Goal: Task Accomplishment & Management: Manage account settings

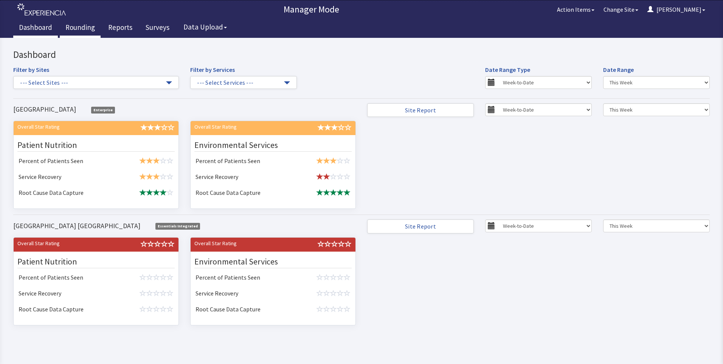
click at [81, 25] on link "Rounding" at bounding box center [80, 28] width 41 height 19
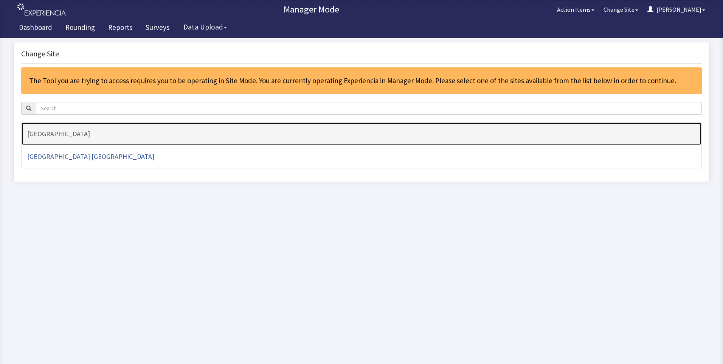
click at [71, 136] on h4 "[GEOGRAPHIC_DATA]" at bounding box center [361, 134] width 669 height 8
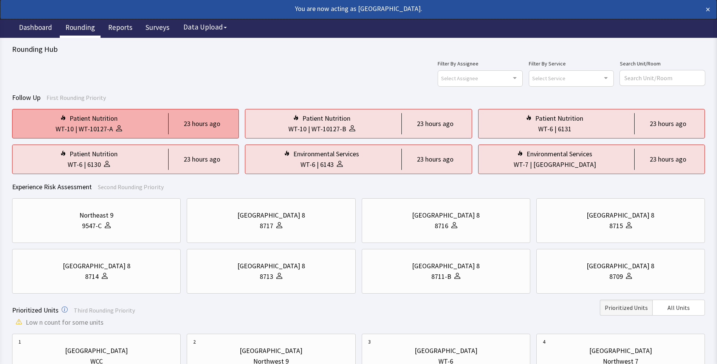
click at [199, 120] on div "23 hours ago" at bounding box center [202, 123] width 37 height 11
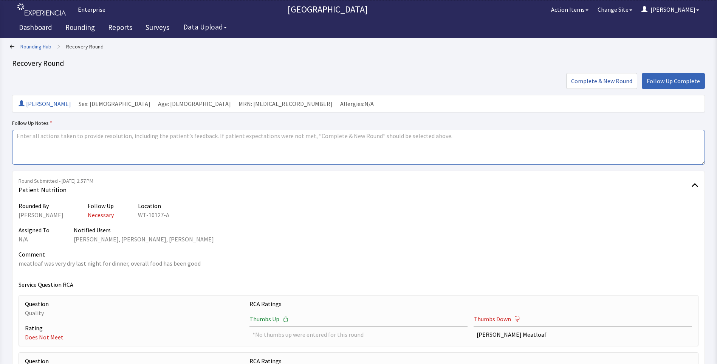
click at [41, 137] on textarea at bounding box center [358, 147] width 693 height 35
drag, startPoint x: 15, startPoint y: 135, endPoint x: 75, endPoint y: 140, distance: 60.0
click at [75, 140] on textarea "issue resolved" at bounding box center [358, 147] width 693 height 35
type textarea "issue resolved"
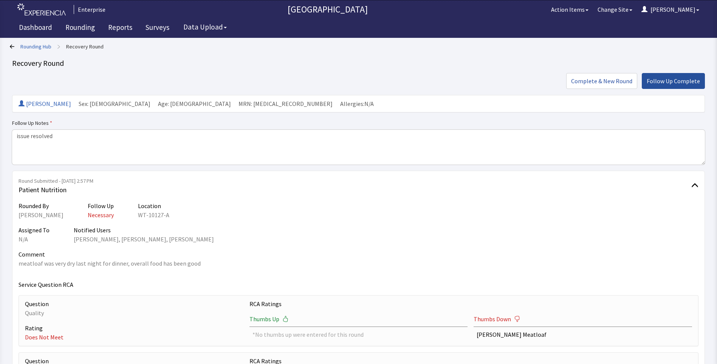
click at [661, 83] on span "Follow Up Complete" at bounding box center [673, 80] width 53 height 9
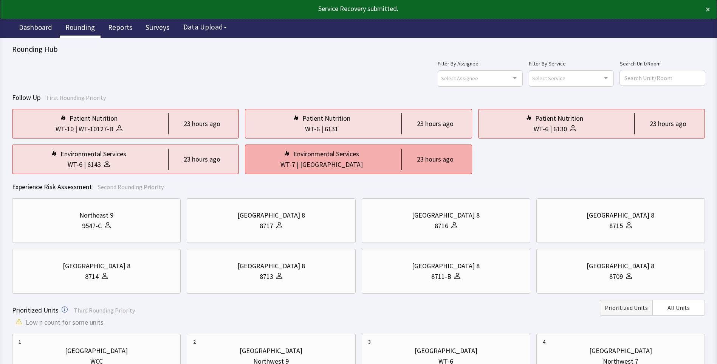
drag, startPoint x: 324, startPoint y: 161, endPoint x: 320, endPoint y: 164, distance: 4.8
click at [323, 162] on div "Nurse Station" at bounding box center [331, 164] width 63 height 11
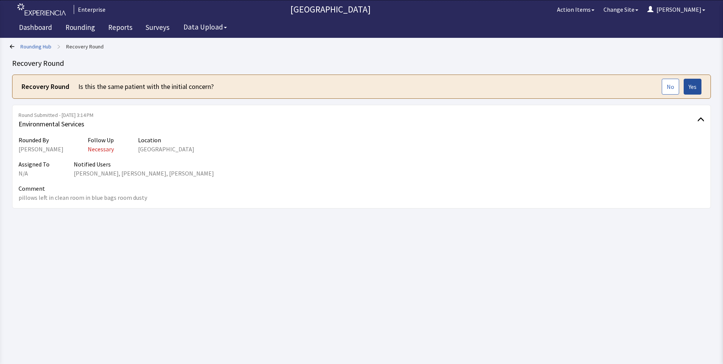
click at [689, 86] on span "Yes" at bounding box center [693, 86] width 8 height 9
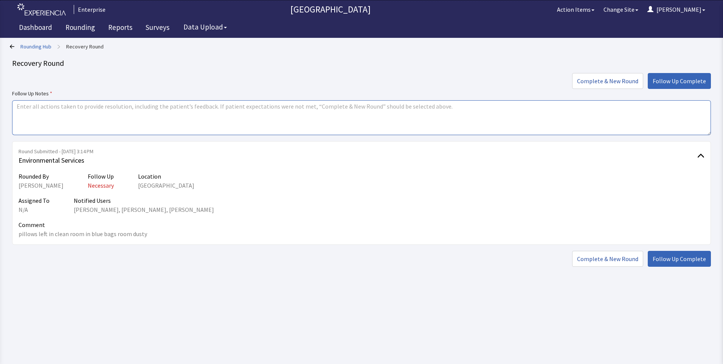
click at [22, 109] on textarea at bounding box center [361, 117] width 699 height 35
paste textarea "issue resolved"
type textarea "issue resolved"
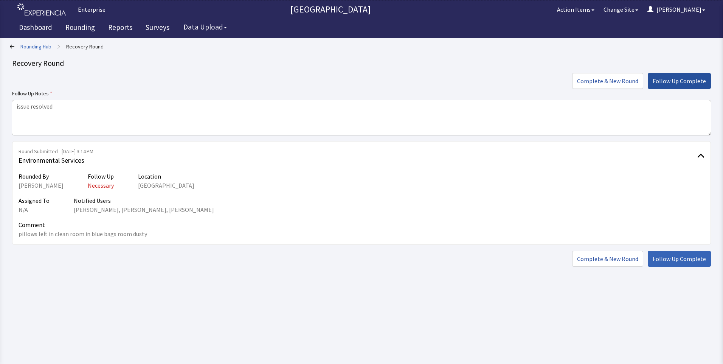
click at [688, 78] on span "Follow Up Complete" at bounding box center [679, 80] width 53 height 9
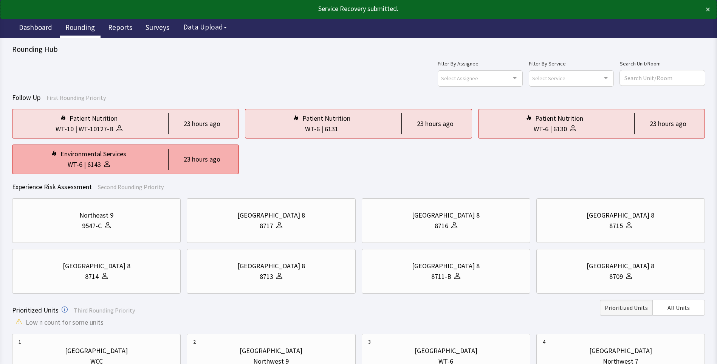
click at [67, 151] on div "Environmental Services" at bounding box center [94, 154] width 66 height 11
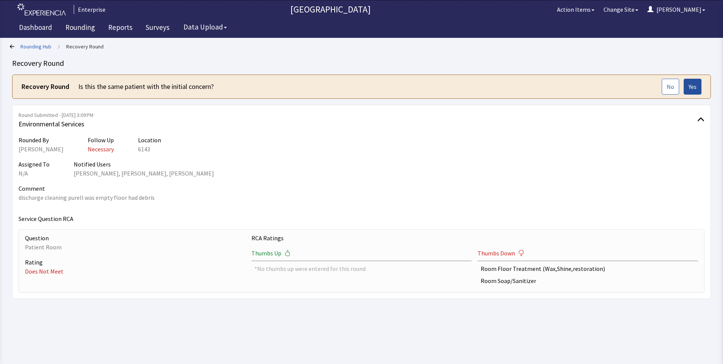
click at [694, 87] on span "Yes" at bounding box center [693, 86] width 8 height 9
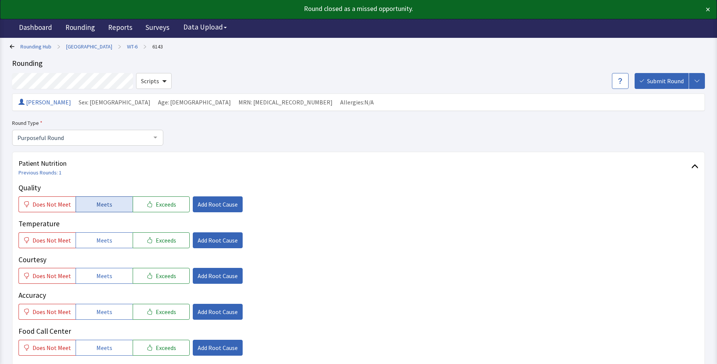
click at [102, 208] on span "Meets" at bounding box center [104, 204] width 16 height 9
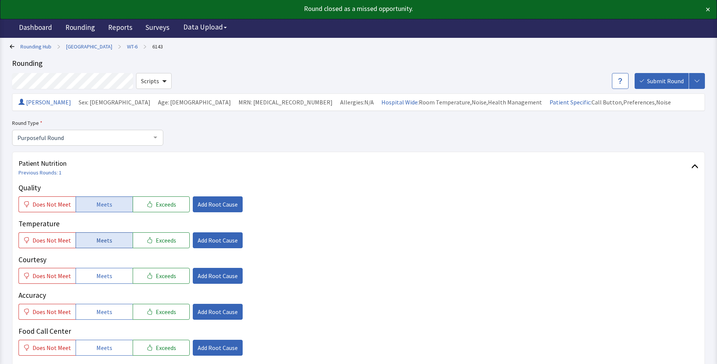
drag, startPoint x: 96, startPoint y: 239, endPoint x: 98, endPoint y: 243, distance: 5.1
click at [96, 239] on span "Meets" at bounding box center [104, 240] width 16 height 9
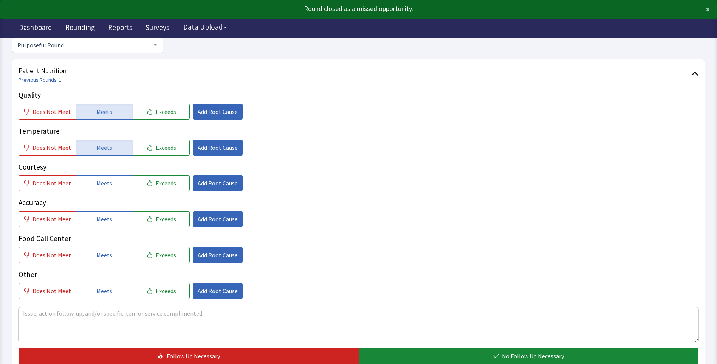
scroll to position [113, 0]
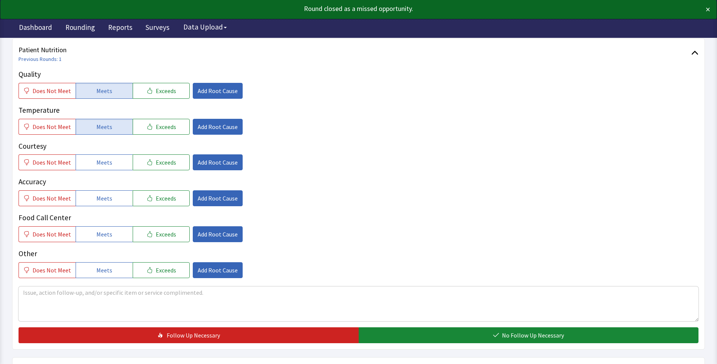
click at [110, 168] on button "Meets" at bounding box center [104, 162] width 57 height 16
drag, startPoint x: 106, startPoint y: 202, endPoint x: 104, endPoint y: 218, distance: 16.3
click at [106, 204] on button "Meets" at bounding box center [104, 198] width 57 height 16
click at [100, 233] on span "Meets" at bounding box center [104, 234] width 16 height 9
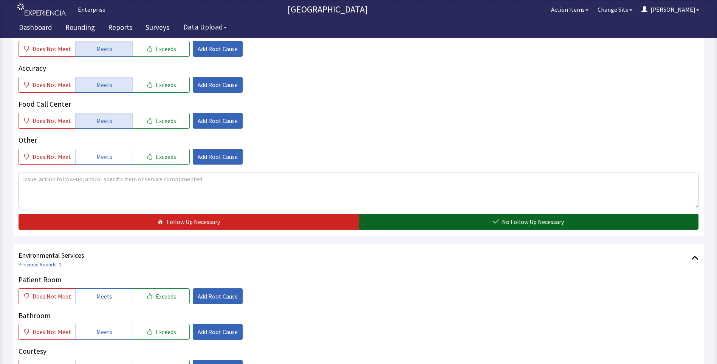
click at [401, 224] on button "No Follow Up Necessary" at bounding box center [529, 222] width 340 height 16
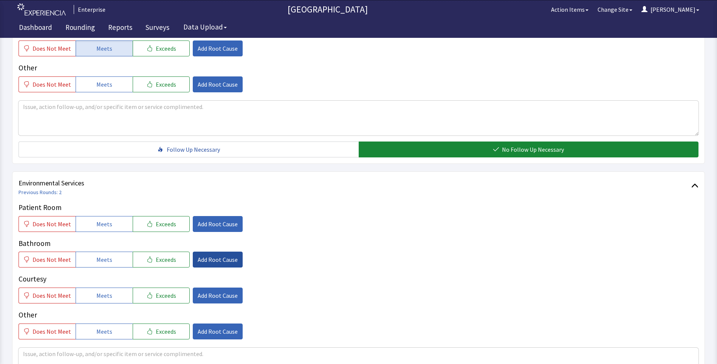
scroll to position [340, 0]
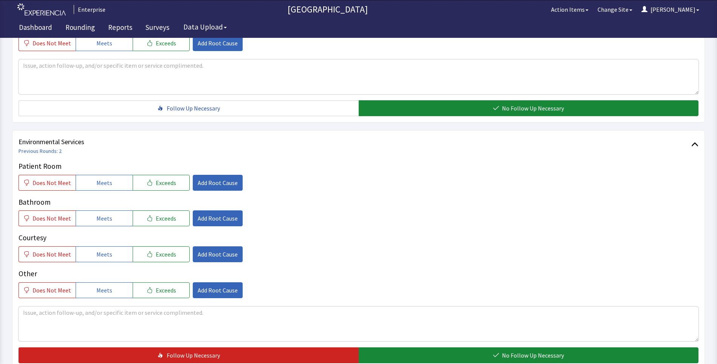
drag, startPoint x: 115, startPoint y: 186, endPoint x: 112, endPoint y: 207, distance: 21.1
click at [113, 189] on button "Meets" at bounding box center [104, 183] width 57 height 16
drag, startPoint x: 106, startPoint y: 221, endPoint x: 107, endPoint y: 240, distance: 19.3
click at [106, 222] on span "Meets" at bounding box center [104, 218] width 16 height 9
click at [107, 250] on span "Meets" at bounding box center [104, 254] width 16 height 9
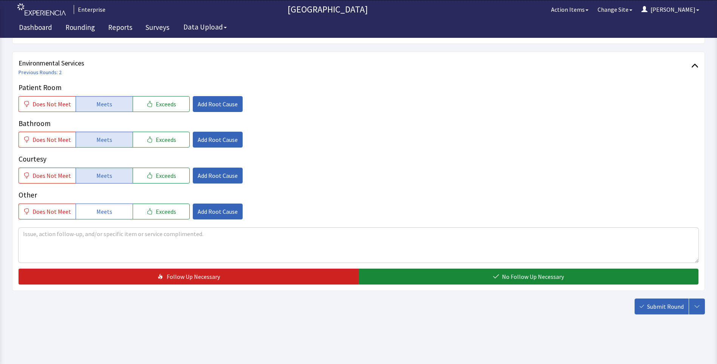
scroll to position [419, 0]
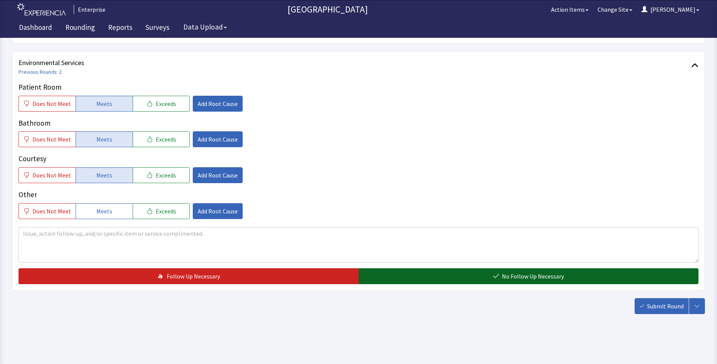
drag, startPoint x: 384, startPoint y: 278, endPoint x: 457, endPoint y: 284, distance: 72.8
click at [391, 279] on button "No Follow Up Necessary" at bounding box center [529, 276] width 340 height 16
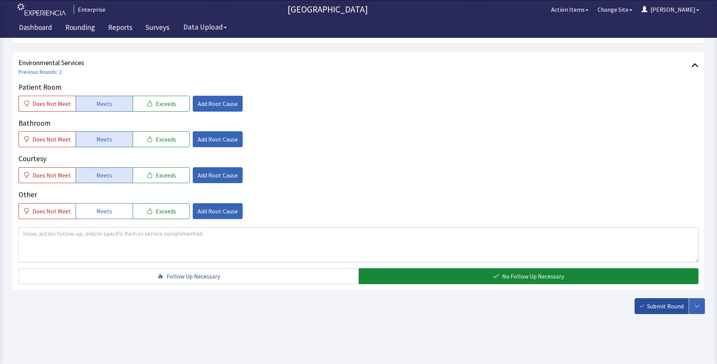
click at [659, 305] on span "Submit Round" at bounding box center [665, 305] width 37 height 9
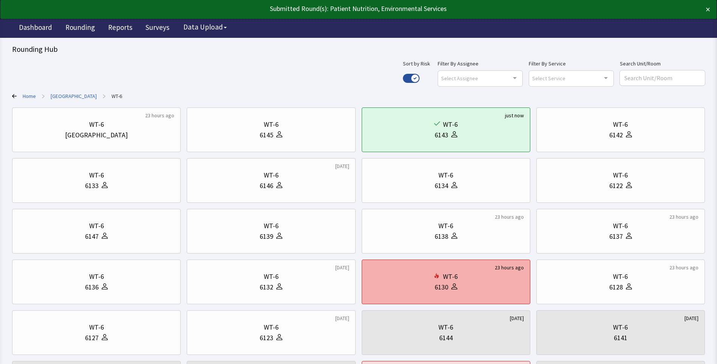
click at [399, 276] on div "WT-6" at bounding box center [446, 276] width 156 height 11
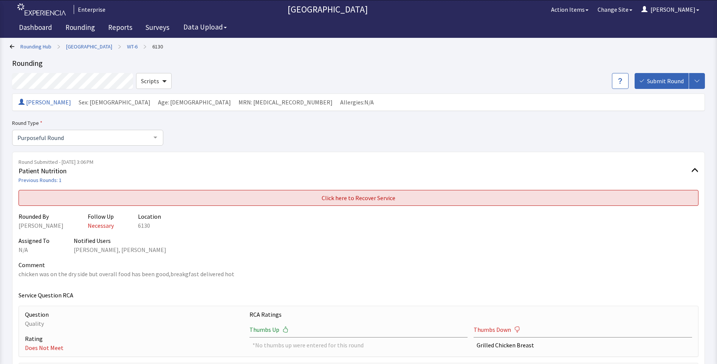
click at [59, 199] on button "Click here to Recover Service" at bounding box center [359, 198] width 680 height 16
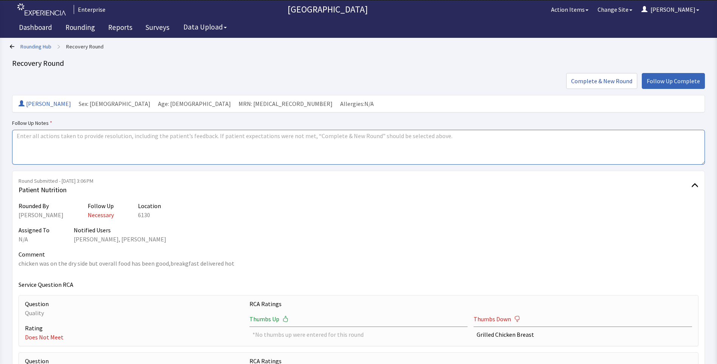
click at [18, 139] on textarea at bounding box center [358, 147] width 693 height 35
paste textarea "issue resolved"
type textarea "issue resolved"
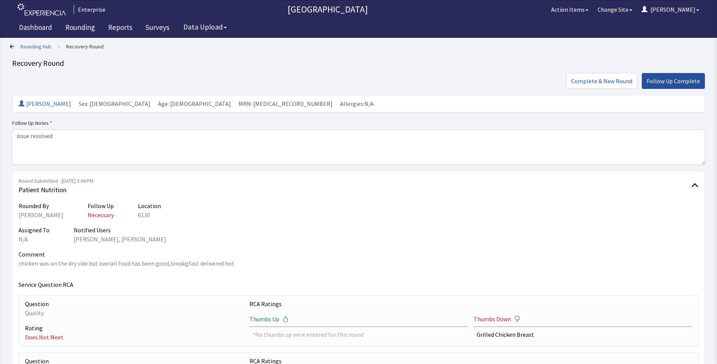
click at [669, 83] on span "Follow Up Complete" at bounding box center [673, 80] width 53 height 9
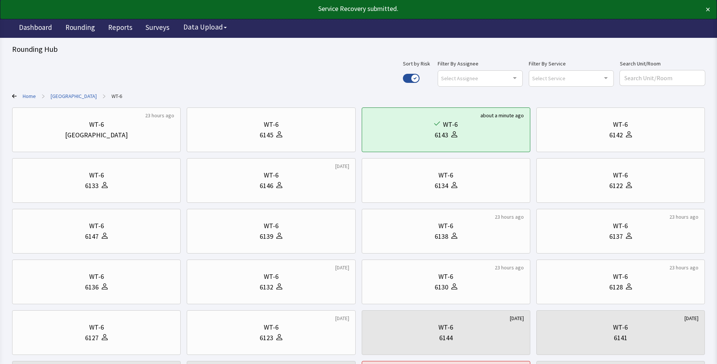
click at [76, 96] on link "[GEOGRAPHIC_DATA]" at bounding box center [74, 96] width 46 height 8
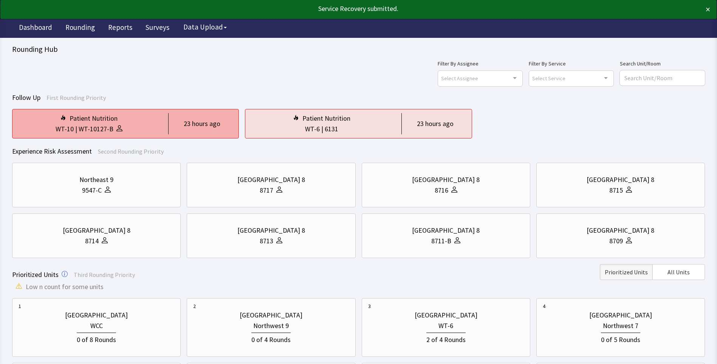
click at [103, 129] on div "WT-10127-B" at bounding box center [96, 129] width 35 height 11
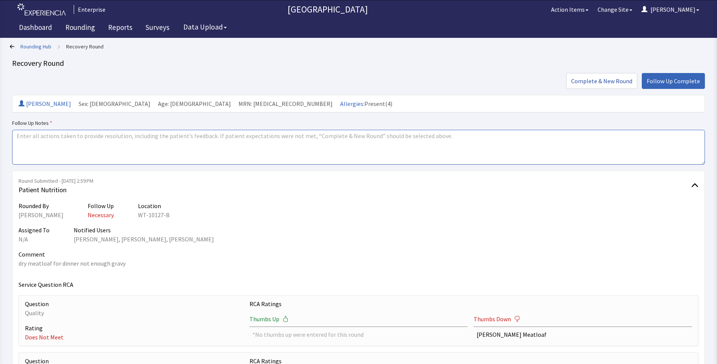
click at [28, 138] on textarea at bounding box center [358, 147] width 693 height 35
paste textarea "issue resolved"
type textarea "issue resolved"
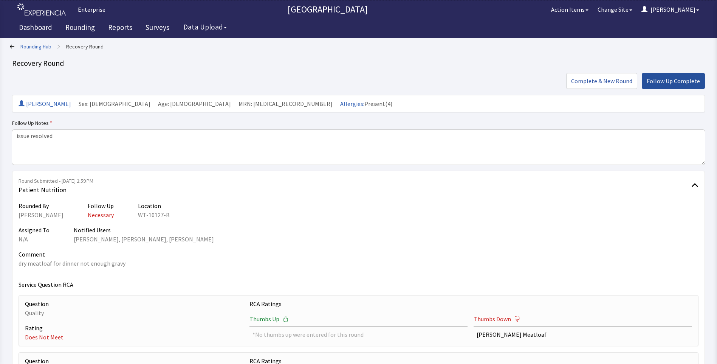
click at [664, 84] on span "Follow Up Complete" at bounding box center [673, 80] width 53 height 9
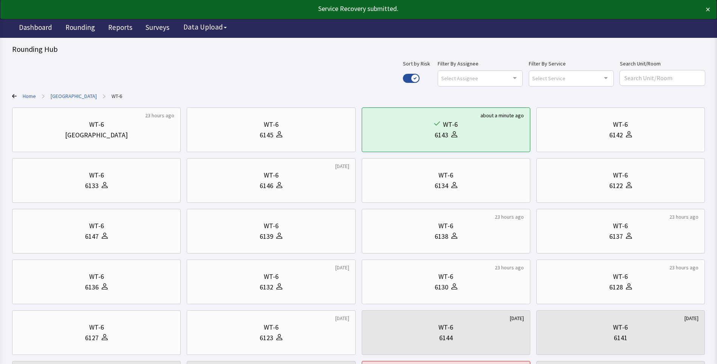
click at [81, 95] on link "[GEOGRAPHIC_DATA]" at bounding box center [74, 96] width 46 height 8
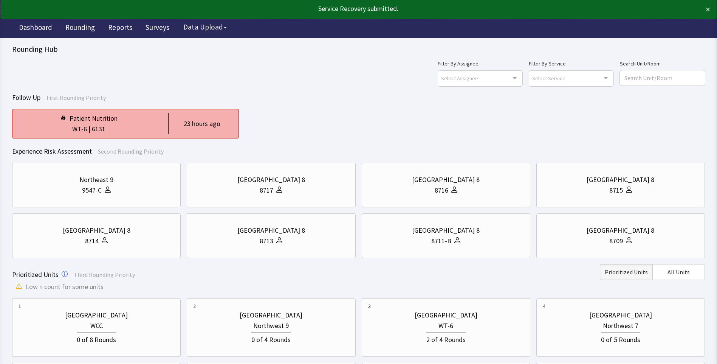
click at [101, 123] on div "Patient Nutrition" at bounding box center [94, 118] width 48 height 11
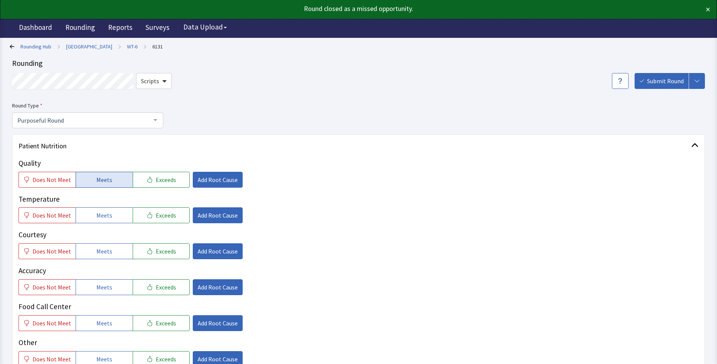
click at [106, 182] on span "Meets" at bounding box center [104, 179] width 16 height 9
drag, startPoint x: 101, startPoint y: 219, endPoint x: 102, endPoint y: 234, distance: 16.0
click at [102, 225] on div "Quality Does Not Meet Meets Exceeds Add Root Cause Temperature Does Not Meet Me…" at bounding box center [359, 262] width 680 height 209
drag, startPoint x: 103, startPoint y: 252, endPoint x: 109, endPoint y: 250, distance: 5.9
click at [104, 254] on span "Meets" at bounding box center [104, 251] width 16 height 9
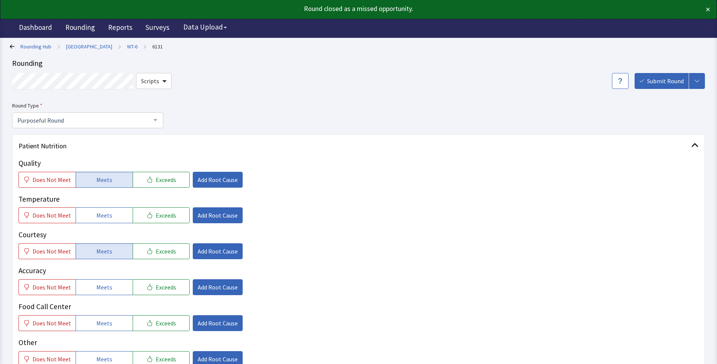
click at [110, 224] on div "Quality Does Not Meet Meets Exceeds Add Root Cause Temperature Does Not Meet Me…" at bounding box center [359, 262] width 680 height 209
click at [112, 220] on button "Meets" at bounding box center [104, 215] width 57 height 16
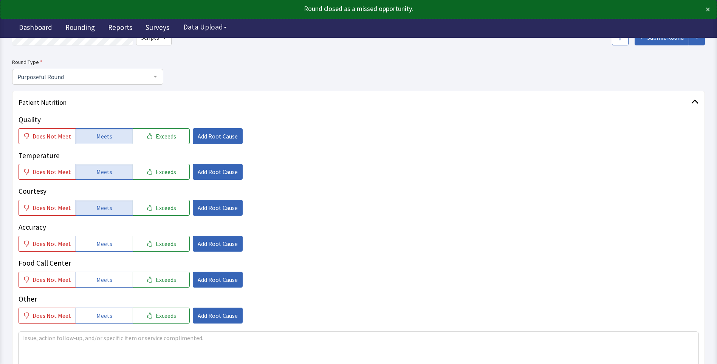
scroll to position [151, 0]
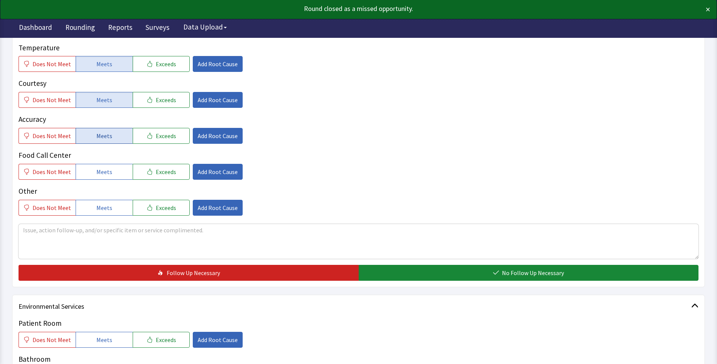
click at [97, 135] on span "Meets" at bounding box center [104, 135] width 16 height 9
click at [98, 166] on button "Meets" at bounding box center [104, 172] width 57 height 16
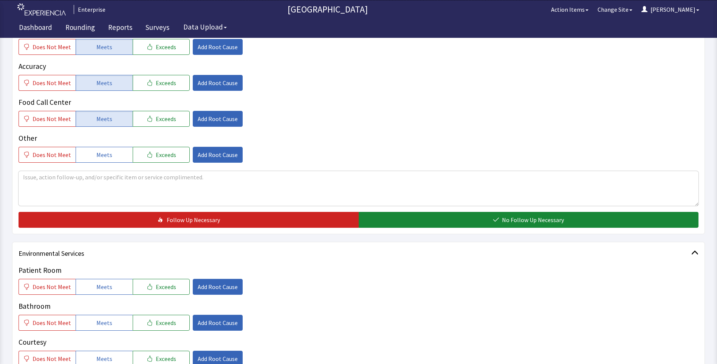
scroll to position [265, 0]
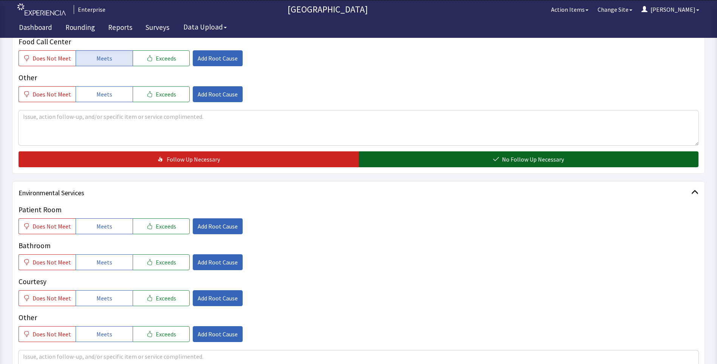
click at [393, 162] on button "No Follow Up Necessary" at bounding box center [529, 159] width 340 height 16
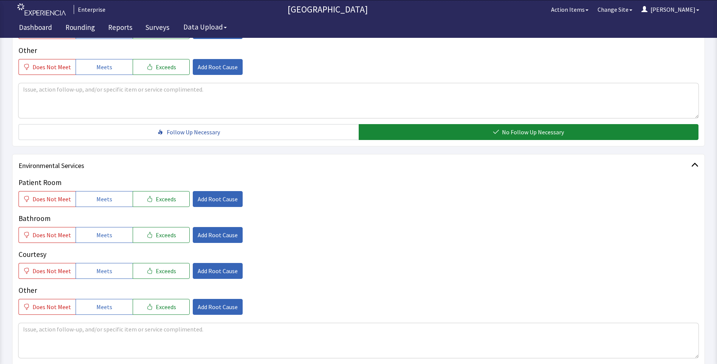
scroll to position [378, 0]
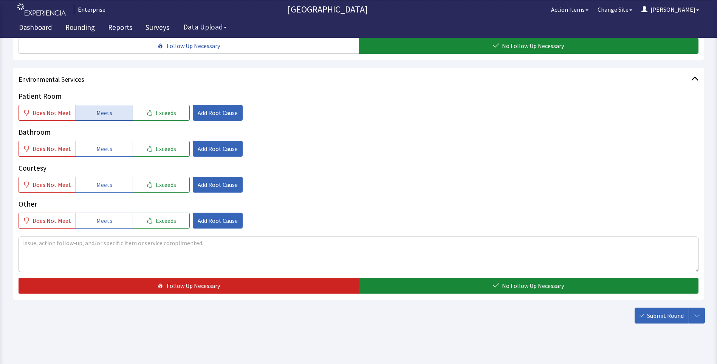
drag, startPoint x: 91, startPoint y: 110, endPoint x: 95, endPoint y: 122, distance: 12.0
click at [92, 110] on button "Meets" at bounding box center [104, 113] width 57 height 16
drag, startPoint x: 99, startPoint y: 142, endPoint x: 99, endPoint y: 146, distance: 4.2
click at [99, 144] on button "Meets" at bounding box center [104, 149] width 57 height 16
click at [105, 175] on div "Courtesy Does Not Meet Meets Exceeds Add Root Cause" at bounding box center [359, 178] width 680 height 30
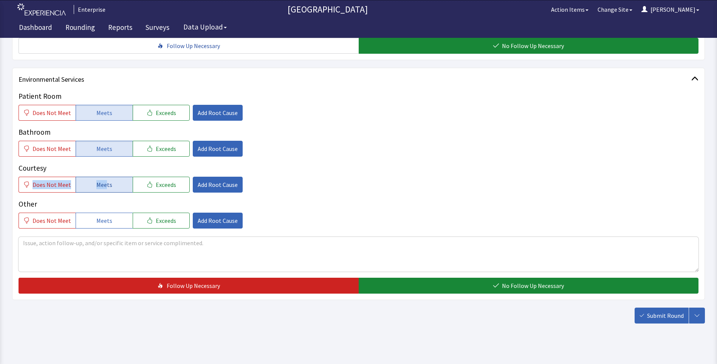
drag, startPoint x: 105, startPoint y: 175, endPoint x: 113, endPoint y: 184, distance: 12.0
click at [111, 183] on button "Meets" at bounding box center [104, 185] width 57 height 16
click at [338, 229] on div "Patient Room Does Not Meet Meets Exceeds Add Root Cause Bathroom Does Not Meet …" at bounding box center [359, 192] width 680 height 202
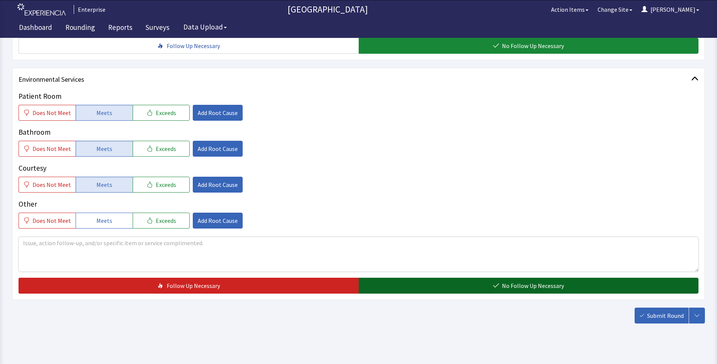
click at [388, 292] on button "No Follow Up Necessary" at bounding box center [529, 286] width 340 height 16
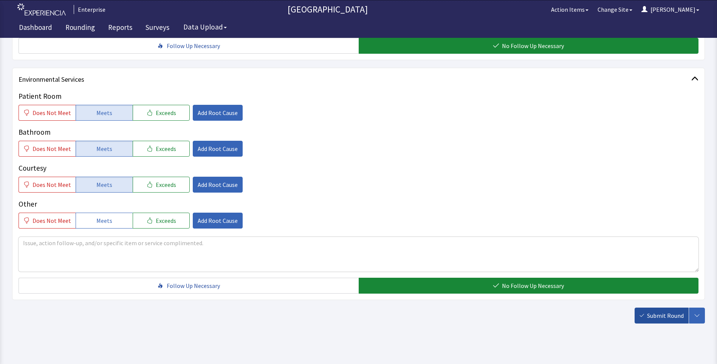
click at [665, 318] on span "Submit Round" at bounding box center [665, 315] width 37 height 9
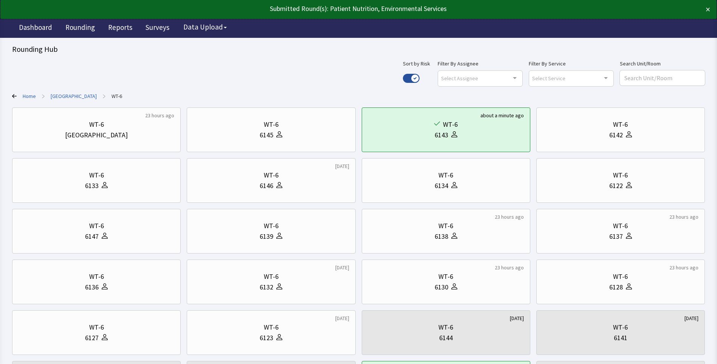
click at [65, 98] on link "[GEOGRAPHIC_DATA]" at bounding box center [74, 96] width 46 height 8
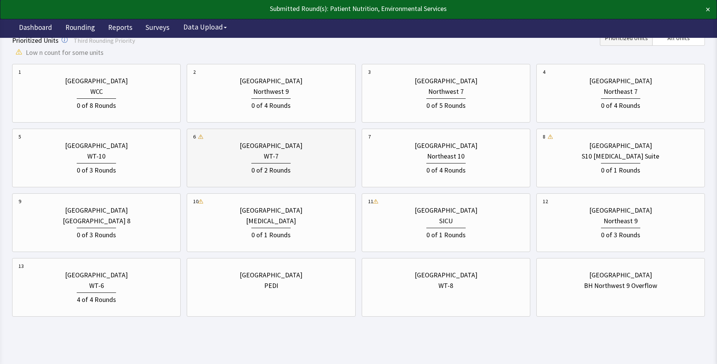
scroll to position [218, 0]
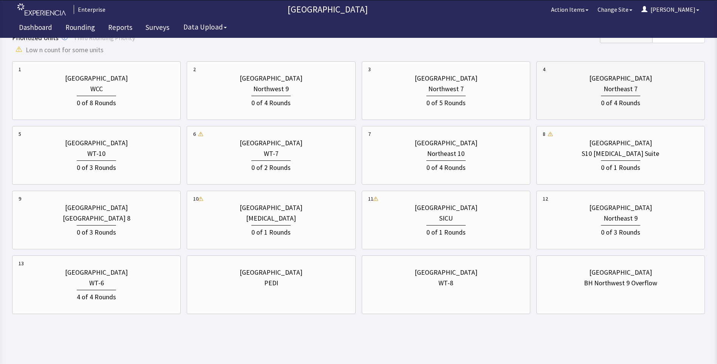
click at [591, 100] on div "0 of 4 Rounds" at bounding box center [621, 101] width 156 height 14
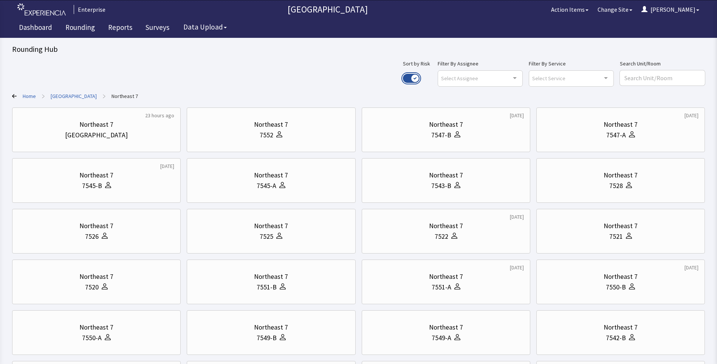
click at [420, 74] on button "Use setting" at bounding box center [411, 78] width 17 height 9
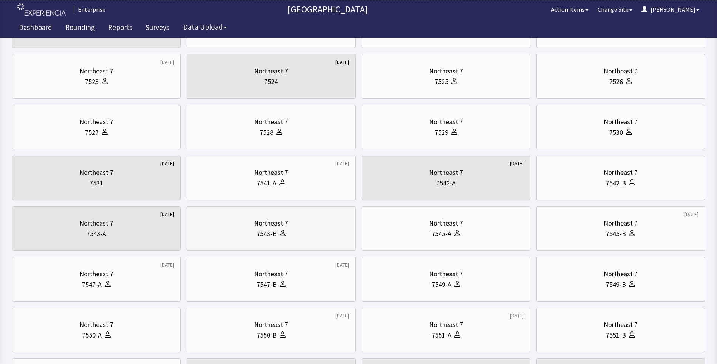
scroll to position [151, 0]
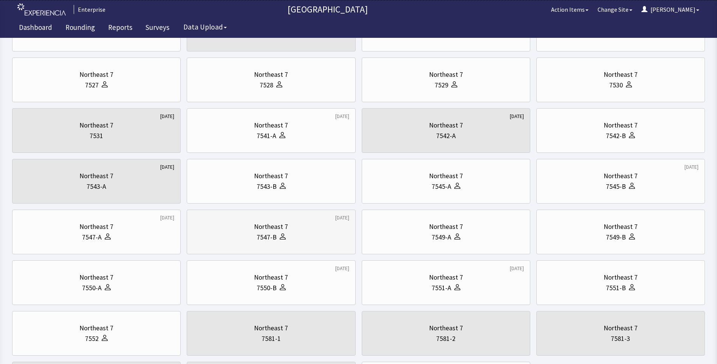
click at [271, 223] on div "Northeast 7" at bounding box center [271, 226] width 34 height 11
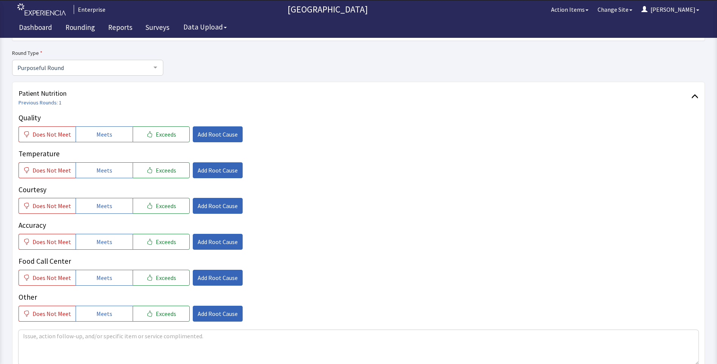
scroll to position [113, 0]
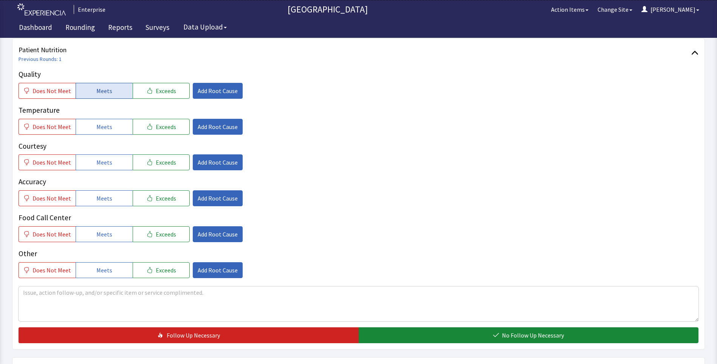
click at [96, 95] on span "Meets" at bounding box center [104, 90] width 16 height 9
click at [93, 130] on button "Meets" at bounding box center [104, 127] width 57 height 16
drag, startPoint x: 100, startPoint y: 163, endPoint x: 104, endPoint y: 184, distance: 21.2
click at [101, 164] on span "Meets" at bounding box center [104, 162] width 16 height 9
drag, startPoint x: 101, startPoint y: 197, endPoint x: 101, endPoint y: 211, distance: 13.6
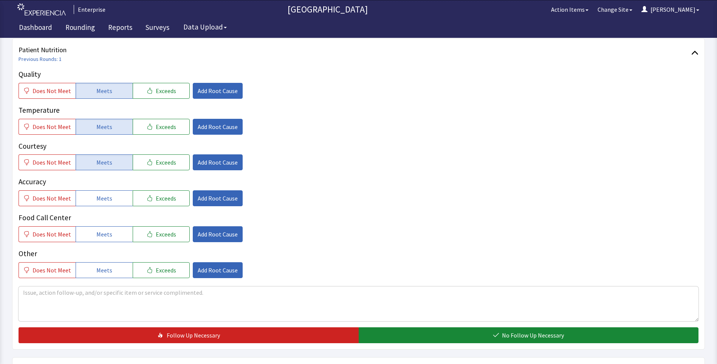
click at [101, 200] on span "Meets" at bounding box center [104, 198] width 16 height 9
drag, startPoint x: 101, startPoint y: 231, endPoint x: 107, endPoint y: 229, distance: 6.3
click at [101, 231] on span "Meets" at bounding box center [104, 234] width 16 height 9
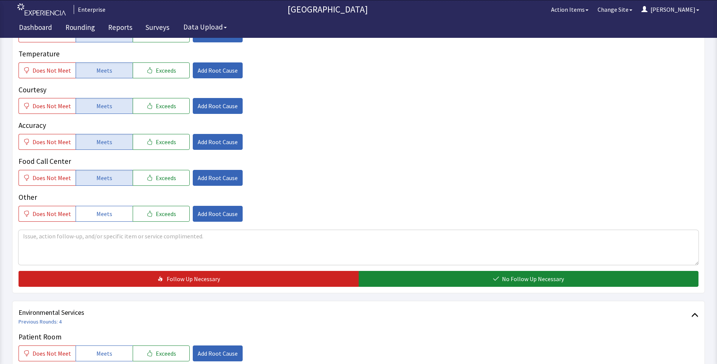
scroll to position [265, 0]
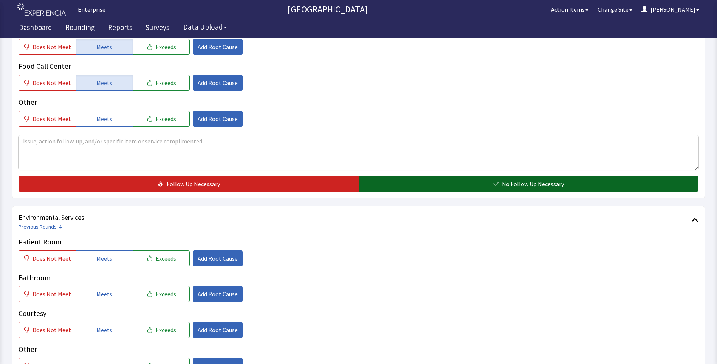
drag, startPoint x: 413, startPoint y: 181, endPoint x: 360, endPoint y: 181, distance: 53.3
click at [413, 181] on button "No Follow Up Necessary" at bounding box center [529, 184] width 340 height 16
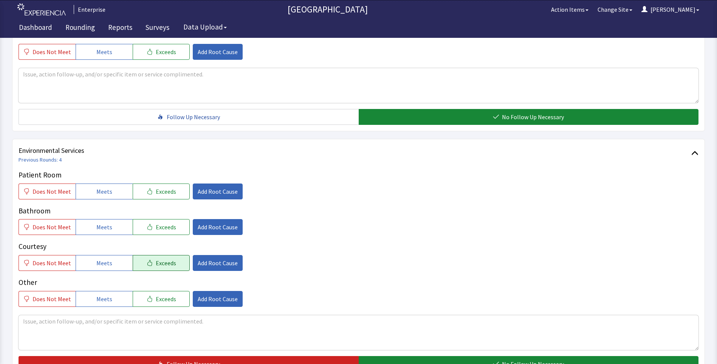
scroll to position [416, 0]
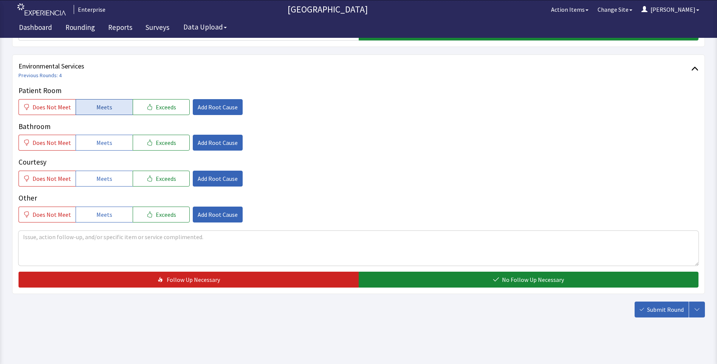
click at [106, 107] on span "Meets" at bounding box center [104, 106] width 16 height 9
drag, startPoint x: 103, startPoint y: 141, endPoint x: 109, endPoint y: 163, distance: 22.3
click at [102, 143] on span "Meets" at bounding box center [104, 142] width 16 height 9
drag, startPoint x: 110, startPoint y: 175, endPoint x: 208, endPoint y: 205, distance: 103.2
click at [111, 177] on button "Meets" at bounding box center [104, 179] width 57 height 16
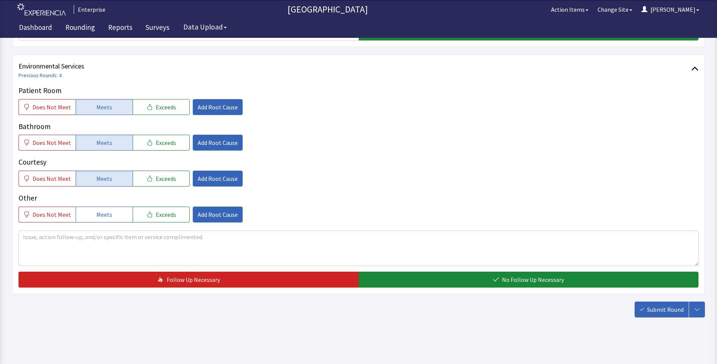
click at [389, 291] on div "Environmental Services Previous Rounds: 4 Patient Room Does Not Meet Meets Exce…" at bounding box center [358, 173] width 693 height 239
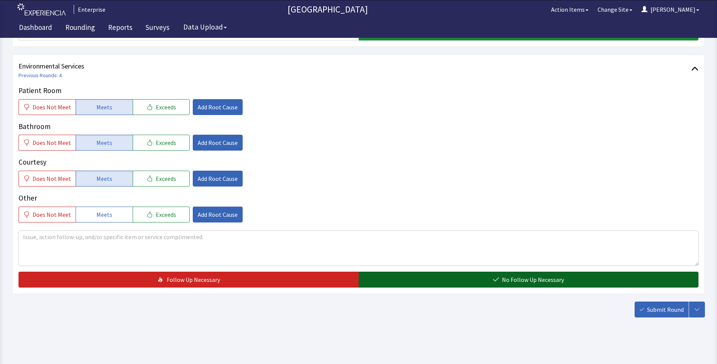
click at [406, 275] on button "No Follow Up Necessary" at bounding box center [529, 280] width 340 height 16
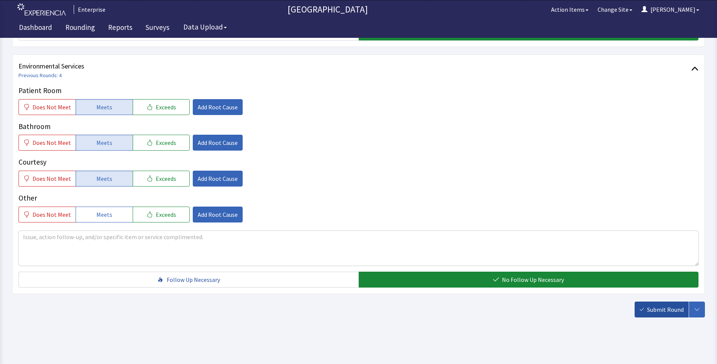
click at [653, 308] on span "Submit Round" at bounding box center [665, 309] width 37 height 9
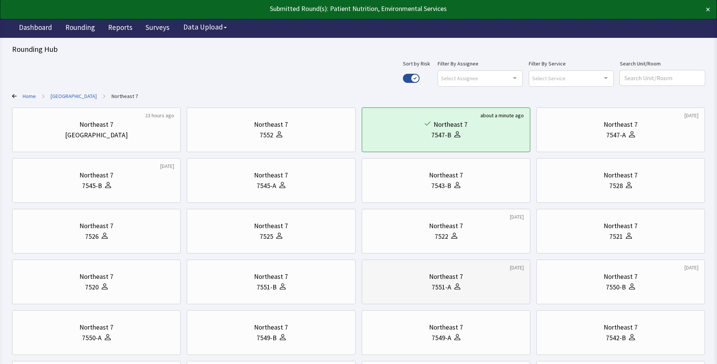
click at [437, 284] on div "7551-A" at bounding box center [442, 287] width 20 height 11
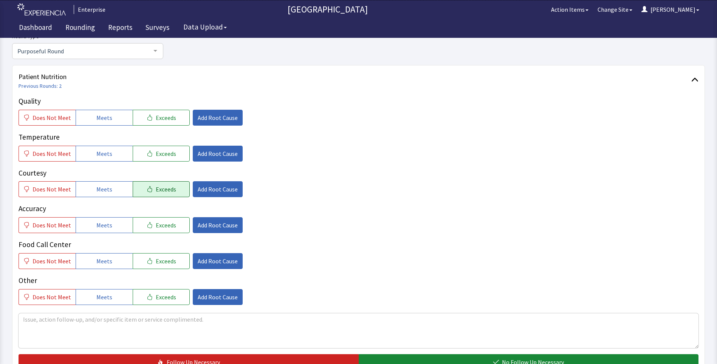
scroll to position [113, 0]
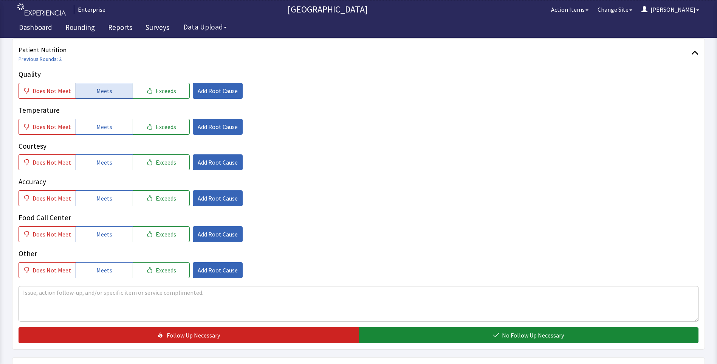
click at [97, 89] on span "Meets" at bounding box center [104, 90] width 16 height 9
drag, startPoint x: 98, startPoint y: 127, endPoint x: 98, endPoint y: 146, distance: 19.3
click at [98, 129] on span "Meets" at bounding box center [104, 126] width 16 height 9
drag, startPoint x: 99, startPoint y: 165, endPoint x: 99, endPoint y: 184, distance: 18.5
click at [99, 166] on span "Meets" at bounding box center [104, 162] width 16 height 9
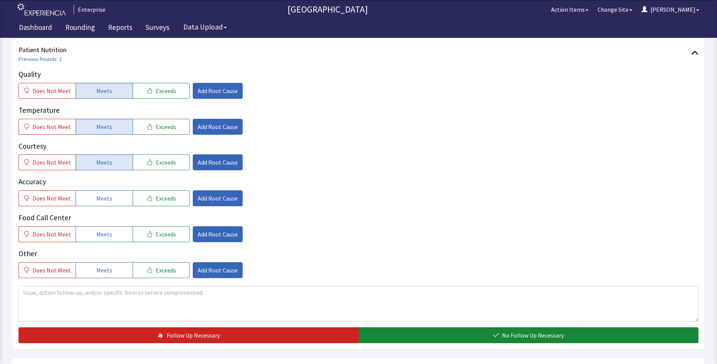
drag, startPoint x: 99, startPoint y: 196, endPoint x: 99, endPoint y: 219, distance: 22.3
click at [99, 197] on span "Meets" at bounding box center [104, 198] width 16 height 9
drag, startPoint x: 97, startPoint y: 231, endPoint x: 137, endPoint y: 209, distance: 45.7
click at [100, 233] on span "Meets" at bounding box center [104, 234] width 16 height 9
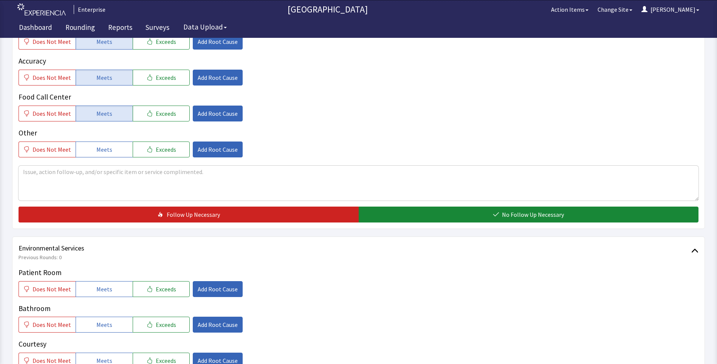
scroll to position [265, 0]
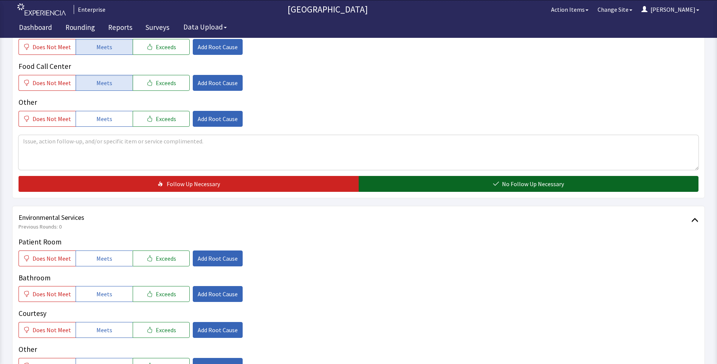
click at [424, 183] on button "No Follow Up Necessary" at bounding box center [529, 184] width 340 height 16
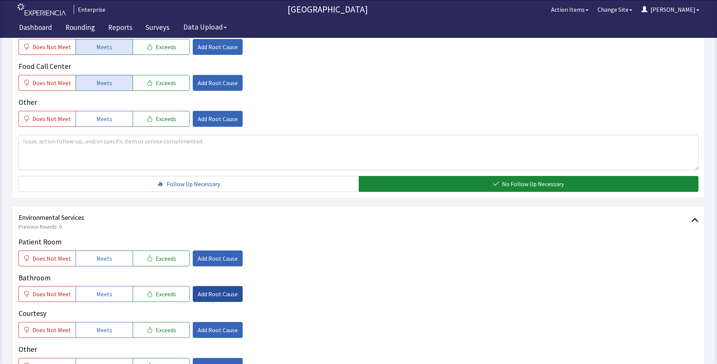
scroll to position [378, 0]
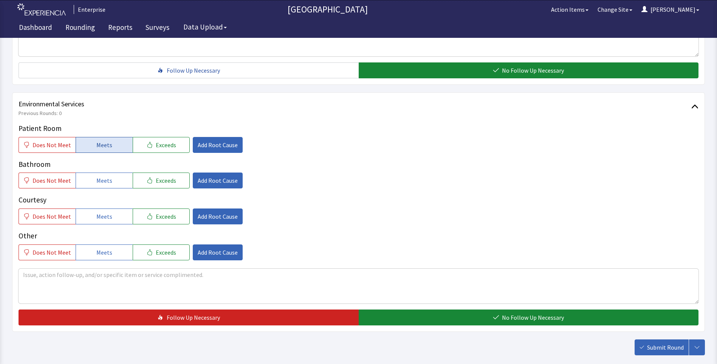
click at [113, 138] on button "Meets" at bounding box center [104, 145] width 57 height 16
drag, startPoint x: 98, startPoint y: 177, endPoint x: 98, endPoint y: 198, distance: 20.8
click at [98, 180] on span "Meets" at bounding box center [104, 180] width 16 height 9
drag, startPoint x: 98, startPoint y: 211, endPoint x: 229, endPoint y: 257, distance: 138.6
click at [102, 215] on button "Meets" at bounding box center [104, 216] width 57 height 16
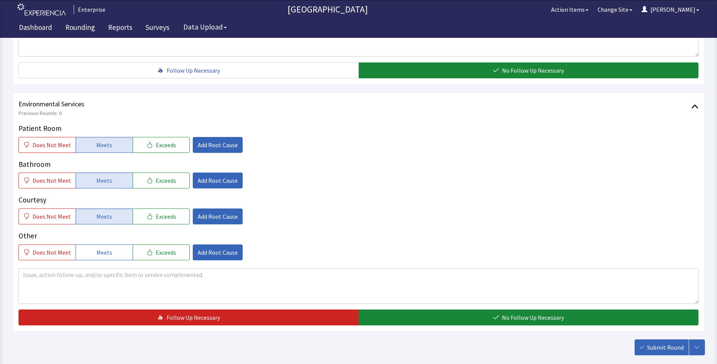
drag, startPoint x: 409, startPoint y: 321, endPoint x: 406, endPoint y: 304, distance: 17.7
click at [410, 321] on button "No Follow Up Necessary" at bounding box center [529, 317] width 340 height 16
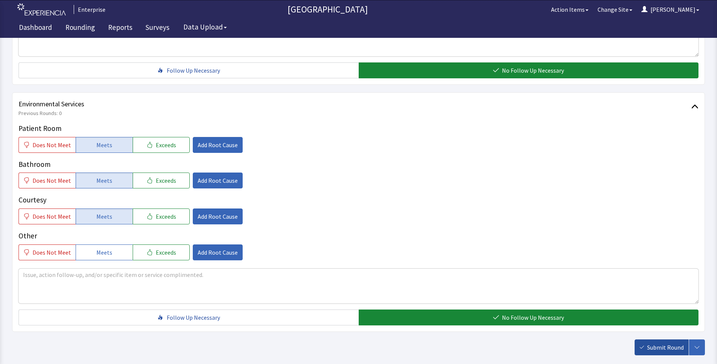
click at [658, 352] on button "Submit Round" at bounding box center [662, 347] width 54 height 16
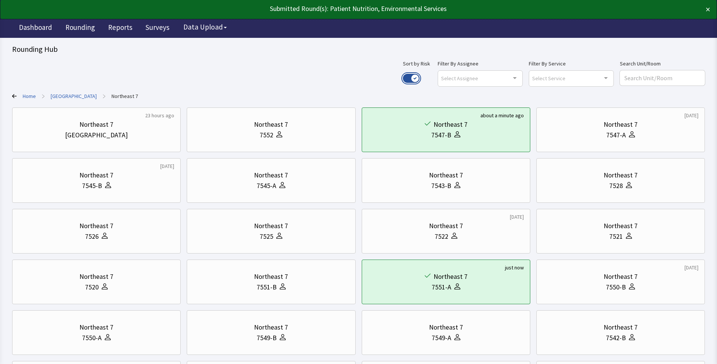
click at [420, 78] on button "Use setting" at bounding box center [411, 78] width 17 height 9
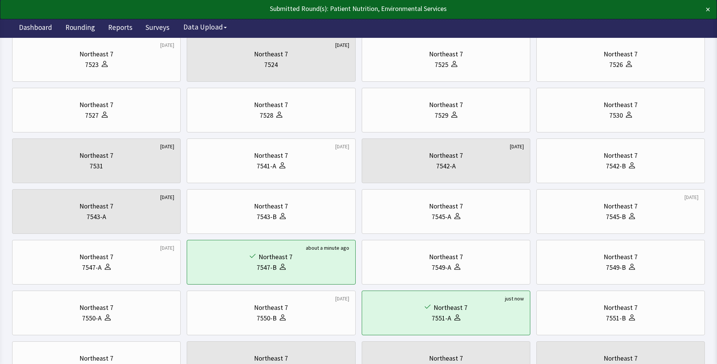
scroll to position [151, 0]
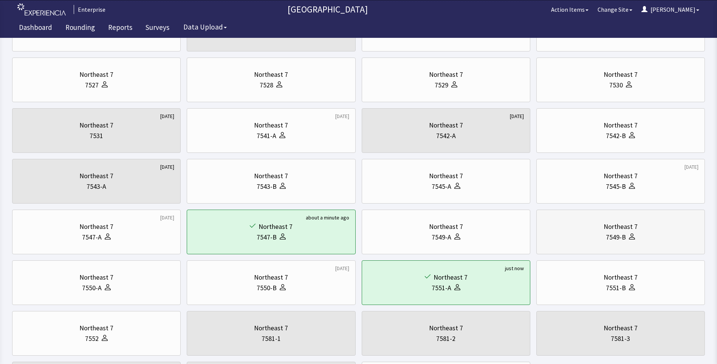
click at [605, 230] on div "Northeast 7" at bounding box center [621, 226] width 34 height 11
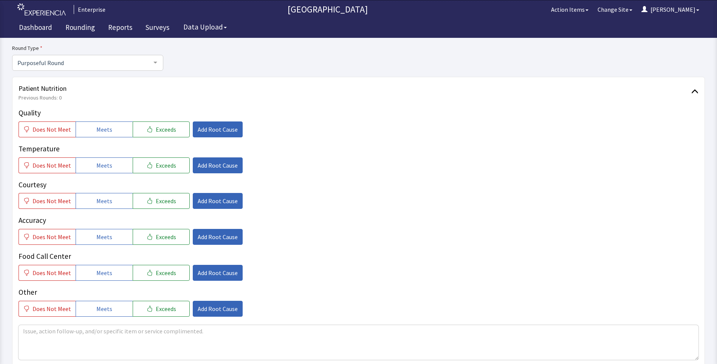
scroll to position [76, 0]
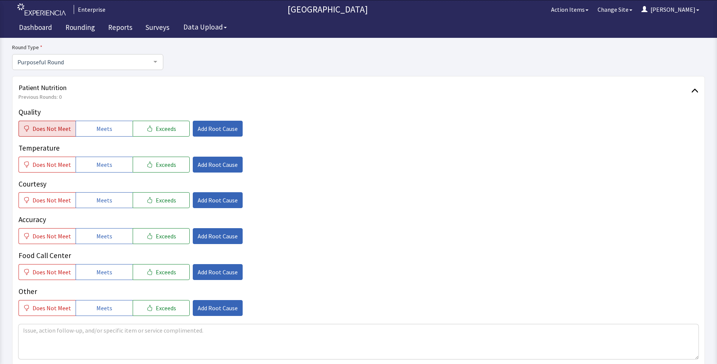
click at [63, 126] on span "Does Not Meet" at bounding box center [52, 128] width 39 height 9
click at [59, 167] on span "Does Not Meet" at bounding box center [52, 164] width 39 height 9
click at [96, 203] on span "Meets" at bounding box center [104, 200] width 16 height 9
drag, startPoint x: 98, startPoint y: 241, endPoint x: 100, endPoint y: 251, distance: 10.8
click at [99, 243] on button "Meets" at bounding box center [104, 236] width 57 height 16
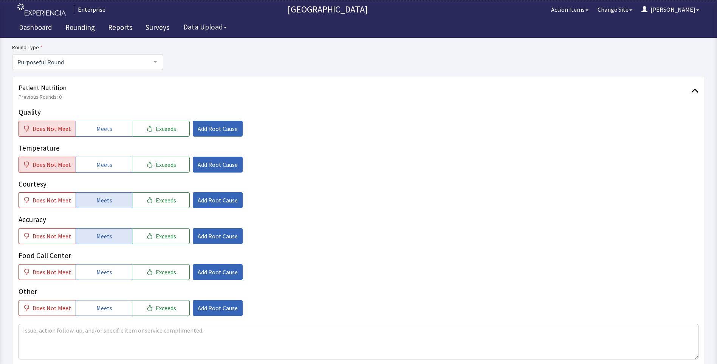
drag, startPoint x: 102, startPoint y: 272, endPoint x: 119, endPoint y: 252, distance: 26.6
click at [102, 273] on span "Meets" at bounding box center [104, 271] width 16 height 9
click at [224, 129] on span "Add Root Cause" at bounding box center [218, 128] width 40 height 9
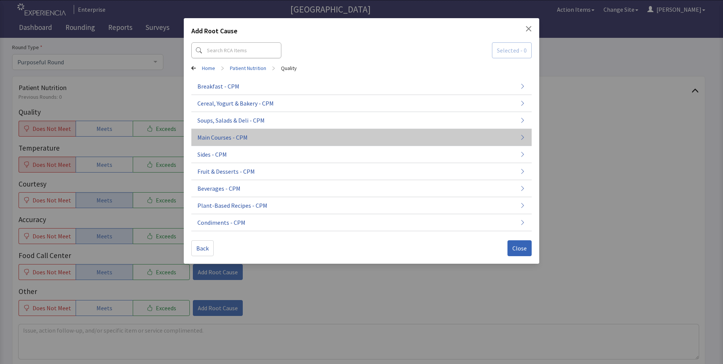
click at [228, 134] on span "Main Courses - CPM" at bounding box center [222, 137] width 50 height 9
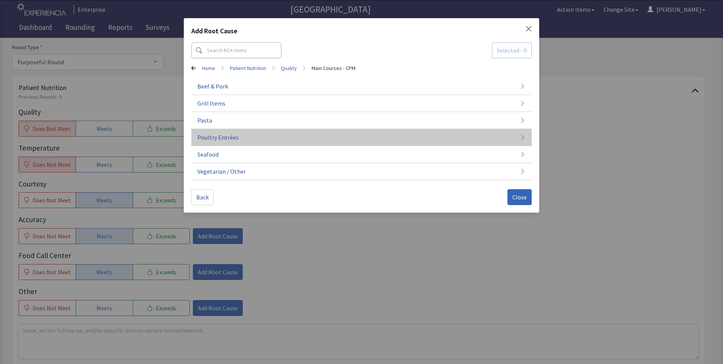
click at [231, 137] on span "Poultry Entrées" at bounding box center [217, 137] width 41 height 9
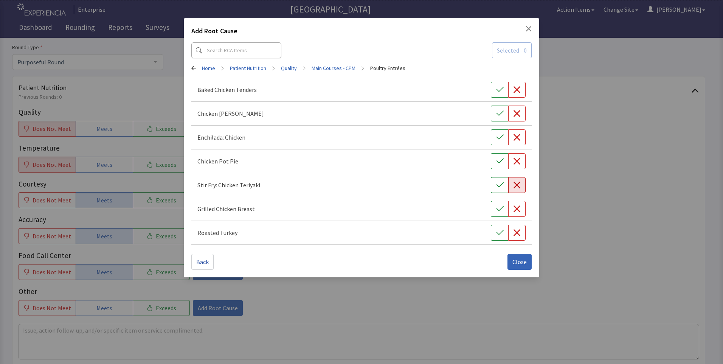
click at [515, 186] on icon "button" at bounding box center [517, 185] width 8 height 8
drag, startPoint x: 514, startPoint y: 203, endPoint x: 515, endPoint y: 215, distance: 11.7
click at [514, 205] on button "button" at bounding box center [516, 209] width 17 height 16
click at [516, 261] on span "Close" at bounding box center [519, 261] width 14 height 9
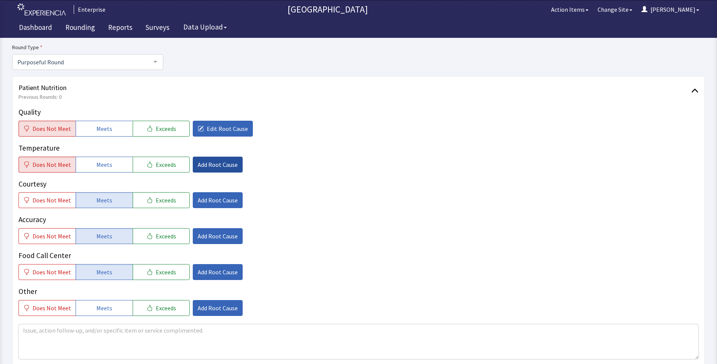
click at [202, 163] on span "Add Root Cause" at bounding box center [218, 164] width 40 height 9
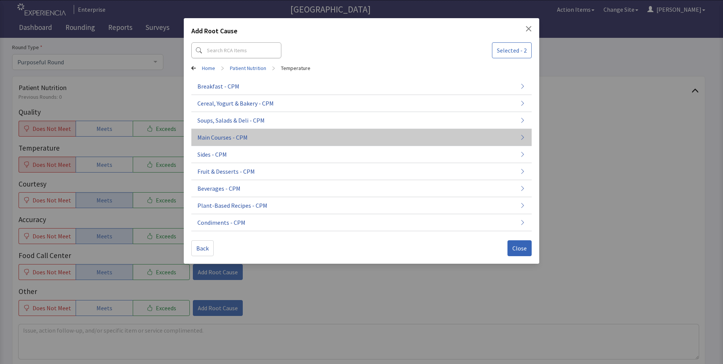
click at [233, 139] on span "Main Courses - CPM" at bounding box center [222, 137] width 50 height 9
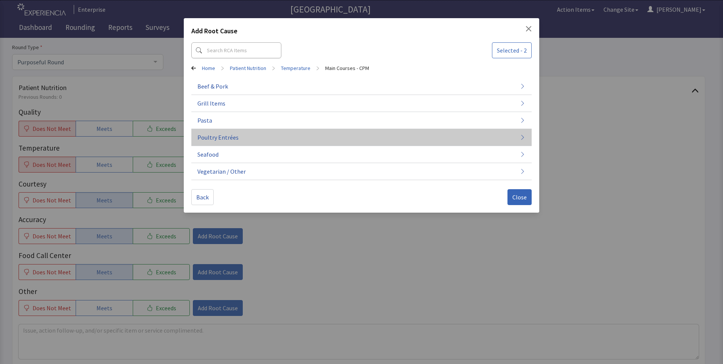
click at [243, 138] on button "Poultry Entrées" at bounding box center [361, 137] width 340 height 17
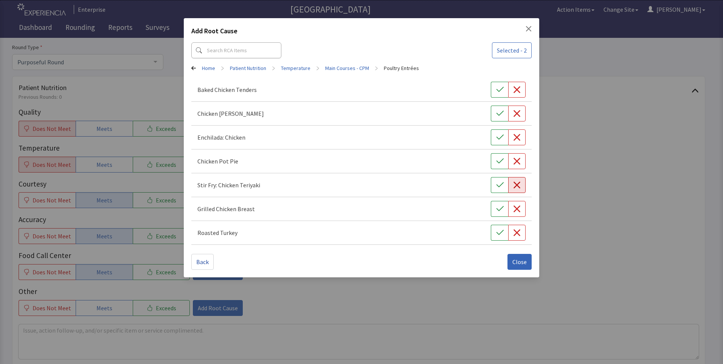
drag, startPoint x: 517, startPoint y: 187, endPoint x: 515, endPoint y: 194, distance: 6.7
click at [517, 188] on icon "button" at bounding box center [517, 185] width 8 height 8
drag, startPoint x: 512, startPoint y: 211, endPoint x: 518, endPoint y: 221, distance: 11.5
click at [514, 213] on button "button" at bounding box center [516, 209] width 17 height 16
click at [520, 259] on span "Close" at bounding box center [519, 261] width 14 height 9
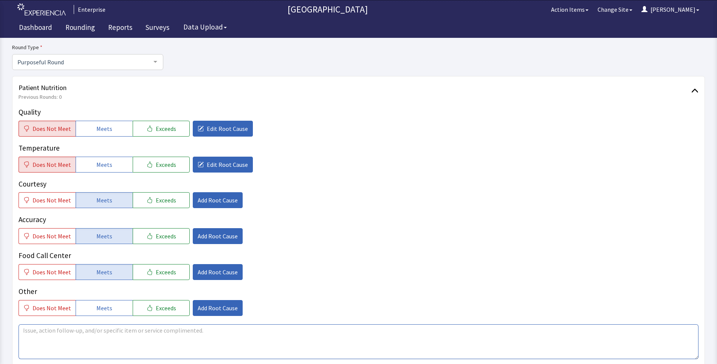
click at [36, 334] on textarea at bounding box center [359, 341] width 680 height 35
drag, startPoint x: 22, startPoint y: 330, endPoint x: 259, endPoint y: 335, distance: 237.1
click at [259, 335] on textarea "food has been cold chicken is dry my breakfast today was hot and very good" at bounding box center [359, 341] width 680 height 35
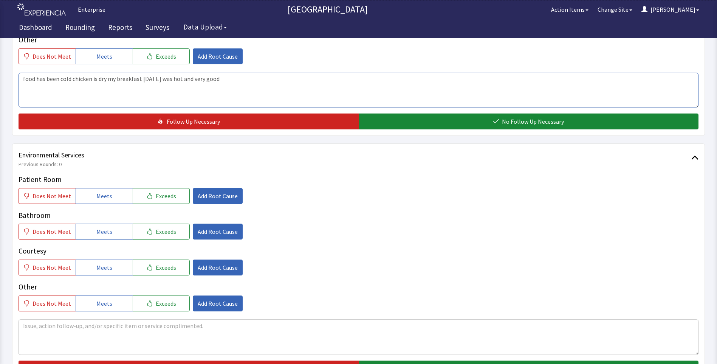
scroll to position [340, 0]
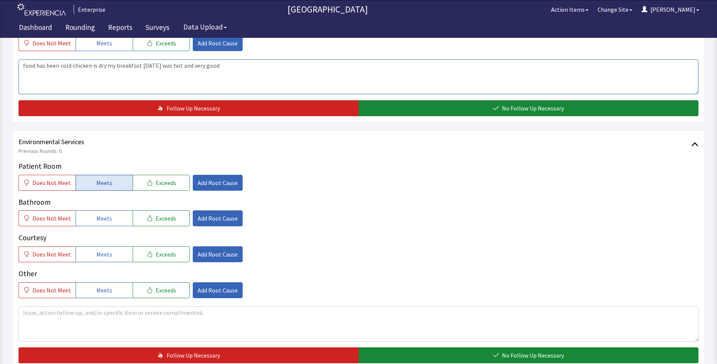
type textarea "food has been cold chicken is dry my breakfast today was hot and very good"
click at [96, 187] on span "Meets" at bounding box center [104, 182] width 16 height 9
drag, startPoint x: 95, startPoint y: 215, endPoint x: 96, endPoint y: 221, distance: 6.2
click at [96, 217] on span "Meets" at bounding box center [104, 218] width 16 height 9
click at [100, 248] on button "Meets" at bounding box center [104, 254] width 57 height 16
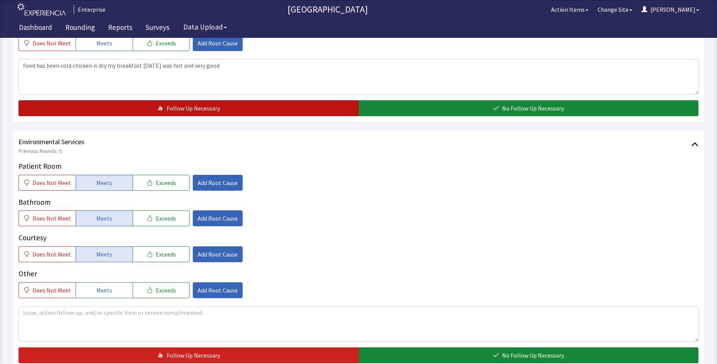
click at [266, 107] on button "Follow Up Necessary" at bounding box center [189, 108] width 340 height 16
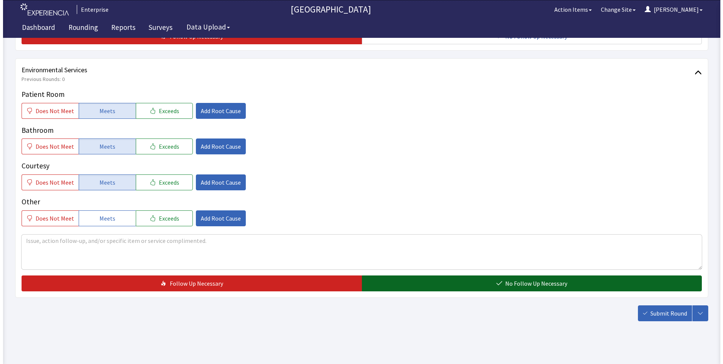
scroll to position [419, 0]
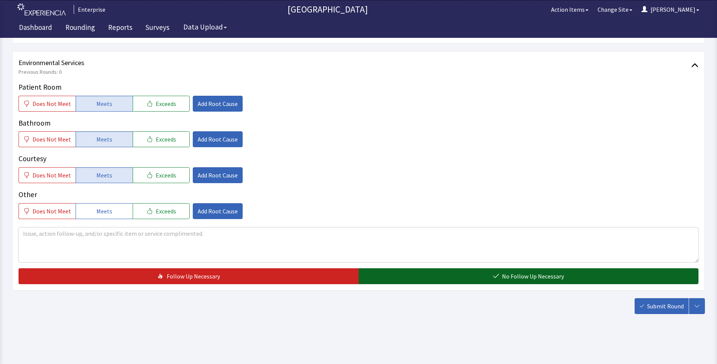
click at [413, 275] on button "No Follow Up Necessary" at bounding box center [529, 276] width 340 height 16
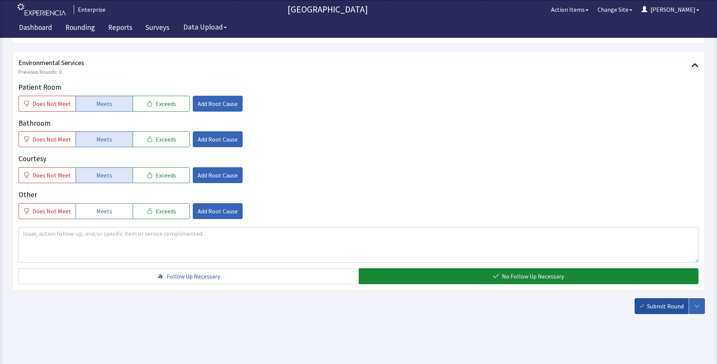
click at [665, 303] on span "Submit Round" at bounding box center [665, 305] width 37 height 9
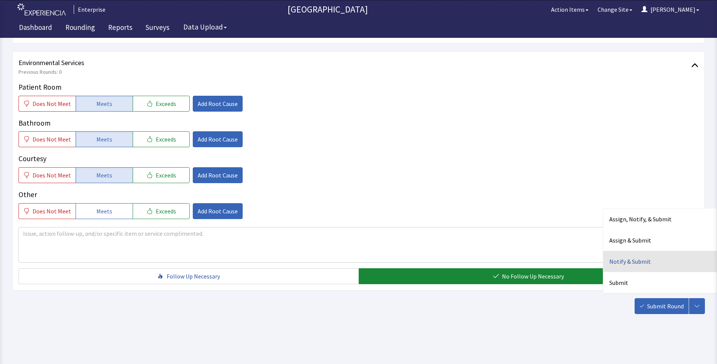
click at [614, 262] on div "Notify & Submit" at bounding box center [660, 261] width 113 height 21
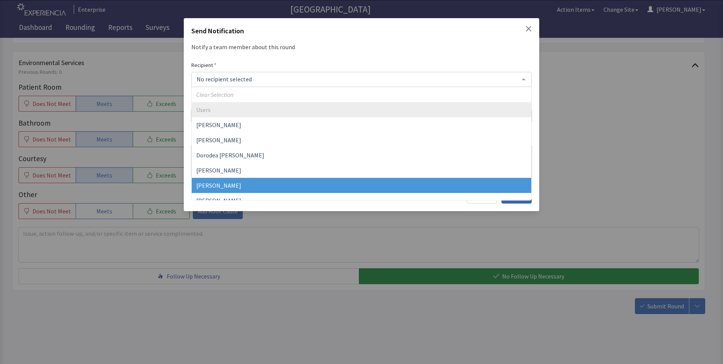
click at [220, 182] on span "Gerardo Mejias" at bounding box center [218, 186] width 45 height 8
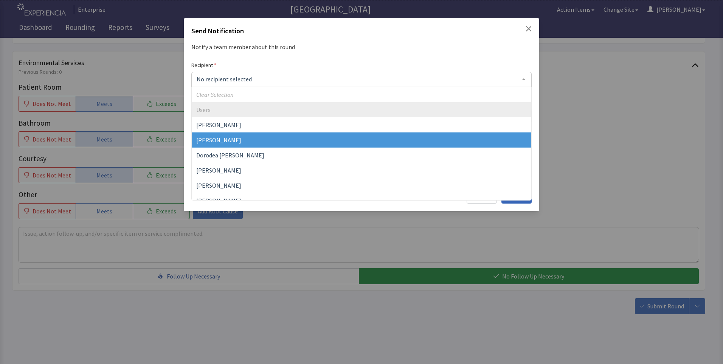
click at [233, 142] on span "David Garcia" at bounding box center [362, 139] width 340 height 15
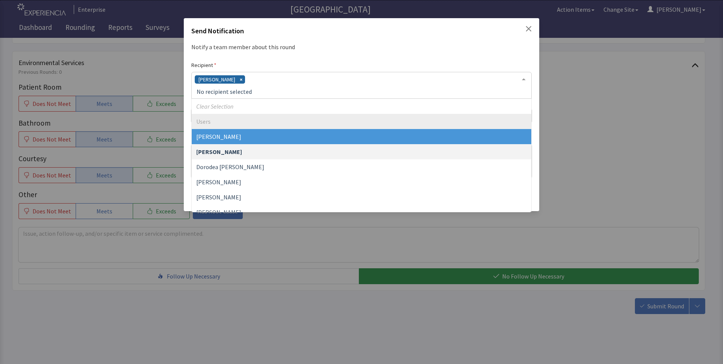
click at [245, 81] on div "David Garcia" at bounding box center [361, 85] width 340 height 27
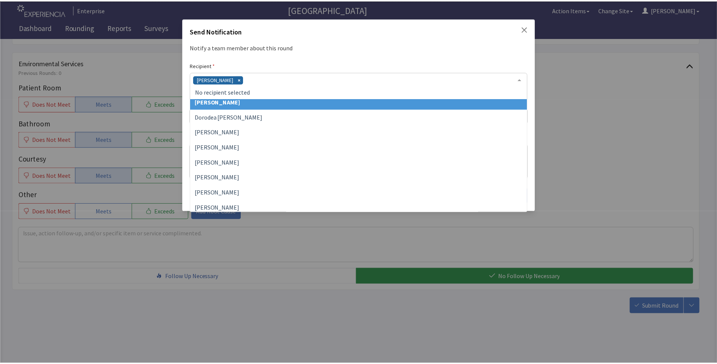
scroll to position [76, 0]
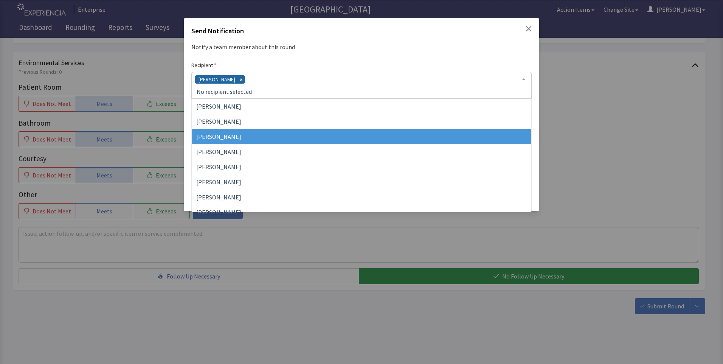
click at [230, 139] on span "Jacquelyn Bucci" at bounding box center [218, 137] width 45 height 8
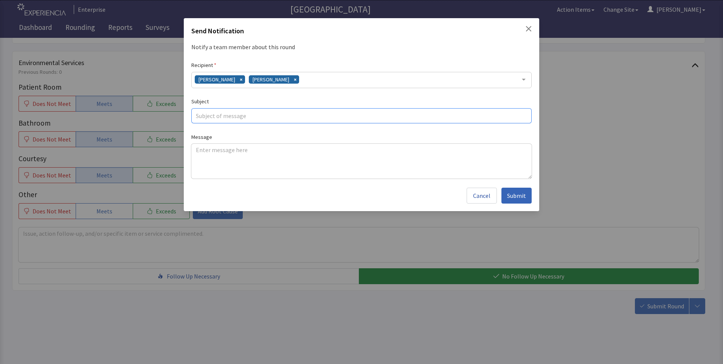
click at [227, 115] on input "text" at bounding box center [361, 115] width 340 height 15
type input "cold food"
click at [204, 152] on textarea at bounding box center [361, 161] width 340 height 35
paste textarea "food has been cold chicken is dry my breakfast today was hot and very good"
type textarea "food has been cold chicken is dry my breakfast today was hot and very good"
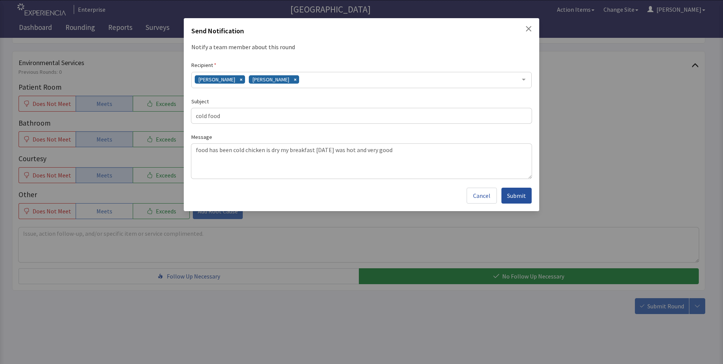
click at [510, 197] on span "Submit" at bounding box center [516, 195] width 19 height 9
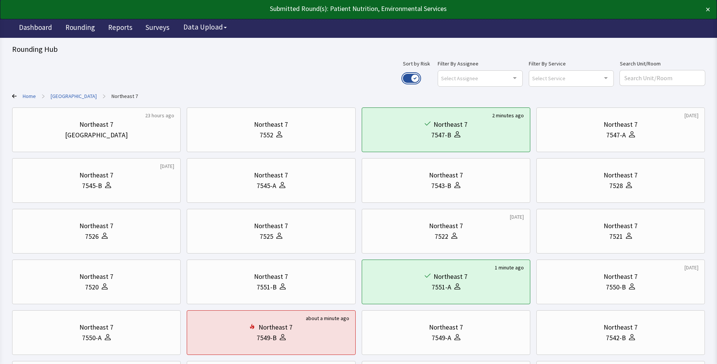
click at [420, 76] on button "Use setting" at bounding box center [411, 78] width 17 height 9
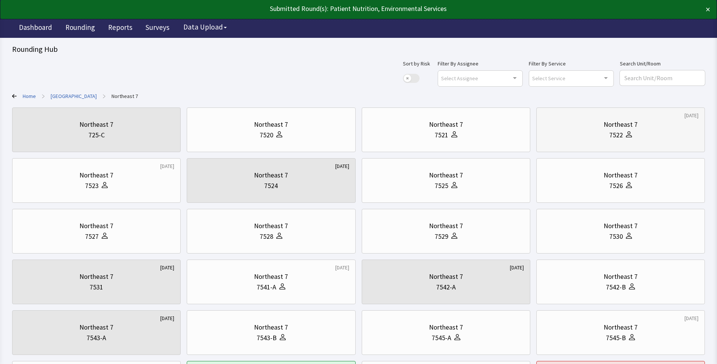
click at [597, 139] on div "7522" at bounding box center [621, 135] width 156 height 11
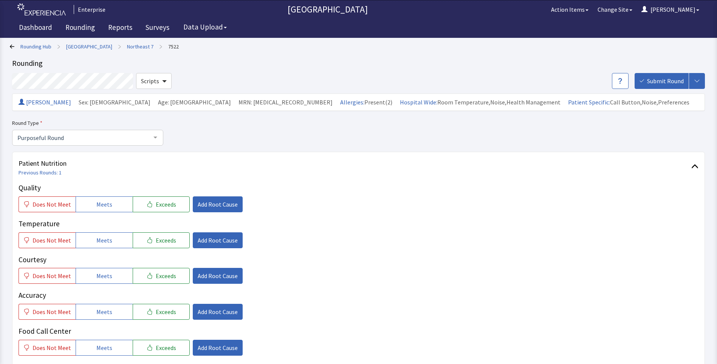
scroll to position [76, 0]
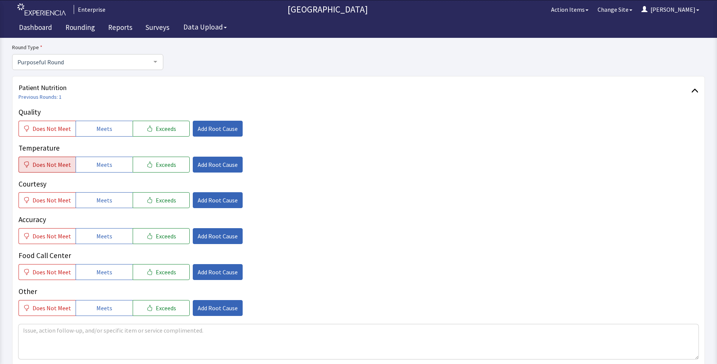
click at [45, 163] on span "Does Not Meet" at bounding box center [52, 164] width 39 height 9
click at [107, 131] on span "Meets" at bounding box center [104, 128] width 16 height 9
click at [90, 201] on button "Meets" at bounding box center [104, 200] width 57 height 16
drag, startPoint x: 92, startPoint y: 234, endPoint x: 92, endPoint y: 249, distance: 14.7
click at [92, 236] on button "Meets" at bounding box center [104, 236] width 57 height 16
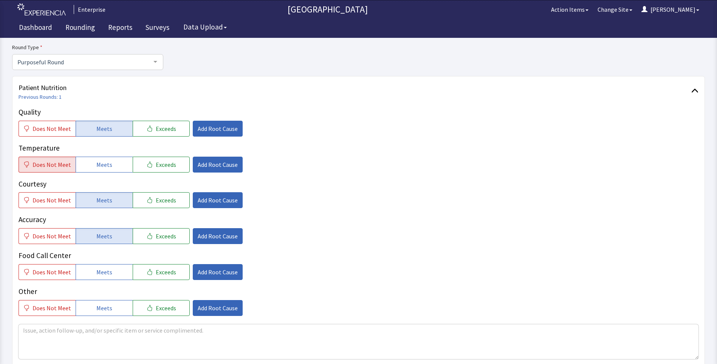
drag, startPoint x: 93, startPoint y: 270, endPoint x: 148, endPoint y: 222, distance: 72.9
click at [96, 269] on button "Meets" at bounding box center [104, 272] width 57 height 16
click at [218, 167] on span "Add Root Cause" at bounding box center [218, 164] width 40 height 9
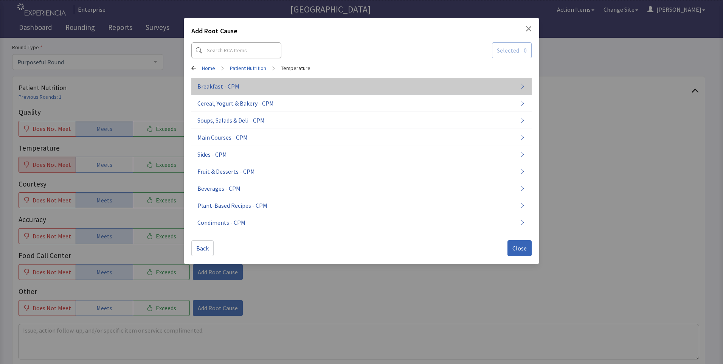
click at [235, 90] on span "Breakfast - CPM" at bounding box center [218, 86] width 42 height 9
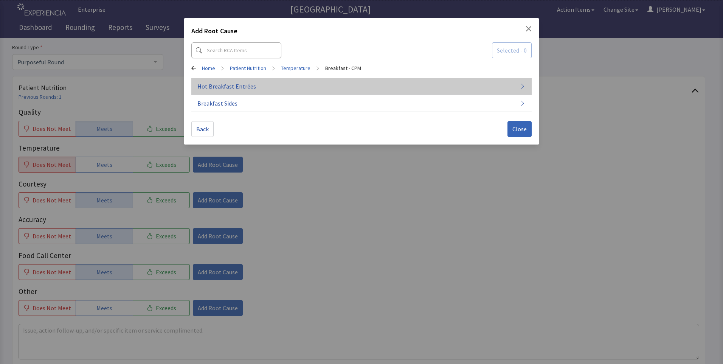
click at [264, 88] on button "Hot Breakfast Entrées" at bounding box center [361, 86] width 340 height 17
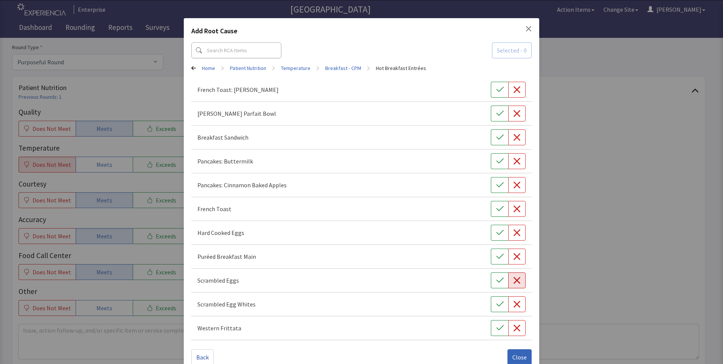
click at [513, 282] on icon "button" at bounding box center [517, 280] width 8 height 8
click at [514, 161] on icon "button" at bounding box center [517, 161] width 8 height 8
click at [512, 351] on button "Close" at bounding box center [519, 357] width 24 height 16
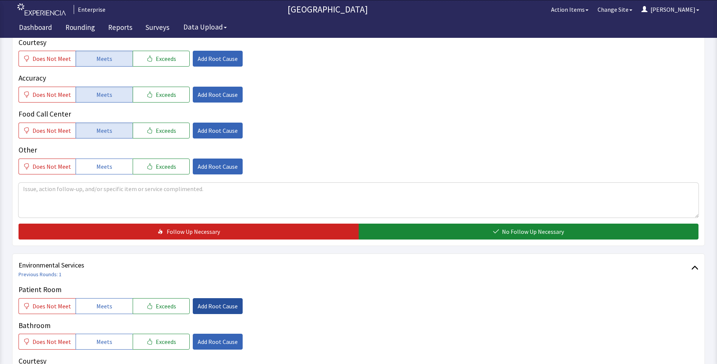
scroll to position [227, 0]
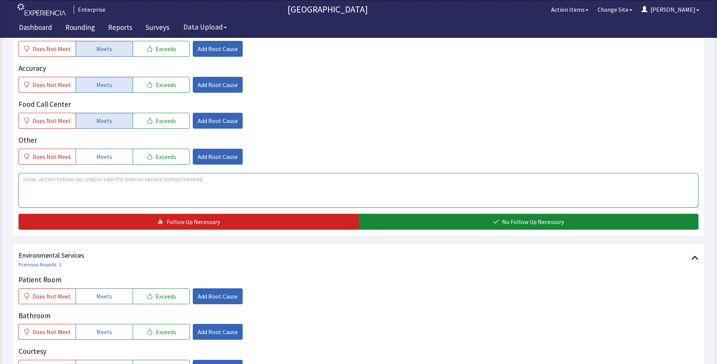
click at [39, 182] on textarea at bounding box center [359, 190] width 680 height 35
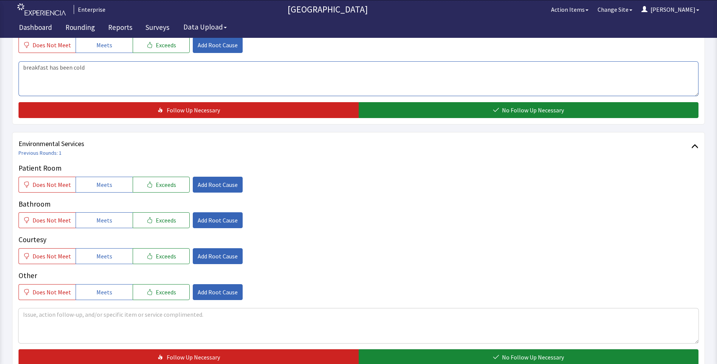
scroll to position [340, 0]
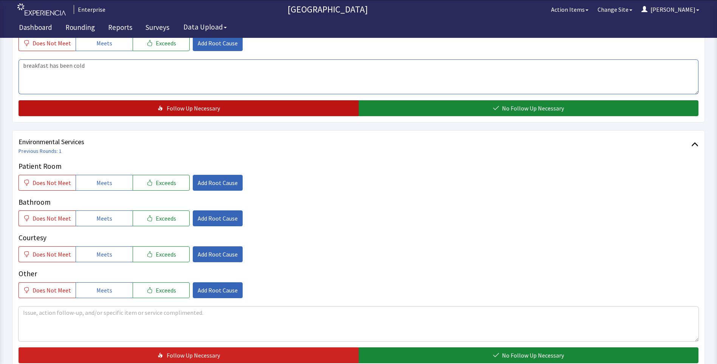
type textarea "breakfast has been cold"
click at [199, 111] on span "Follow Up Necessary" at bounding box center [193, 108] width 53 height 9
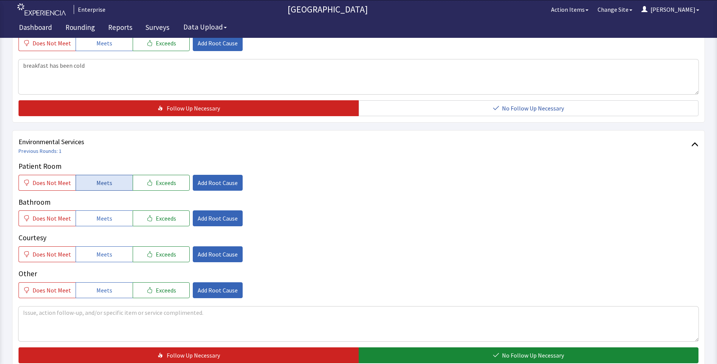
click at [98, 182] on span "Meets" at bounding box center [104, 182] width 16 height 9
drag, startPoint x: 95, startPoint y: 222, endPoint x: 96, endPoint y: 250, distance: 27.3
click at [95, 228] on div "Patient Room Does Not Meet Meets Exceeds Add Root Cause Bathroom Does Not Meet …" at bounding box center [359, 229] width 680 height 137
click at [96, 256] on span "Meets" at bounding box center [104, 254] width 16 height 9
click at [104, 224] on button "Meets" at bounding box center [104, 218] width 57 height 16
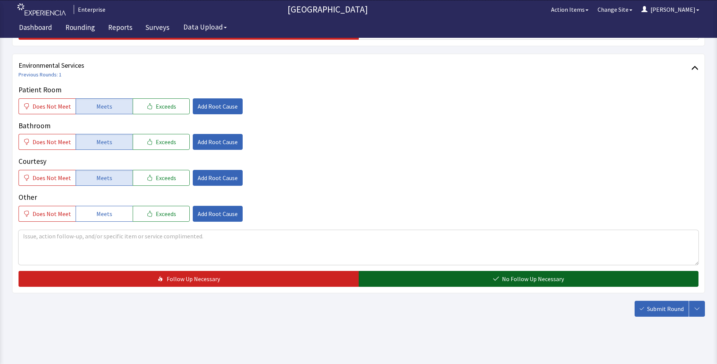
scroll to position [419, 0]
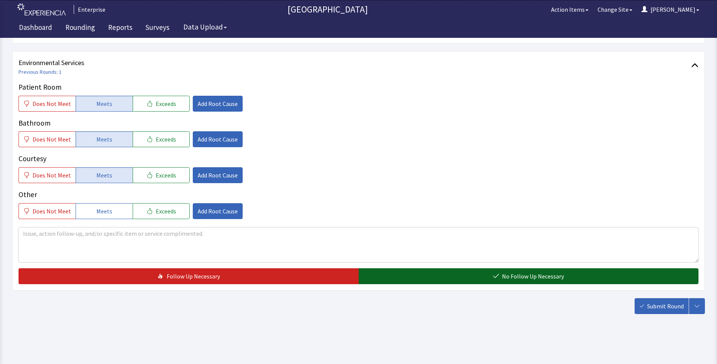
click at [405, 273] on button "No Follow Up Necessary" at bounding box center [529, 276] width 340 height 16
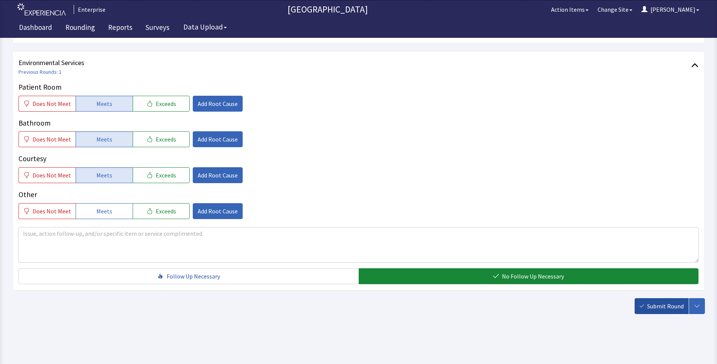
click at [676, 307] on span "Submit Round" at bounding box center [665, 305] width 37 height 9
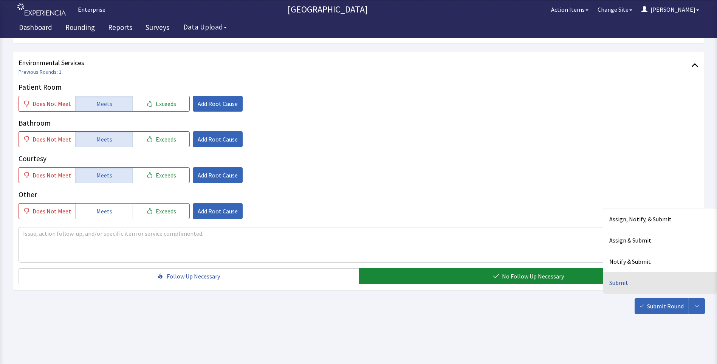
click at [620, 279] on div "Submit" at bounding box center [660, 282] width 113 height 21
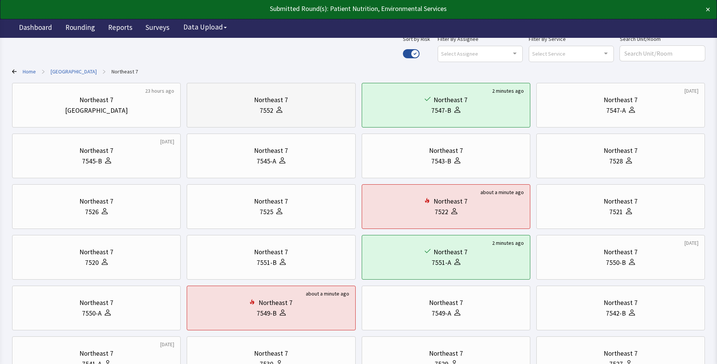
scroll to position [38, 0]
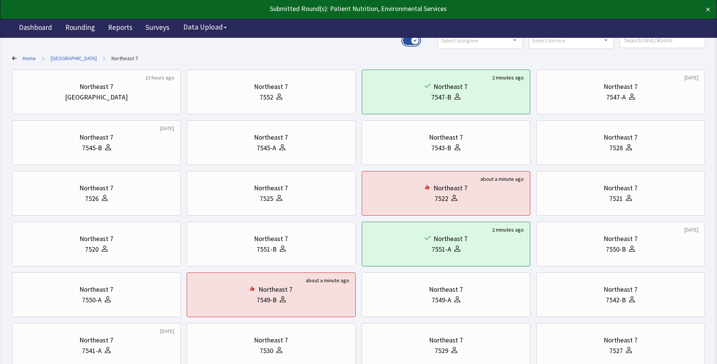
click at [420, 43] on button "Use setting" at bounding box center [411, 40] width 17 height 9
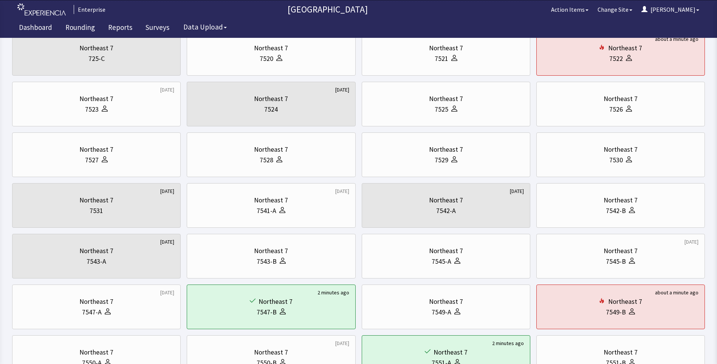
scroll to position [76, 0]
click at [253, 201] on div "Northeast 7" at bounding box center [271, 201] width 156 height 11
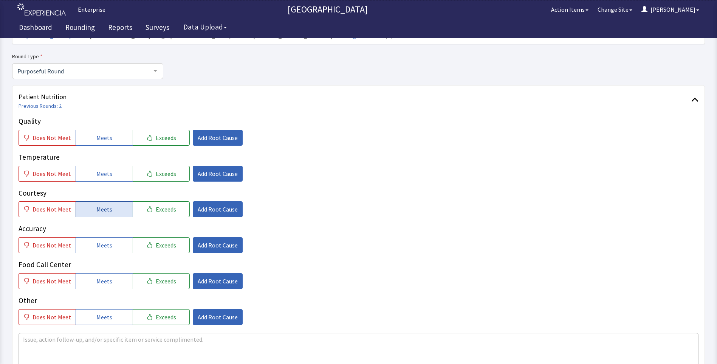
scroll to position [76, 0]
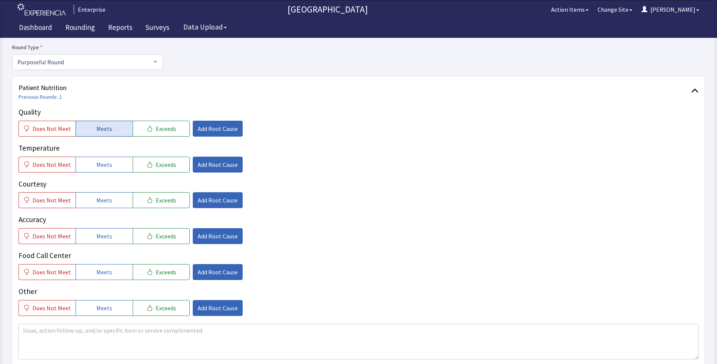
drag, startPoint x: 96, startPoint y: 130, endPoint x: 97, endPoint y: 155, distance: 25.7
click at [96, 132] on span "Meets" at bounding box center [104, 128] width 16 height 9
drag, startPoint x: 98, startPoint y: 165, endPoint x: 95, endPoint y: 191, distance: 25.4
click at [98, 166] on span "Meets" at bounding box center [104, 164] width 16 height 9
click at [93, 206] on button "Meets" at bounding box center [104, 200] width 57 height 16
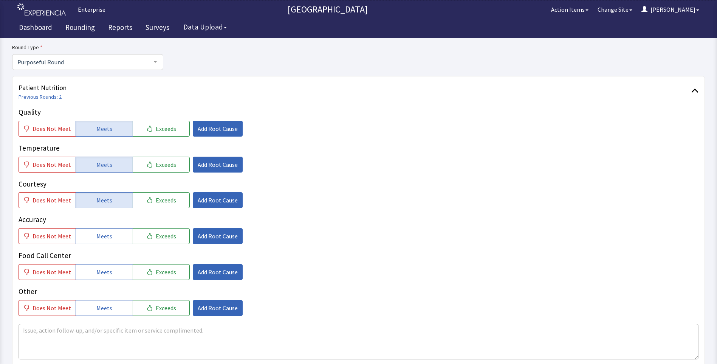
drag, startPoint x: 94, startPoint y: 244, endPoint x: 95, endPoint y: 257, distance: 13.7
click at [94, 245] on div "Quality Does Not Meet Meets Exceeds Add Root Cause Temperature Does Not Meet Me…" at bounding box center [359, 211] width 680 height 209
click at [98, 272] on span "Meets" at bounding box center [104, 271] width 16 height 9
click at [104, 237] on span "Meets" at bounding box center [104, 235] width 16 height 9
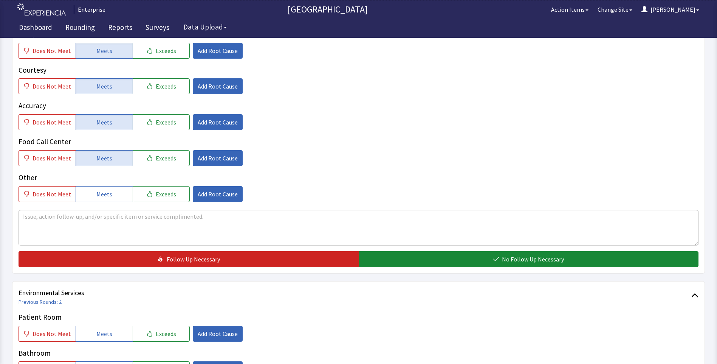
scroll to position [265, 0]
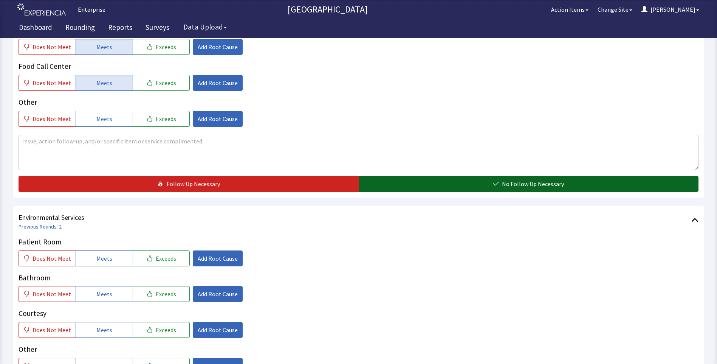
click at [383, 180] on button "No Follow Up Necessary" at bounding box center [529, 184] width 340 height 16
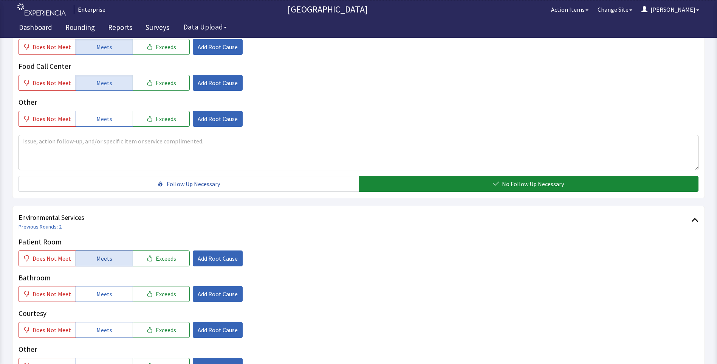
click at [96, 255] on span "Meets" at bounding box center [104, 258] width 16 height 9
drag, startPoint x: 90, startPoint y: 294, endPoint x: 91, endPoint y: 310, distance: 15.9
click at [90, 301] on button "Meets" at bounding box center [104, 294] width 57 height 16
drag, startPoint x: 92, startPoint y: 327, endPoint x: 101, endPoint y: 326, distance: 9.6
click at [94, 327] on button "Meets" at bounding box center [104, 330] width 57 height 16
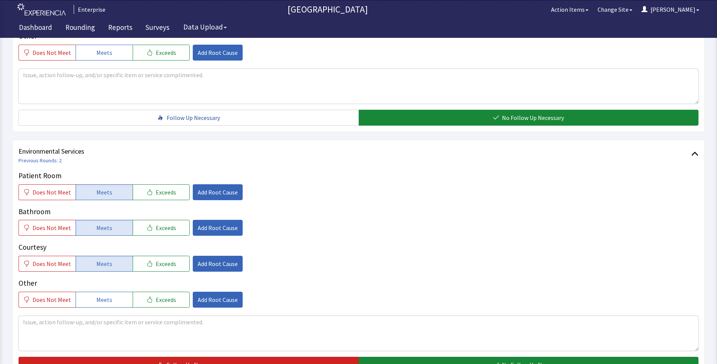
scroll to position [378, 0]
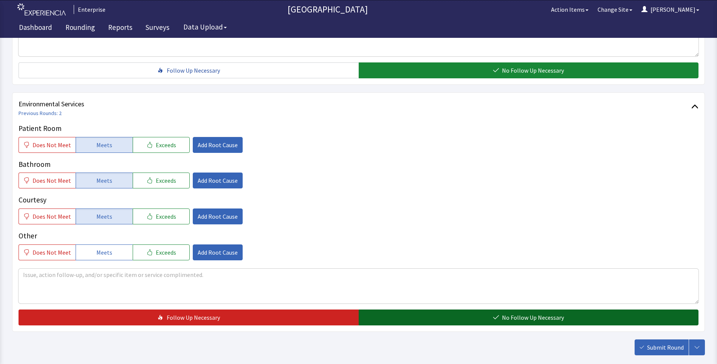
drag, startPoint x: 379, startPoint y: 314, endPoint x: 388, endPoint y: 315, distance: 9.5
click at [380, 315] on button "No Follow Up Necessary" at bounding box center [529, 317] width 340 height 16
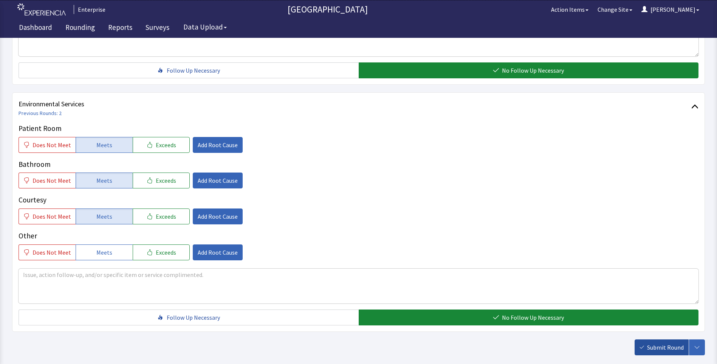
click at [670, 349] on span "Submit Round" at bounding box center [665, 347] width 37 height 9
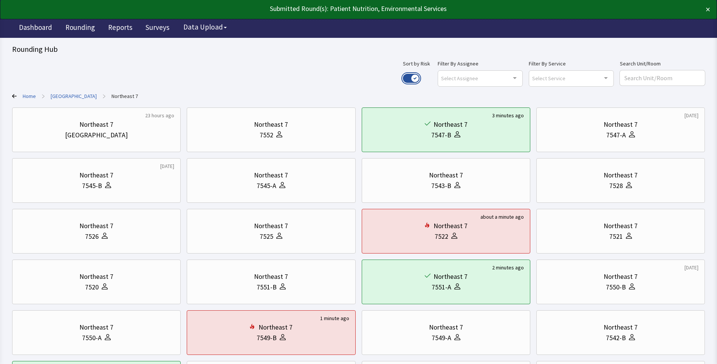
click at [420, 77] on button "Use setting" at bounding box center [411, 78] width 17 height 9
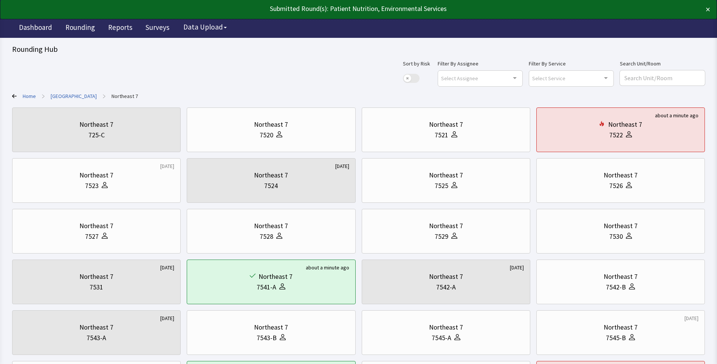
click at [70, 95] on link "[GEOGRAPHIC_DATA]" at bounding box center [74, 96] width 46 height 8
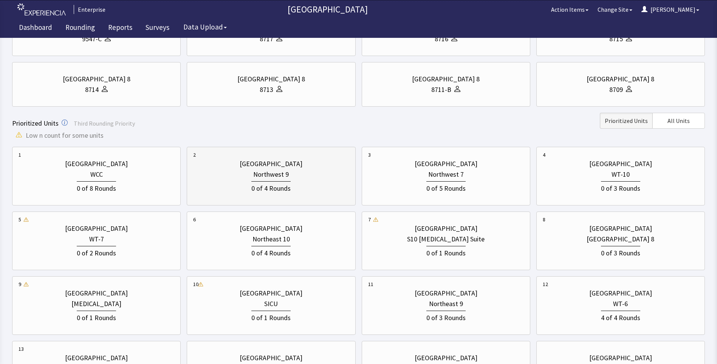
scroll to position [189, 0]
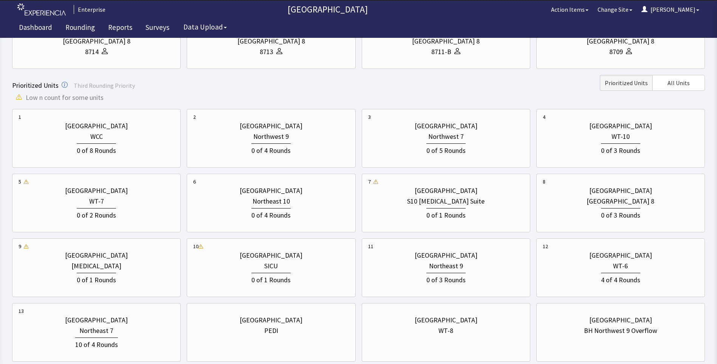
click at [286, 168] on div "[GEOGRAPHIC_DATA] WCC 0 of 8 [GEOGRAPHIC_DATA] 9 0 of 4 [GEOGRAPHIC_DATA] 7 0 o…" at bounding box center [358, 235] width 693 height 253
click at [285, 151] on div "0 of 4 Rounds" at bounding box center [270, 149] width 39 height 12
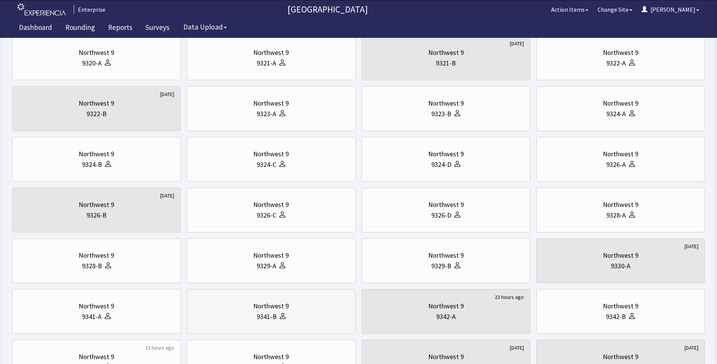
scroll to position [151, 0]
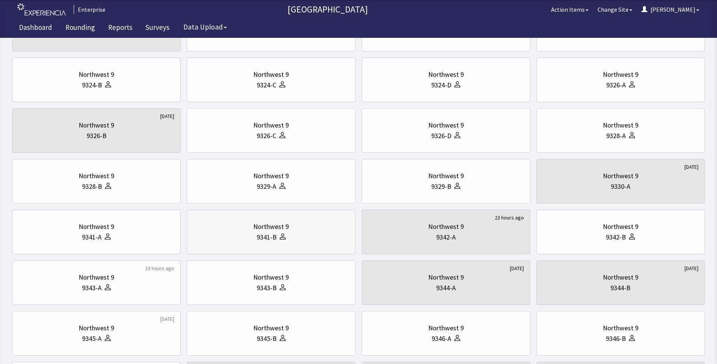
click at [214, 279] on div "Northwest 9" at bounding box center [271, 277] width 156 height 11
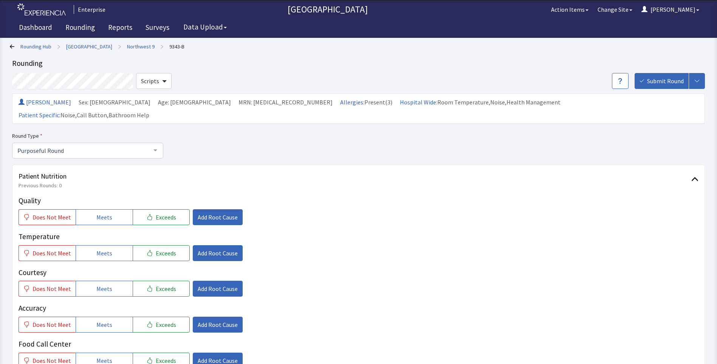
click at [28, 46] on link "Rounding Hub" at bounding box center [35, 47] width 31 height 8
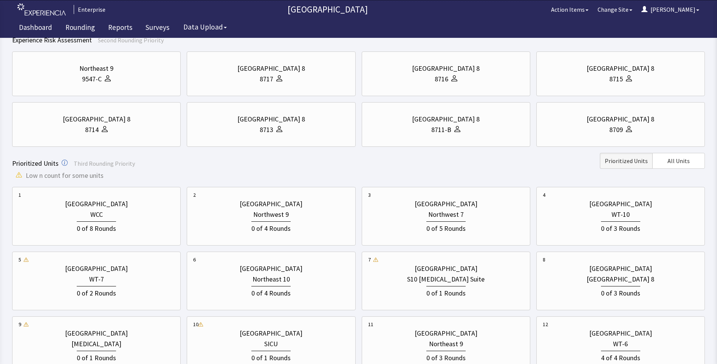
scroll to position [113, 0]
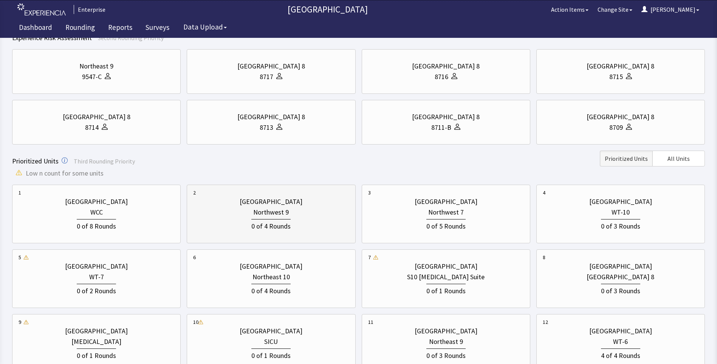
click at [284, 226] on div "0 of 4 Rounds" at bounding box center [270, 225] width 39 height 12
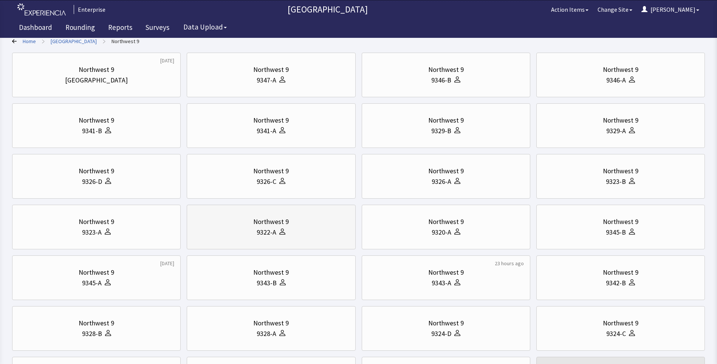
scroll to position [0, 0]
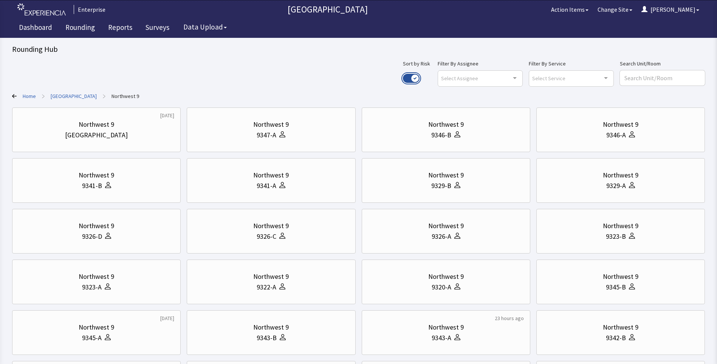
click at [420, 74] on button "Use setting" at bounding box center [411, 78] width 17 height 9
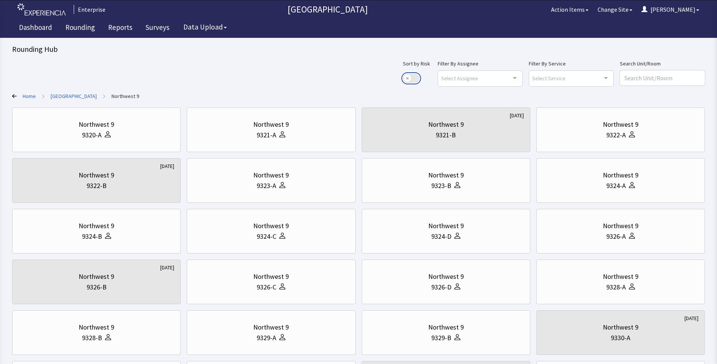
scroll to position [151, 0]
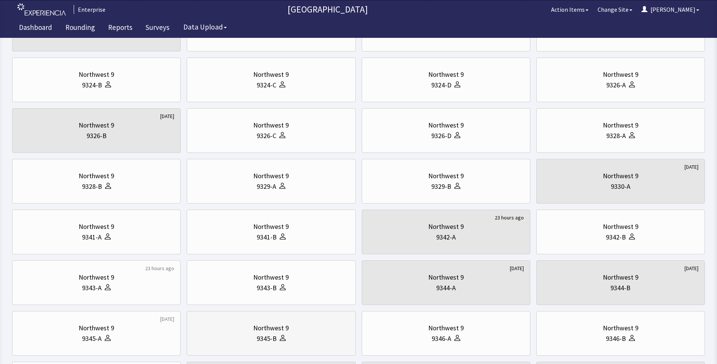
click at [235, 334] on div "9345-B" at bounding box center [271, 338] width 156 height 11
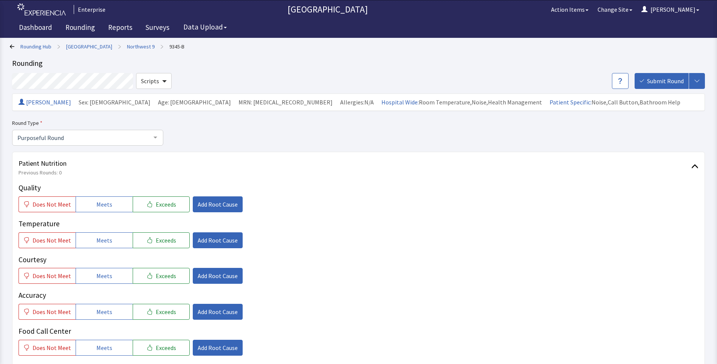
click at [11, 46] on icon at bounding box center [12, 46] width 5 height 4
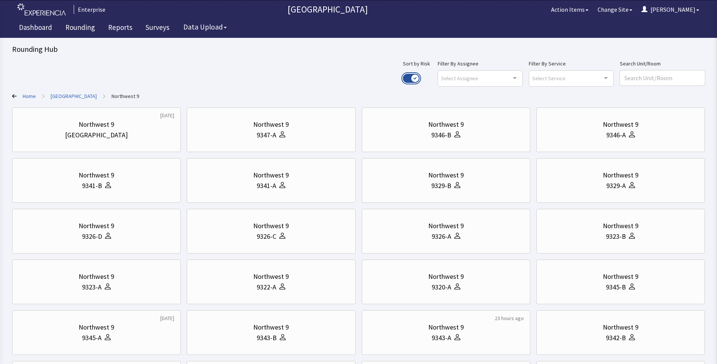
click at [420, 76] on button "Use setting" at bounding box center [411, 78] width 17 height 9
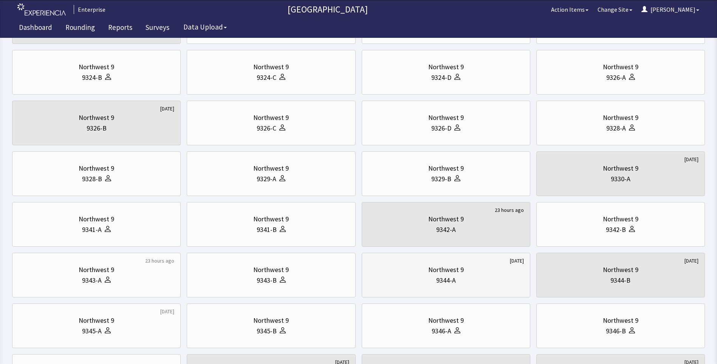
scroll to position [227, 0]
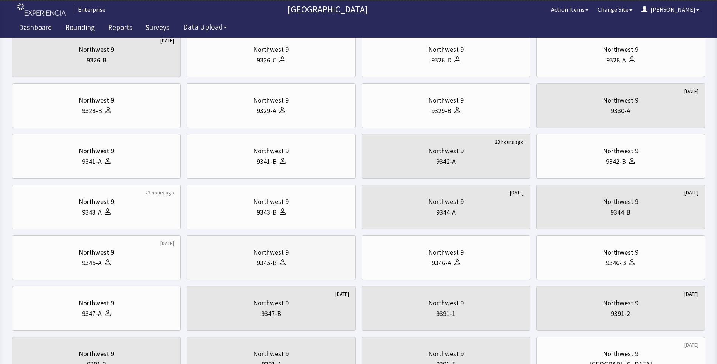
click at [292, 261] on div "9345-B" at bounding box center [271, 263] width 156 height 11
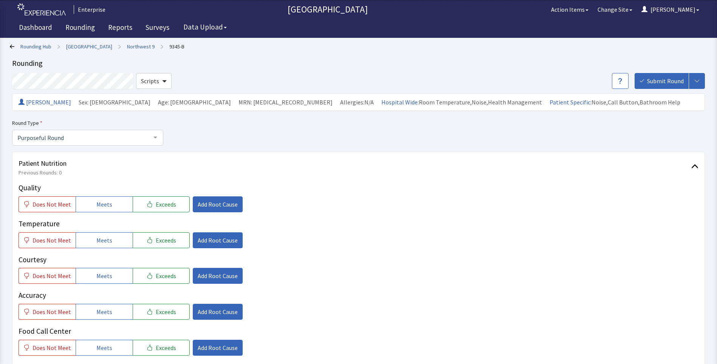
click at [32, 47] on link "Rounding Hub" at bounding box center [35, 47] width 31 height 8
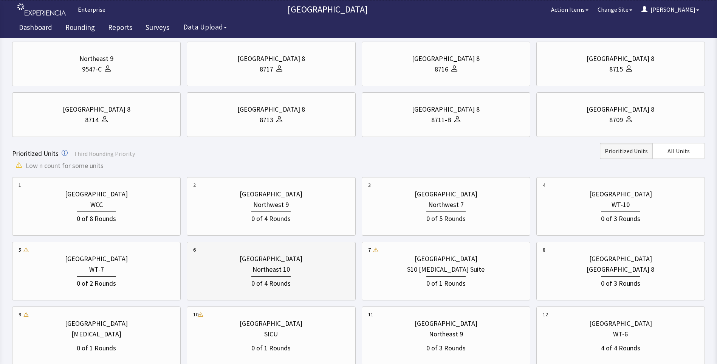
scroll to position [151, 0]
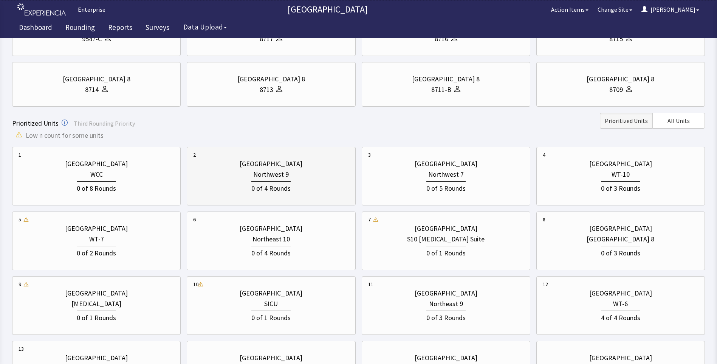
click at [303, 183] on div "0 of 4 Rounds" at bounding box center [271, 187] width 156 height 14
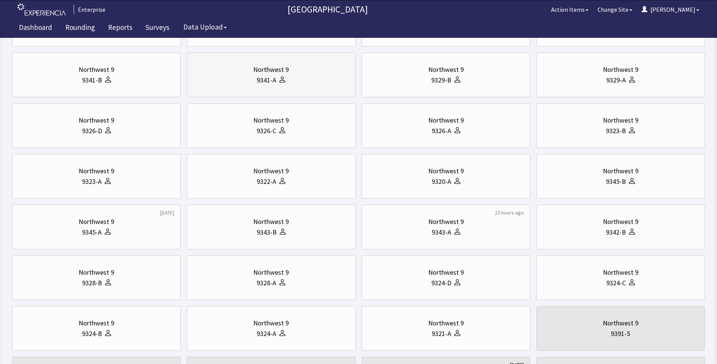
scroll to position [0, 0]
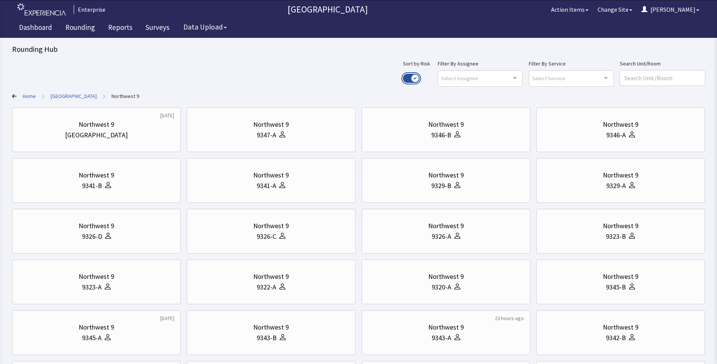
click at [420, 76] on button "Use setting" at bounding box center [411, 78] width 17 height 9
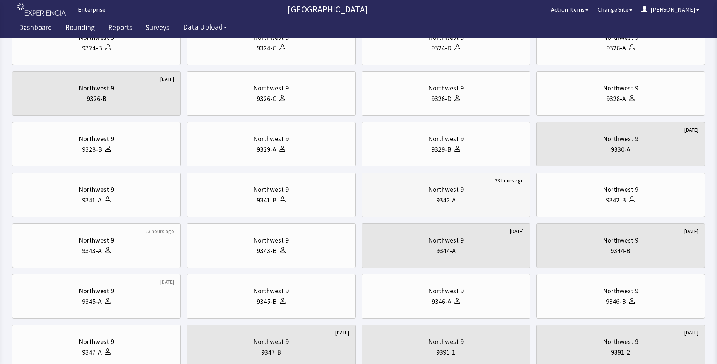
scroll to position [189, 0]
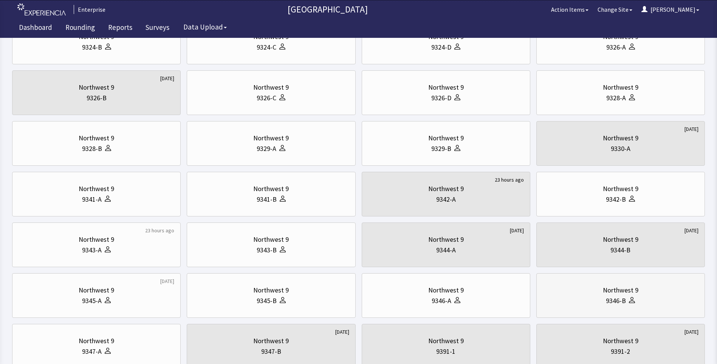
click at [582, 304] on div "9346-B" at bounding box center [621, 300] width 156 height 11
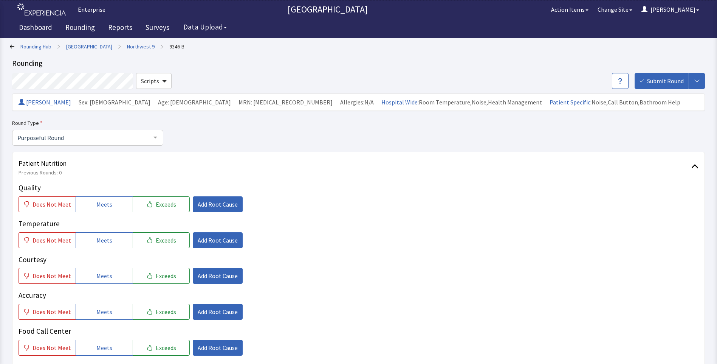
click at [30, 44] on link "Rounding Hub" at bounding box center [35, 47] width 31 height 8
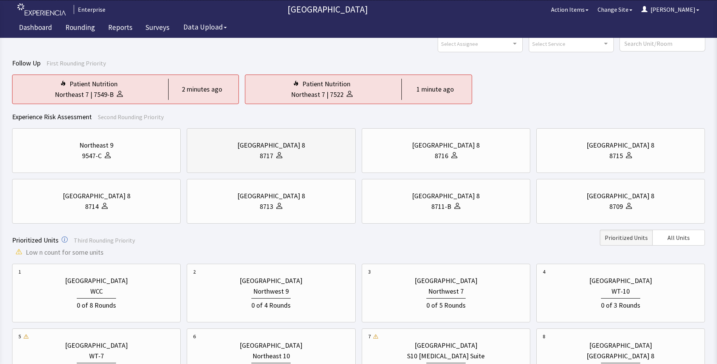
scroll to position [76, 0]
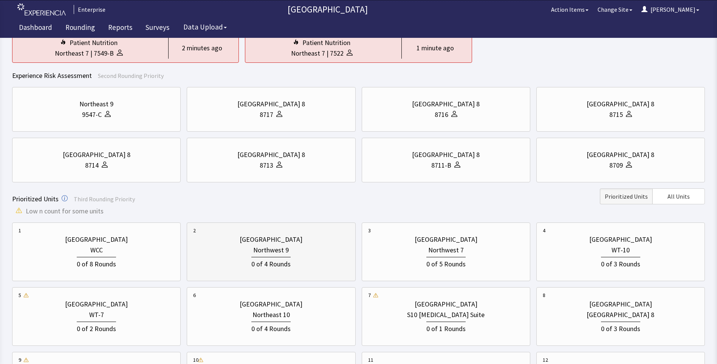
click at [296, 244] on div "[GEOGRAPHIC_DATA]" at bounding box center [271, 239] width 63 height 11
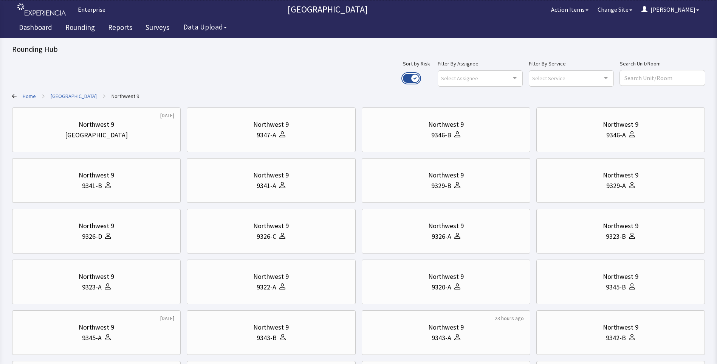
click at [420, 77] on button "Use setting" at bounding box center [411, 78] width 17 height 9
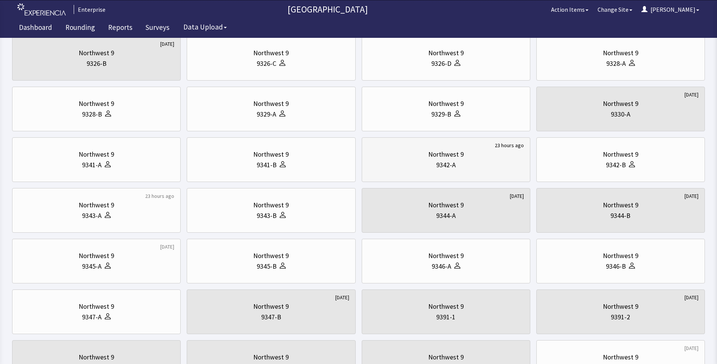
scroll to position [265, 0]
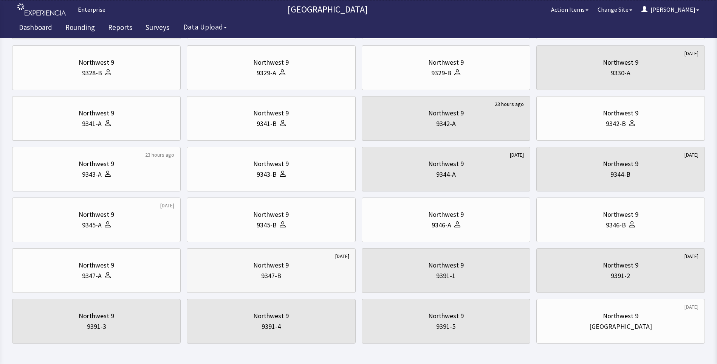
click at [243, 271] on div "9347-B" at bounding box center [271, 275] width 156 height 11
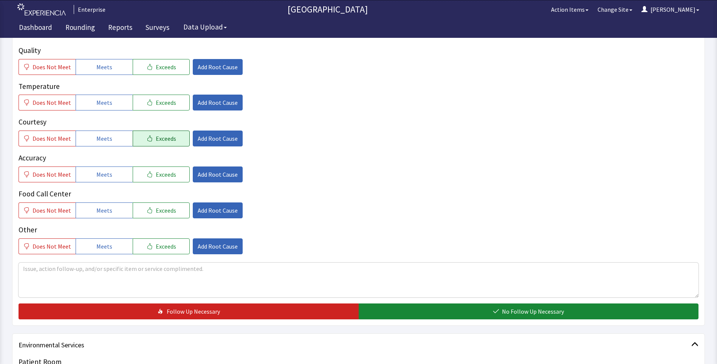
scroll to position [113, 0]
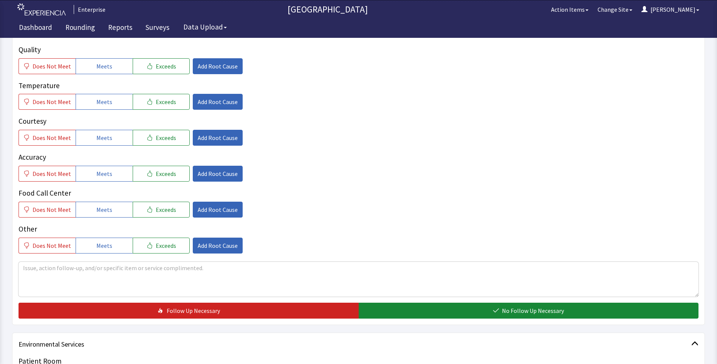
drag, startPoint x: 111, startPoint y: 68, endPoint x: 112, endPoint y: 91, distance: 23.1
click at [111, 73] on button "Meets" at bounding box center [104, 66] width 57 height 16
click at [112, 112] on div "Quality Does Not Meet Meets Exceeds Add Root Cause Temperature Does Not Meet Me…" at bounding box center [359, 148] width 680 height 209
drag, startPoint x: 111, startPoint y: 104, endPoint x: 111, endPoint y: 112, distance: 7.9
click at [111, 107] on button "Meets" at bounding box center [104, 102] width 57 height 16
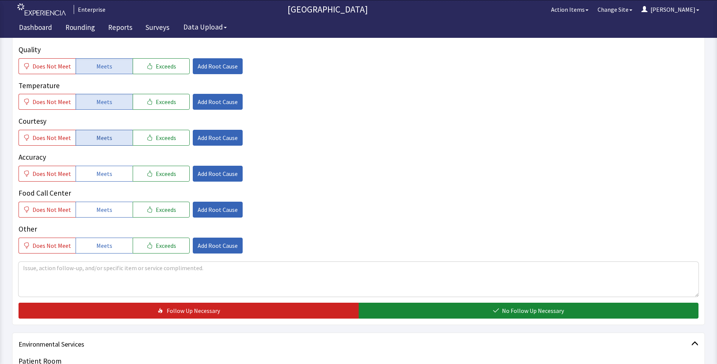
click at [103, 141] on span "Meets" at bounding box center [104, 137] width 16 height 9
drag, startPoint x: 104, startPoint y: 170, endPoint x: 106, endPoint y: 189, distance: 19.4
click at [104, 174] on span "Meets" at bounding box center [104, 173] width 16 height 9
click at [104, 212] on span "Meets" at bounding box center [104, 209] width 16 height 9
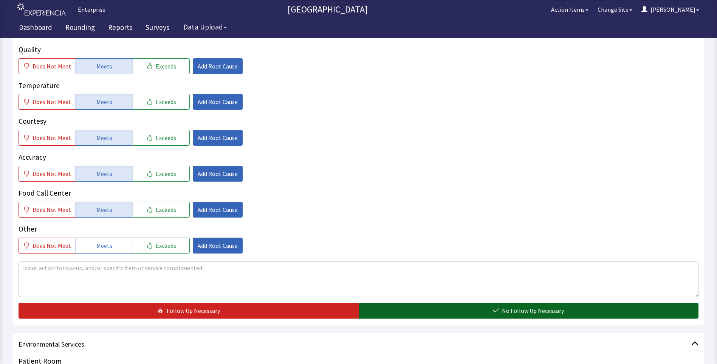
click at [422, 315] on button "No Follow Up Necessary" at bounding box center [529, 311] width 340 height 16
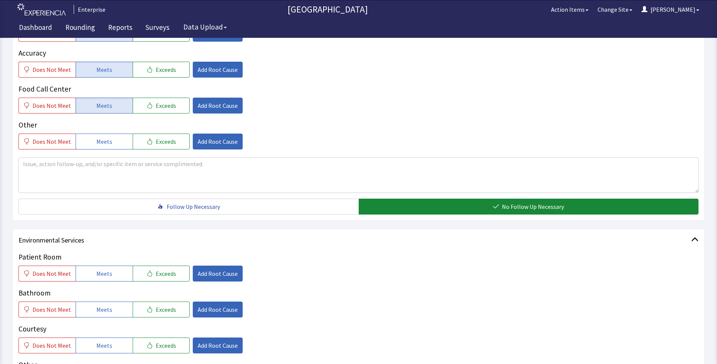
scroll to position [340, 0]
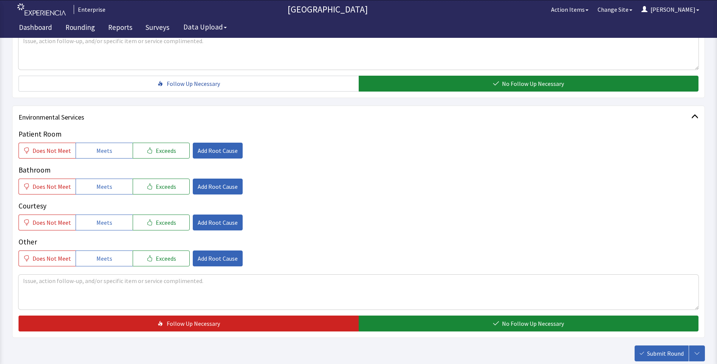
drag, startPoint x: 106, startPoint y: 151, endPoint x: 107, endPoint y: 174, distance: 23.1
click at [106, 153] on span "Meets" at bounding box center [104, 150] width 16 height 9
drag, startPoint x: 106, startPoint y: 188, endPoint x: 107, endPoint y: 207, distance: 19.3
click at [106, 190] on span "Meets" at bounding box center [104, 186] width 16 height 9
drag, startPoint x: 107, startPoint y: 216, endPoint x: 329, endPoint y: 287, distance: 233.2
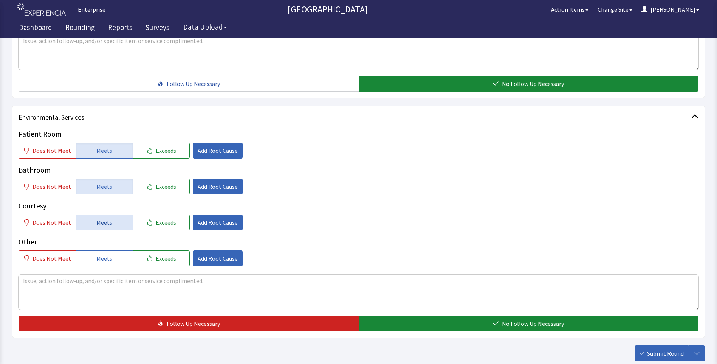
click at [108, 220] on button "Meets" at bounding box center [104, 222] width 57 height 16
drag, startPoint x: 434, startPoint y: 325, endPoint x: 555, endPoint y: 336, distance: 121.9
click at [436, 325] on button "No Follow Up Necessary" at bounding box center [529, 323] width 340 height 16
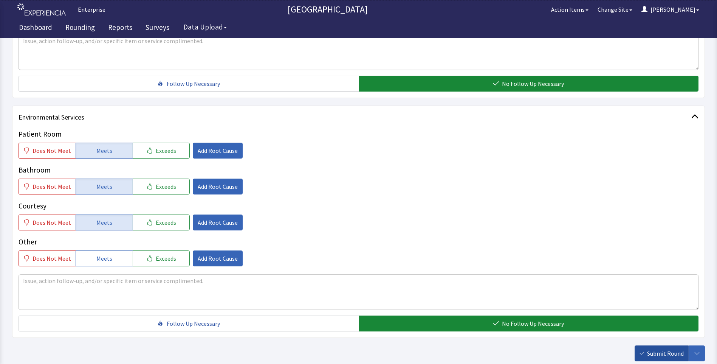
click at [671, 355] on span "Submit Round" at bounding box center [665, 353] width 37 height 9
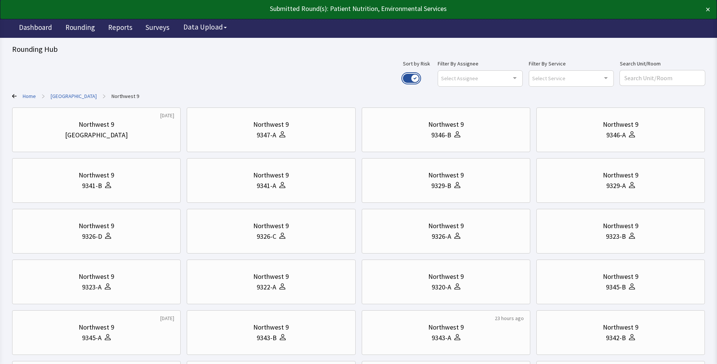
click at [420, 77] on button "Use setting" at bounding box center [411, 78] width 17 height 9
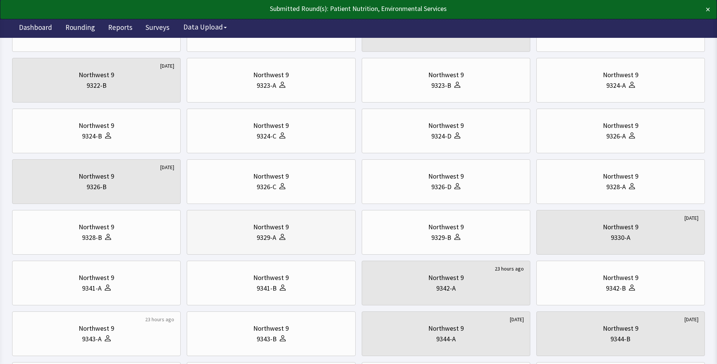
scroll to position [151, 0]
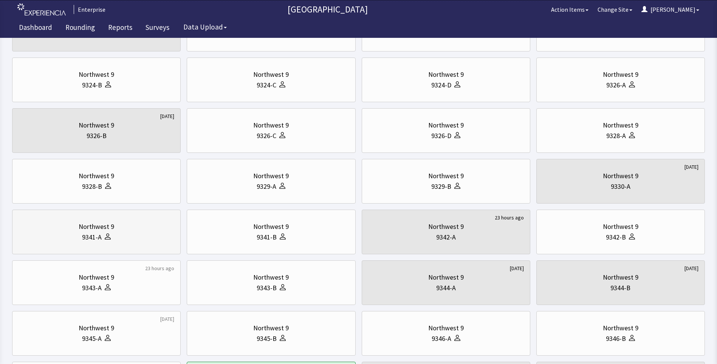
click at [120, 223] on div "Northwest 9" at bounding box center [97, 226] width 156 height 11
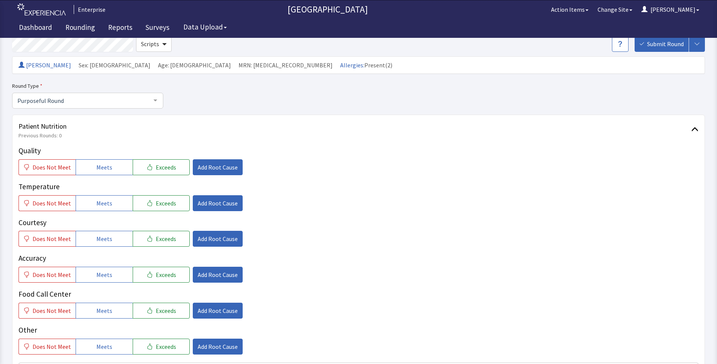
scroll to position [113, 0]
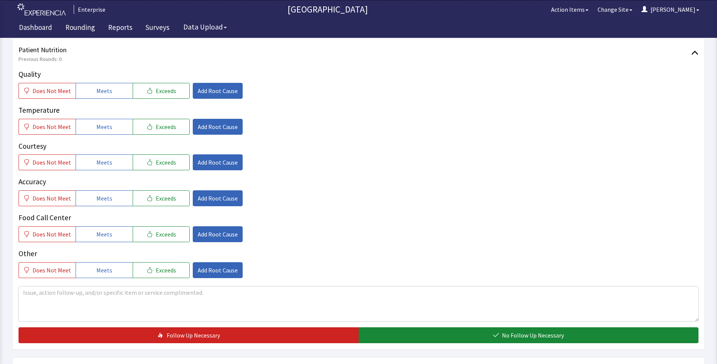
drag, startPoint x: 84, startPoint y: 88, endPoint x: 89, endPoint y: 112, distance: 24.0
click at [85, 90] on button "Meets" at bounding box center [104, 91] width 57 height 16
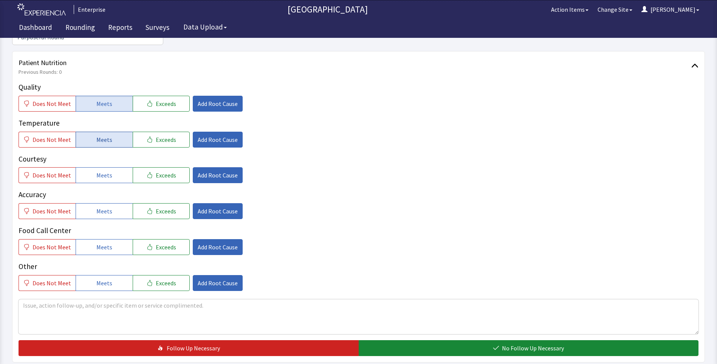
drag, startPoint x: 91, startPoint y: 130, endPoint x: 93, endPoint y: 147, distance: 17.1
click at [91, 132] on button "Meets" at bounding box center [104, 140] width 57 height 16
drag, startPoint x: 94, startPoint y: 161, endPoint x: 101, endPoint y: 185, distance: 24.4
click at [96, 171] on span "Meets" at bounding box center [104, 175] width 16 height 9
drag, startPoint x: 101, startPoint y: 196, endPoint x: 100, endPoint y: 211, distance: 15.5
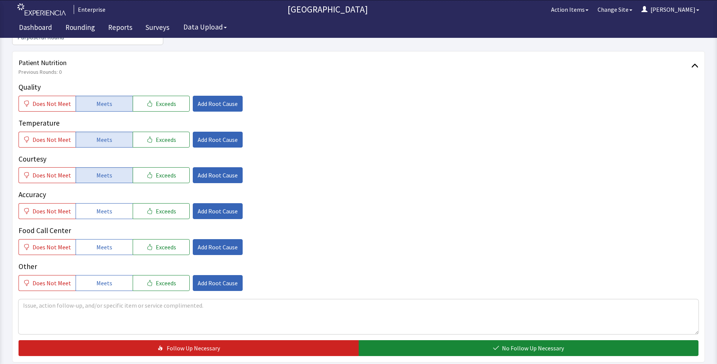
click at [101, 206] on span "Meets" at bounding box center [104, 210] width 16 height 9
click at [97, 242] on span "Meets" at bounding box center [104, 246] width 16 height 9
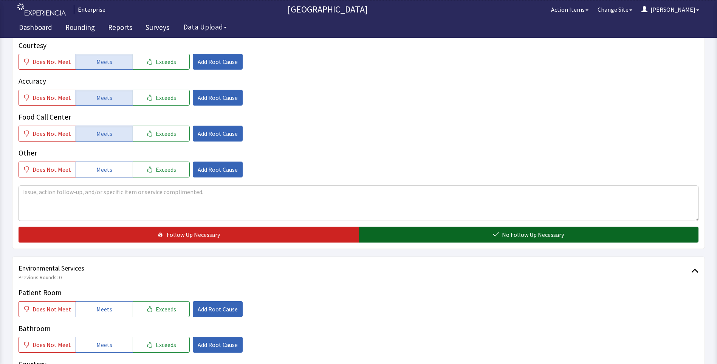
click at [388, 227] on button "No Follow Up Necessary" at bounding box center [529, 235] width 340 height 16
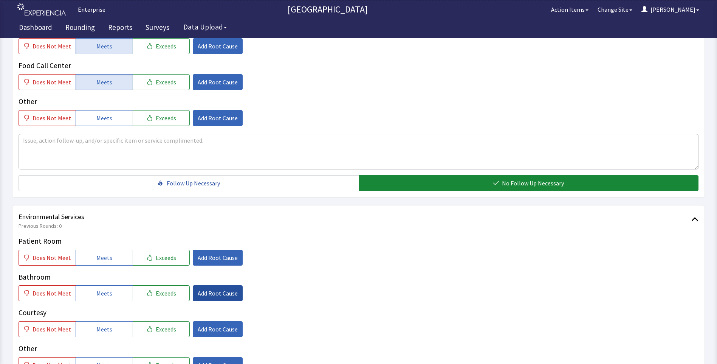
scroll to position [378, 0]
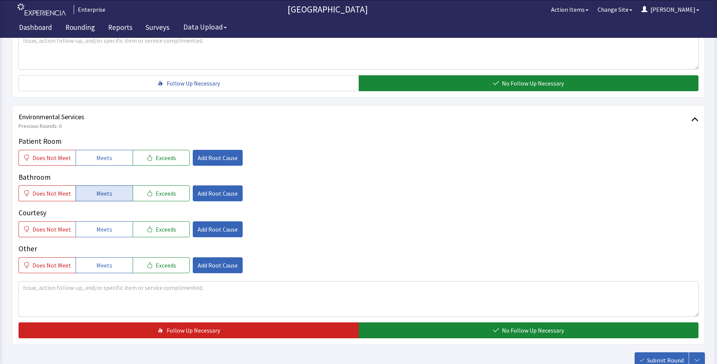
drag, startPoint x: 96, startPoint y: 141, endPoint x: 104, endPoint y: 174, distance: 33.8
click at [97, 153] on span "Meets" at bounding box center [104, 157] width 16 height 9
drag, startPoint x: 105, startPoint y: 181, endPoint x: 106, endPoint y: 201, distance: 20.1
click at [105, 187] on button "Meets" at bounding box center [104, 193] width 57 height 16
drag, startPoint x: 106, startPoint y: 212, endPoint x: 140, endPoint y: 230, distance: 37.7
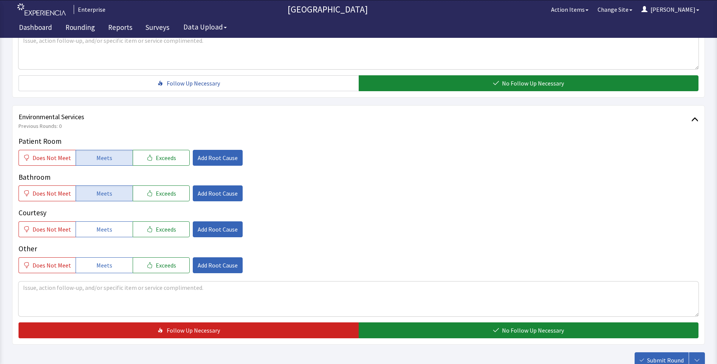
click at [110, 221] on button "Meets" at bounding box center [104, 229] width 57 height 16
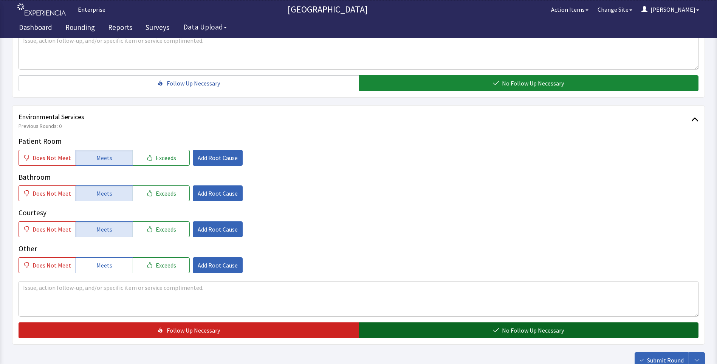
drag, startPoint x: 396, startPoint y: 321, endPoint x: 412, endPoint y: 324, distance: 15.7
click at [401, 323] on button "No Follow Up Necessary" at bounding box center [529, 330] width 340 height 16
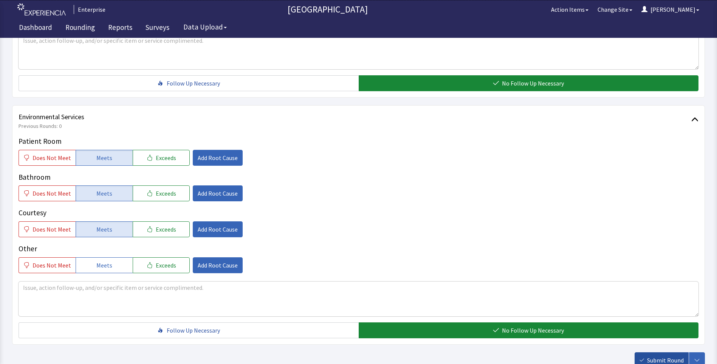
drag, startPoint x: 678, startPoint y: 346, endPoint x: 656, endPoint y: 331, distance: 26.6
click at [678, 355] on span "Submit Round" at bounding box center [665, 359] width 37 height 9
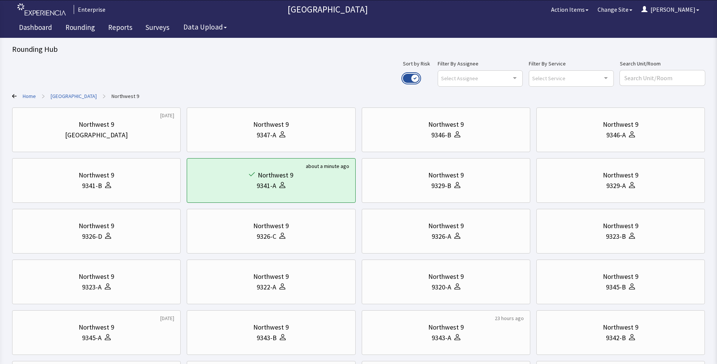
click at [420, 76] on button "Use setting" at bounding box center [411, 78] width 17 height 9
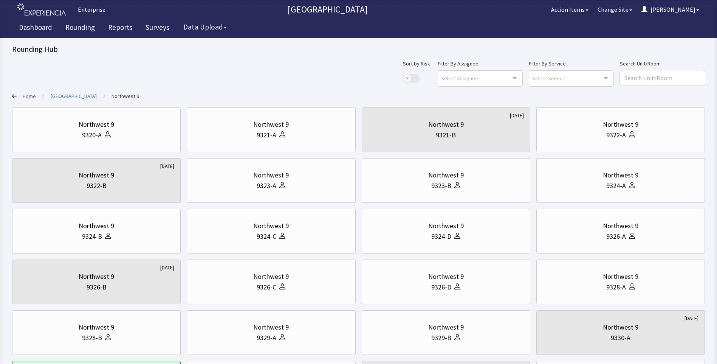
click at [71, 97] on link "[GEOGRAPHIC_DATA]" at bounding box center [74, 96] width 46 height 8
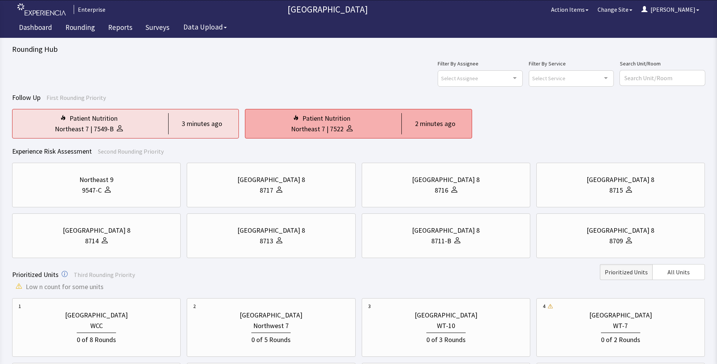
click at [298, 125] on div "Northeast 7" at bounding box center [308, 129] width 34 height 11
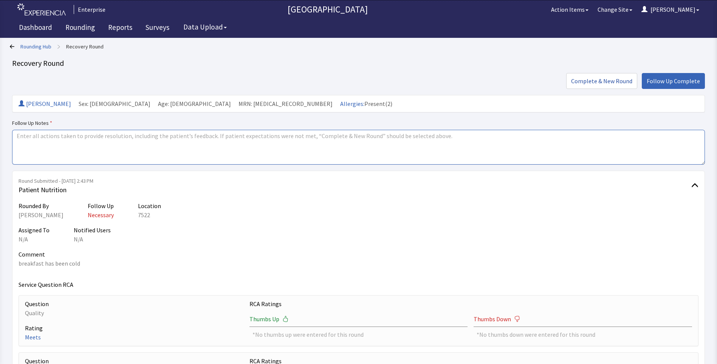
click at [30, 137] on textarea at bounding box center [358, 147] width 693 height 35
drag, startPoint x: 30, startPoint y: 137, endPoint x: 134, endPoint y: 151, distance: 105.4
click at [134, 151] on textarea at bounding box center [358, 147] width 693 height 35
type textarea "i"
drag, startPoint x: 13, startPoint y: 135, endPoint x: 68, endPoint y: 141, distance: 55.1
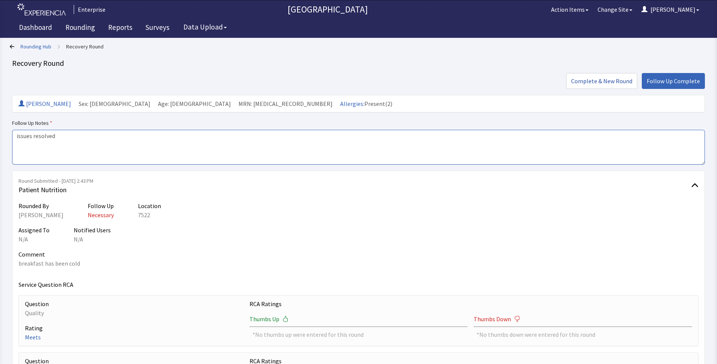
click at [68, 141] on textarea "issues resolved" at bounding box center [358, 147] width 693 height 35
type textarea "issues resolved"
click at [672, 81] on span "Follow Up Complete" at bounding box center [673, 80] width 53 height 9
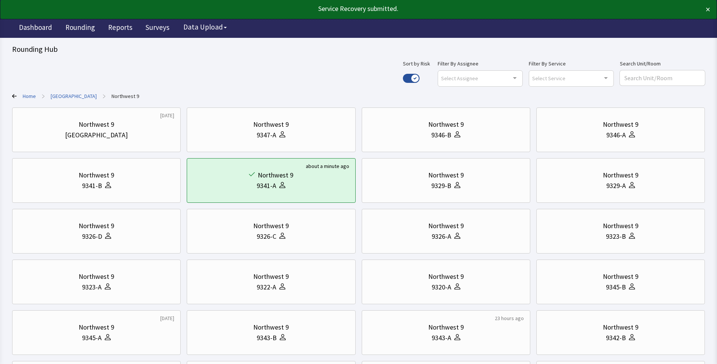
click at [74, 96] on link "[GEOGRAPHIC_DATA]" at bounding box center [74, 96] width 46 height 8
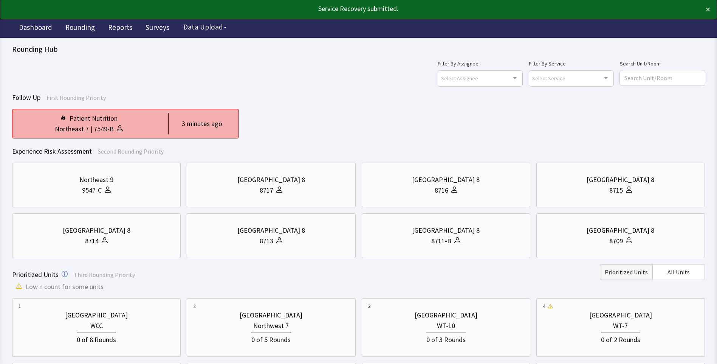
click at [133, 134] on div "Northeast 7 | 7549-B" at bounding box center [89, 129] width 141 height 11
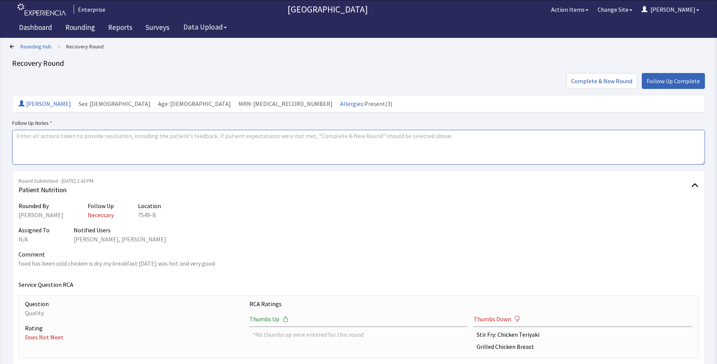
click at [20, 139] on textarea at bounding box center [358, 147] width 693 height 35
paste textarea "issues resolved"
type textarea "issues resolved"
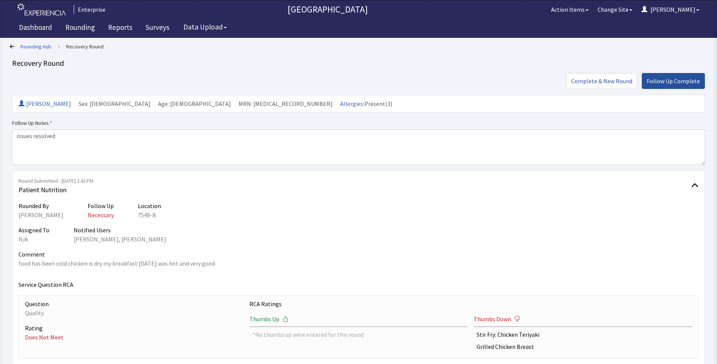
click at [659, 84] on span "Follow Up Complete" at bounding box center [673, 80] width 53 height 9
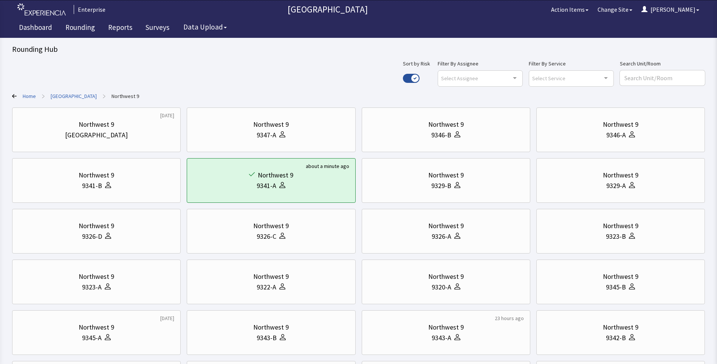
click at [75, 97] on link "[GEOGRAPHIC_DATA]" at bounding box center [74, 96] width 46 height 8
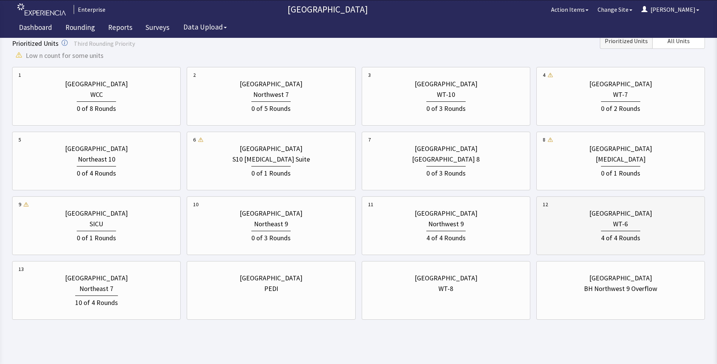
scroll to position [218, 0]
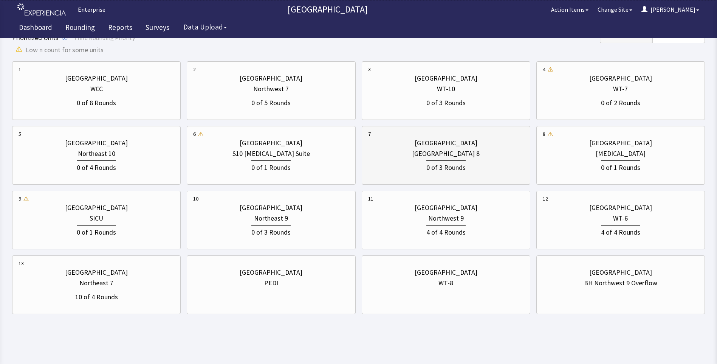
click at [424, 164] on div "0 of 3 Rounds" at bounding box center [446, 166] width 156 height 14
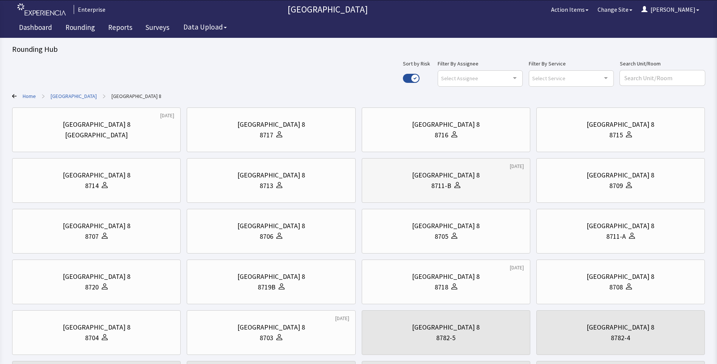
click at [489, 175] on div "[GEOGRAPHIC_DATA] 8" at bounding box center [446, 175] width 156 height 11
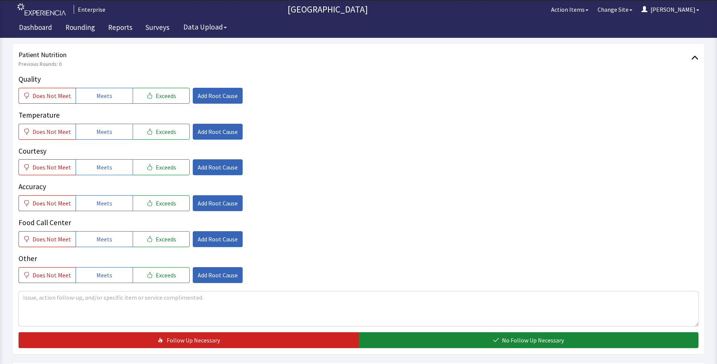
scroll to position [113, 0]
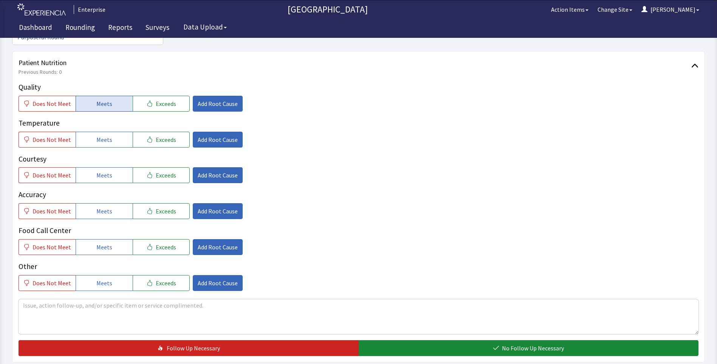
click at [106, 99] on span "Meets" at bounding box center [104, 103] width 16 height 9
drag, startPoint x: 104, startPoint y: 126, endPoint x: 103, endPoint y: 137, distance: 11.0
click at [104, 135] on span "Meets" at bounding box center [104, 139] width 16 height 9
click at [103, 171] on span "Meets" at bounding box center [104, 175] width 16 height 9
drag, startPoint x: 111, startPoint y: 195, endPoint x: 108, endPoint y: 219, distance: 24.0
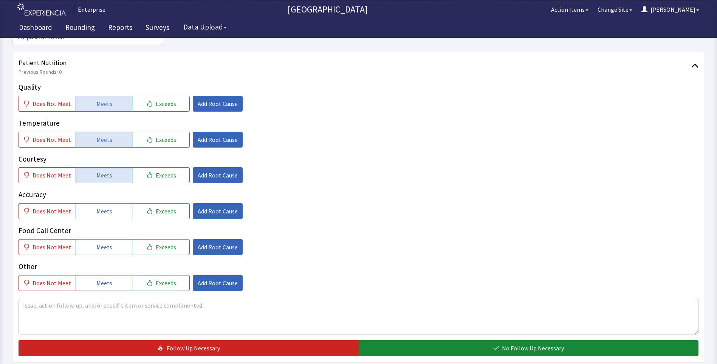
click at [111, 203] on button "Meets" at bounding box center [104, 211] width 57 height 16
click at [106, 242] on span "Meets" at bounding box center [104, 246] width 16 height 9
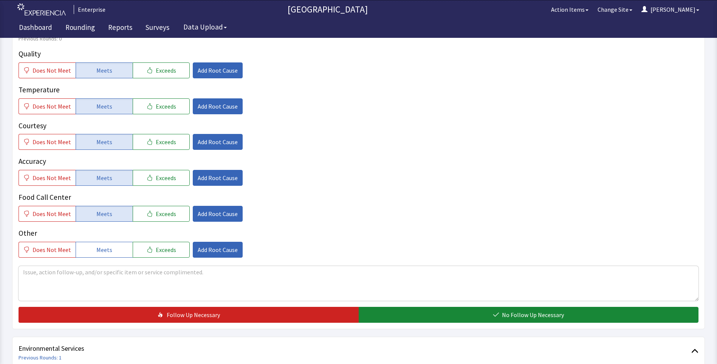
scroll to position [265, 0]
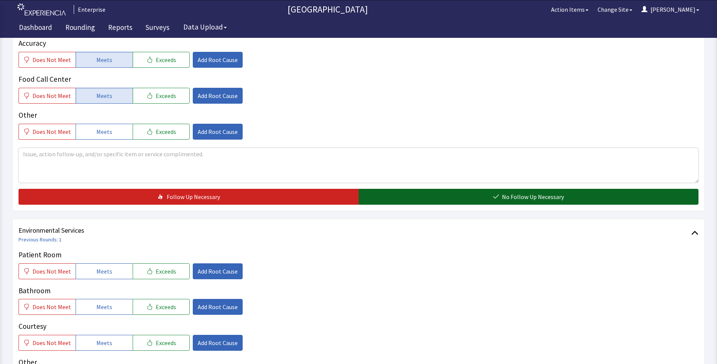
click at [395, 189] on button "No Follow Up Necessary" at bounding box center [529, 197] width 340 height 16
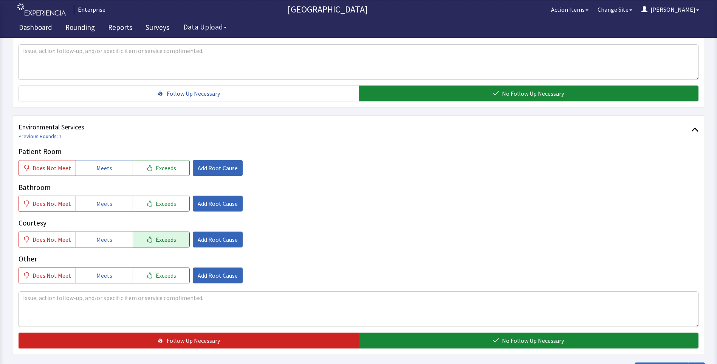
scroll to position [416, 0]
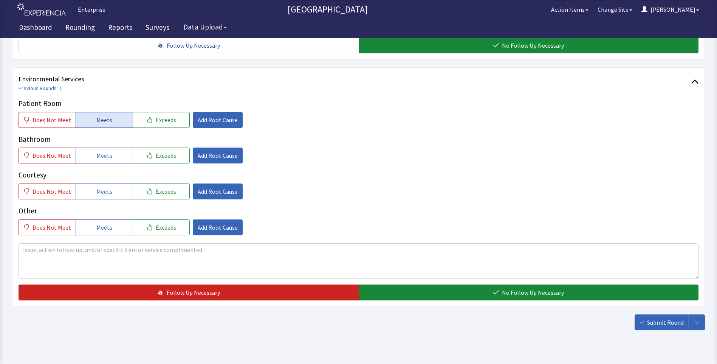
click at [96, 112] on button "Meets" at bounding box center [104, 120] width 57 height 16
drag, startPoint x: 94, startPoint y: 140, endPoint x: 96, endPoint y: 157, distance: 17.2
click at [96, 151] on span "Meets" at bounding box center [104, 155] width 16 height 9
click at [100, 187] on span "Meets" at bounding box center [104, 191] width 16 height 9
drag, startPoint x: 400, startPoint y: 280, endPoint x: 464, endPoint y: 289, distance: 64.1
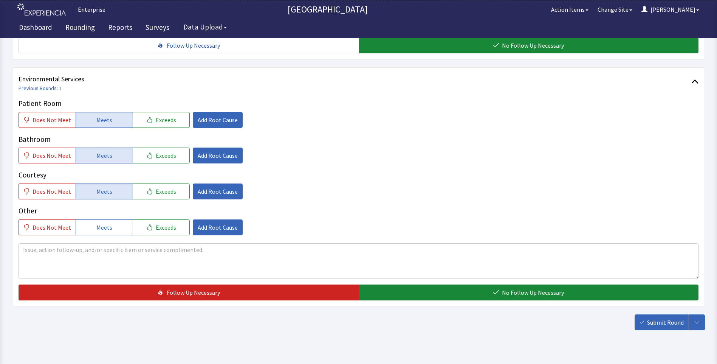
click at [411, 286] on button "No Follow Up Necessary" at bounding box center [529, 292] width 340 height 16
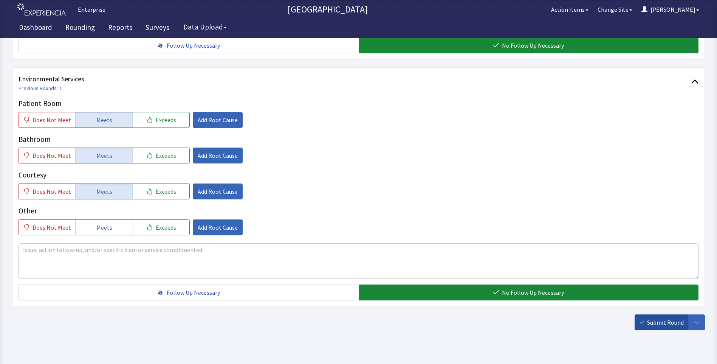
click at [668, 315] on button "Submit Round" at bounding box center [662, 322] width 54 height 16
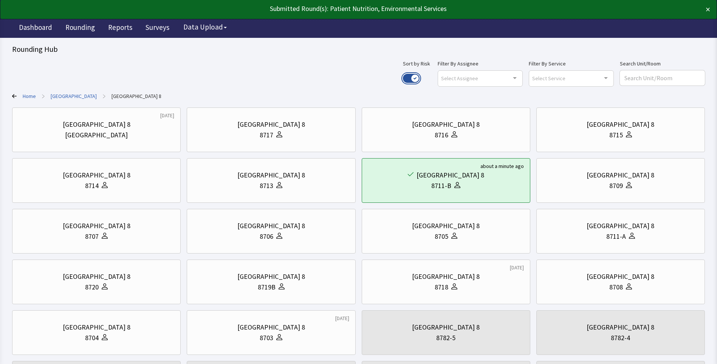
click at [420, 77] on button "Use setting" at bounding box center [411, 78] width 17 height 9
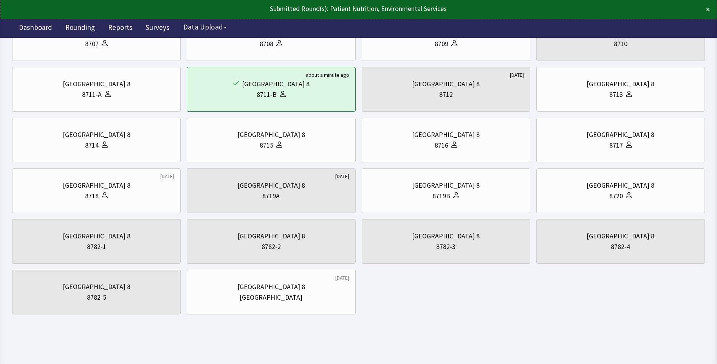
scroll to position [142, 0]
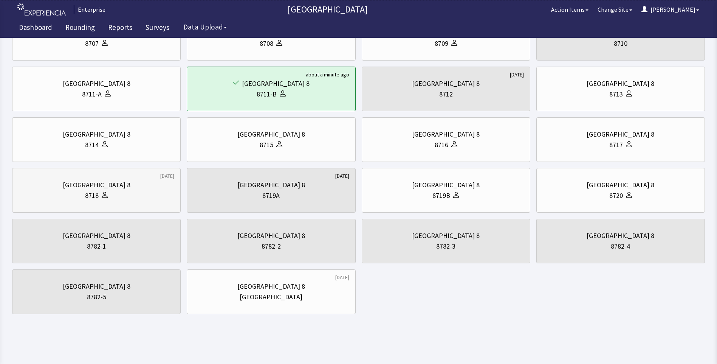
click at [104, 195] on icon at bounding box center [105, 195] width 6 height 6
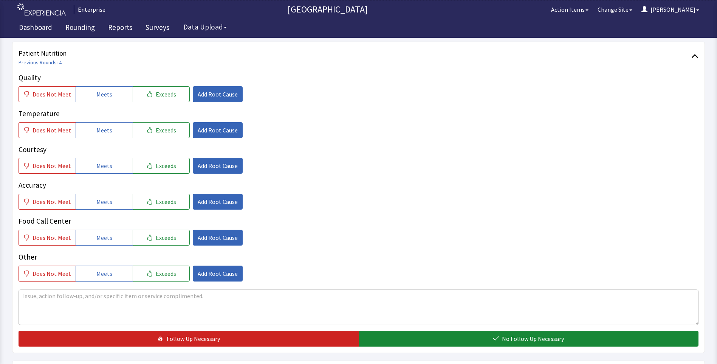
scroll to position [113, 0]
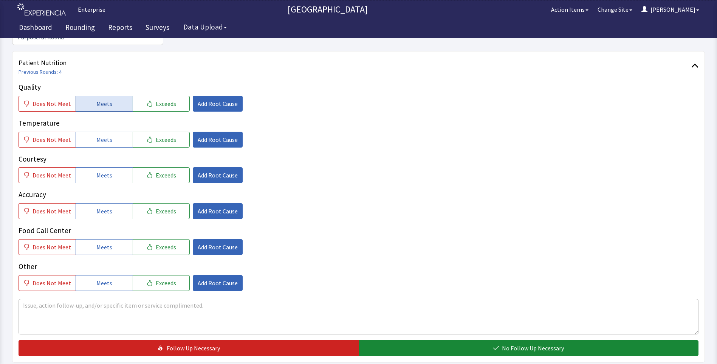
click at [101, 99] on span "Meets" at bounding box center [104, 103] width 16 height 9
drag, startPoint x: 99, startPoint y: 125, endPoint x: 101, endPoint y: 157, distance: 31.8
click at [99, 135] on span "Meets" at bounding box center [104, 139] width 16 height 9
click at [102, 171] on span "Meets" at bounding box center [104, 175] width 16 height 9
drag, startPoint x: 104, startPoint y: 198, endPoint x: 106, endPoint y: 214, distance: 15.9
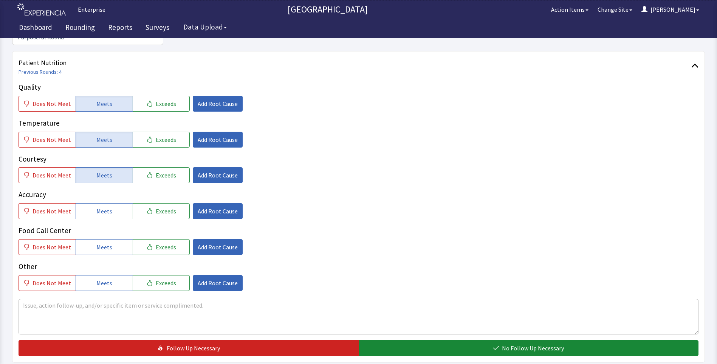
click at [104, 206] on span "Meets" at bounding box center [104, 210] width 16 height 9
click at [105, 242] on span "Meets" at bounding box center [104, 246] width 16 height 9
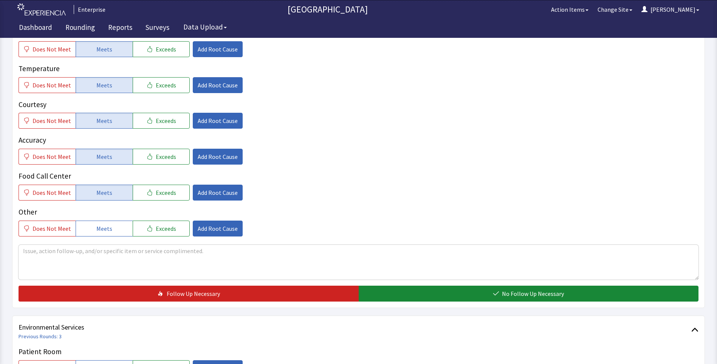
scroll to position [227, 0]
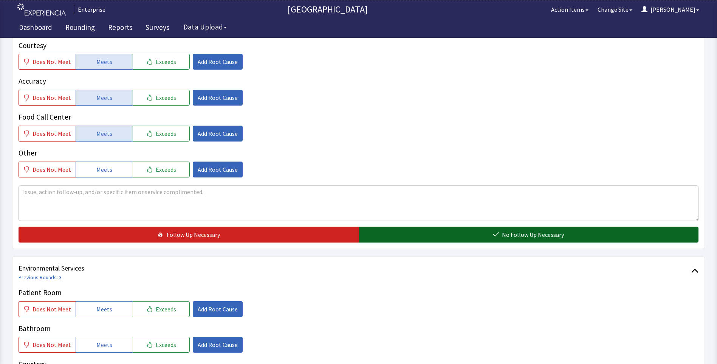
click at [396, 229] on button "No Follow Up Necessary" at bounding box center [529, 235] width 340 height 16
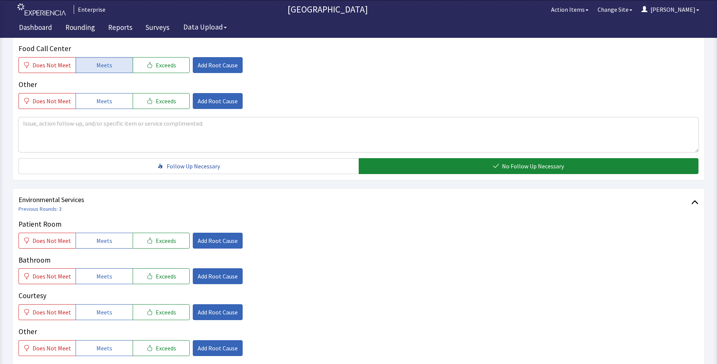
scroll to position [378, 0]
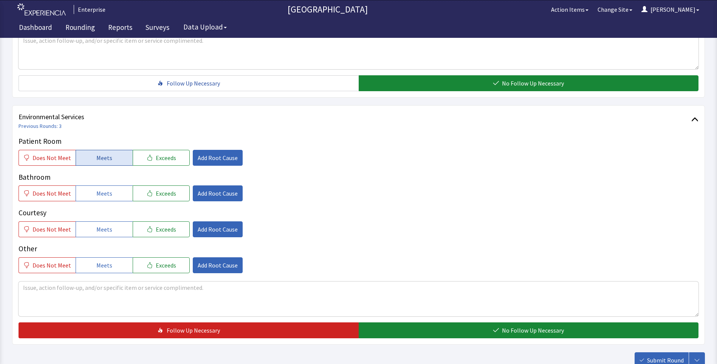
drag, startPoint x: 101, startPoint y: 144, endPoint x: 96, endPoint y: 171, distance: 26.7
click at [101, 153] on span "Meets" at bounding box center [104, 157] width 16 height 9
click at [93, 185] on button "Meets" at bounding box center [104, 193] width 57 height 16
click at [102, 225] on span "Meets" at bounding box center [104, 229] width 16 height 9
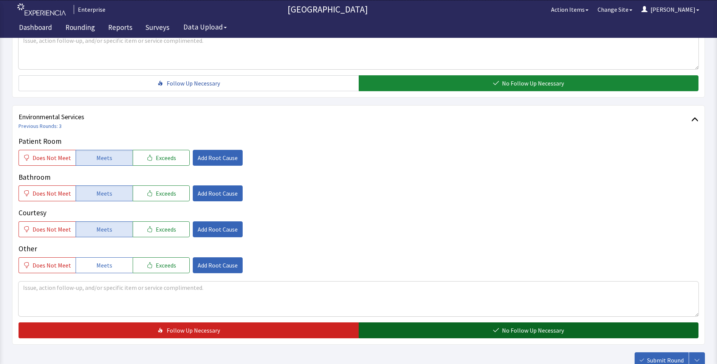
drag, startPoint x: 393, startPoint y: 316, endPoint x: 399, endPoint y: 315, distance: 6.1
click at [393, 322] on button "No Follow Up Necessary" at bounding box center [529, 330] width 340 height 16
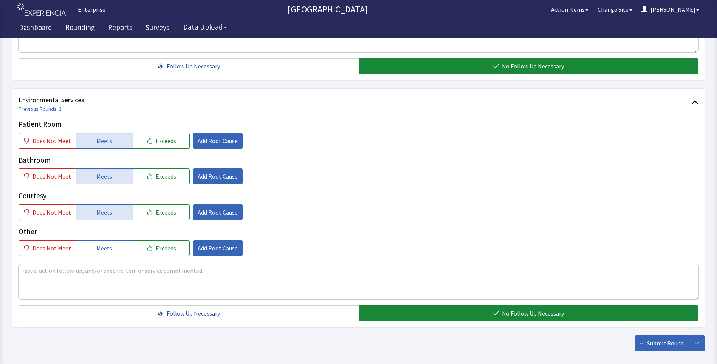
scroll to position [419, 0]
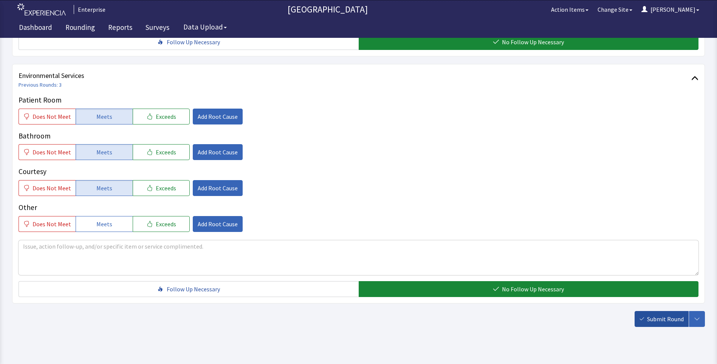
click at [664, 312] on button "Submit Round" at bounding box center [662, 319] width 54 height 16
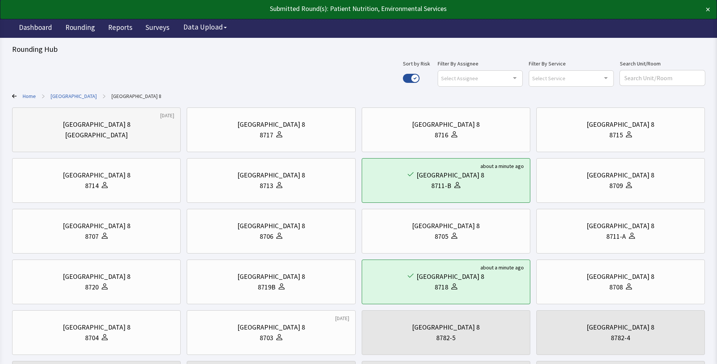
click at [95, 132] on div "[GEOGRAPHIC_DATA]" at bounding box center [96, 135] width 63 height 11
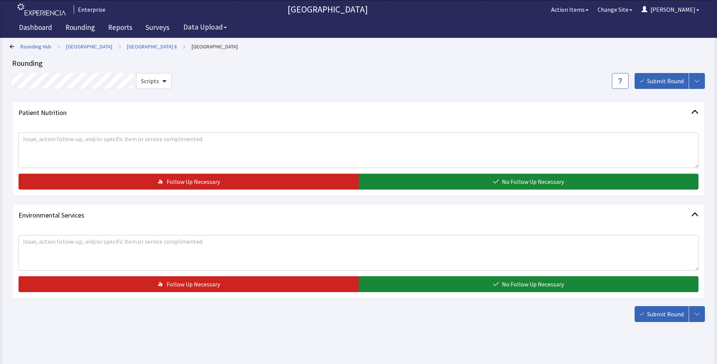
drag, startPoint x: 398, startPoint y: 182, endPoint x: 398, endPoint y: 203, distance: 21.2
click at [398, 183] on button "No Follow Up Necessary" at bounding box center [529, 182] width 340 height 16
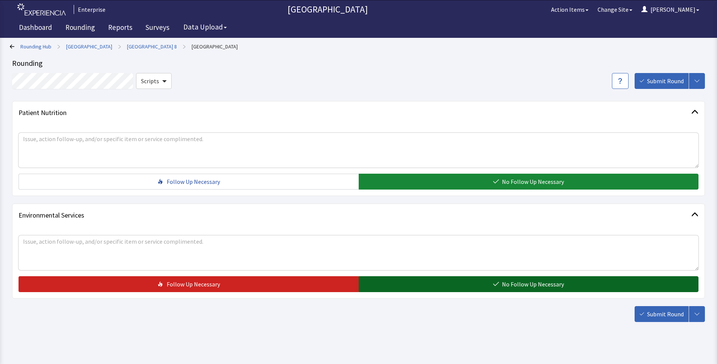
drag, startPoint x: 387, startPoint y: 281, endPoint x: 404, endPoint y: 287, distance: 18.2
click at [389, 283] on button "No Follow Up Necessary" at bounding box center [529, 284] width 340 height 16
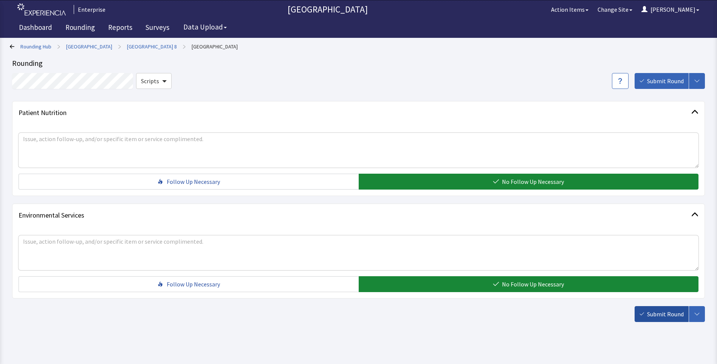
click at [661, 312] on span "Submit Round" at bounding box center [665, 313] width 37 height 9
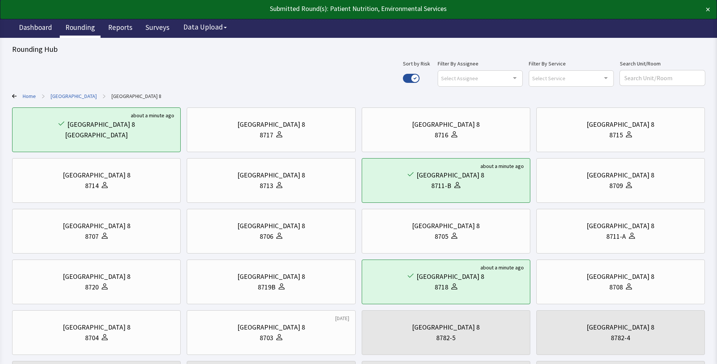
click at [80, 27] on link "Rounding" at bounding box center [80, 28] width 41 height 19
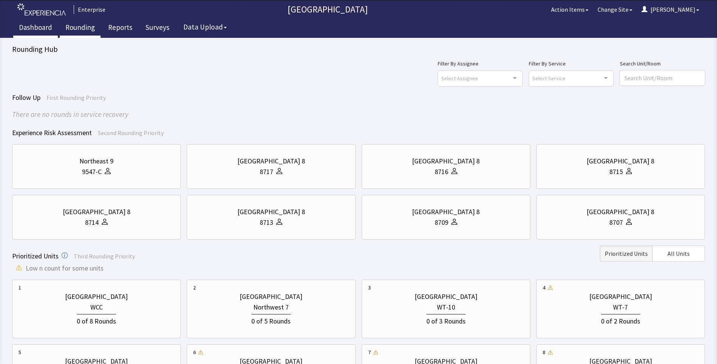
click at [29, 29] on link "Dashboard" at bounding box center [35, 28] width 45 height 19
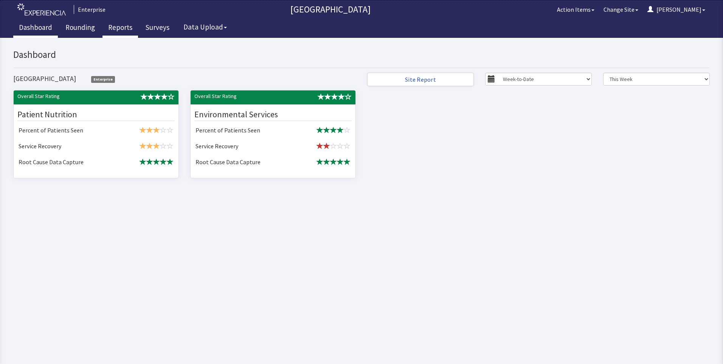
click at [121, 28] on link "Reports" at bounding box center [120, 28] width 36 height 19
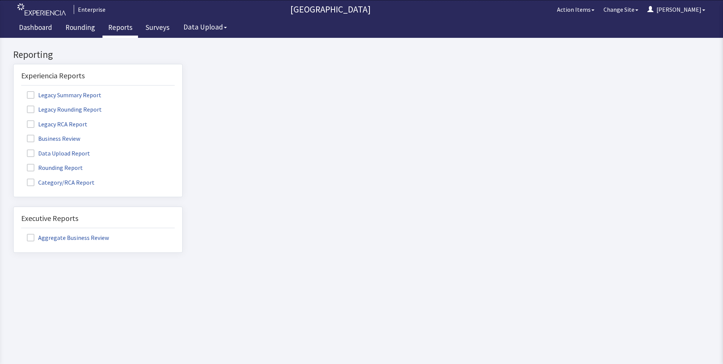
click at [55, 166] on label "Rounding Report" at bounding box center [55, 167] width 69 height 10
click at [14, 163] on input "Rounding Report" at bounding box center [14, 163] width 0 height 0
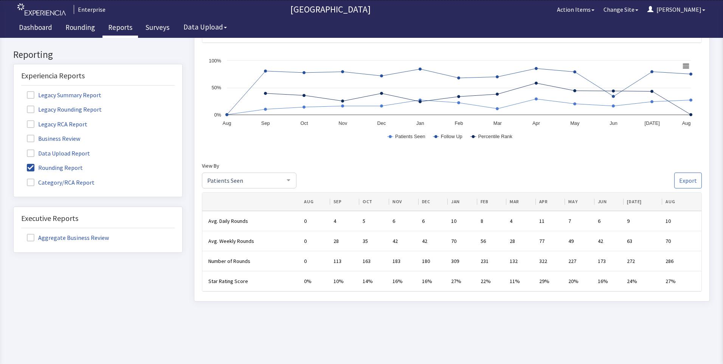
scroll to position [282, 0]
click at [73, 26] on link "Rounding" at bounding box center [80, 28] width 41 height 19
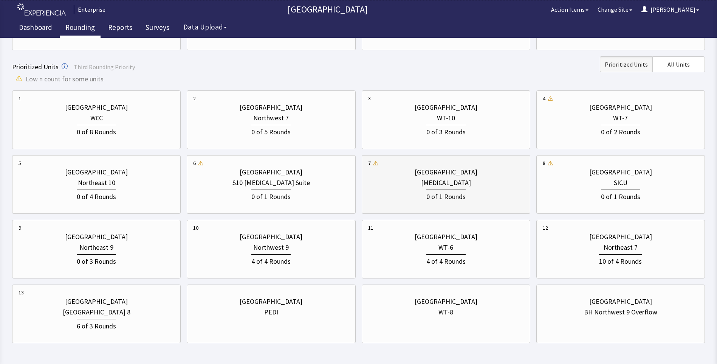
scroll to position [218, 0]
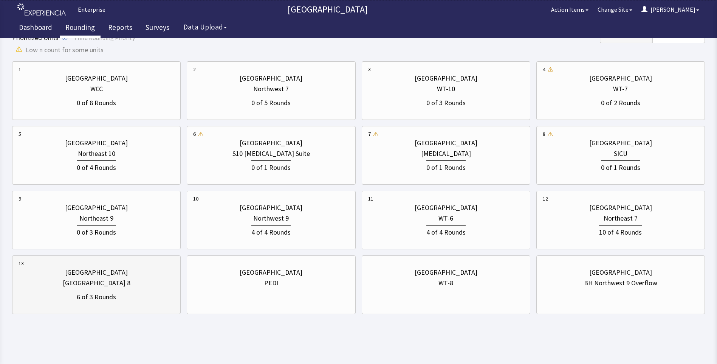
click at [121, 277] on div "[GEOGRAPHIC_DATA]" at bounding box center [96, 272] width 63 height 11
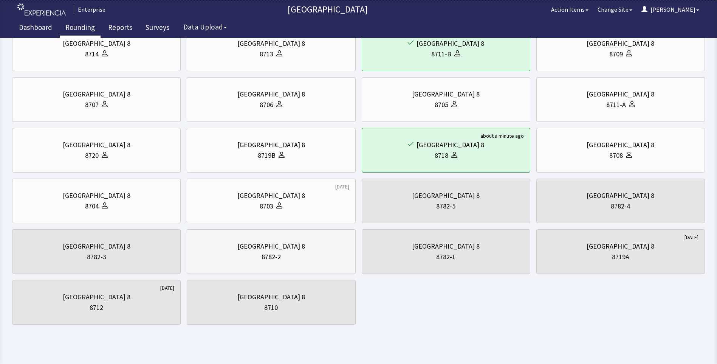
scroll to position [142, 0]
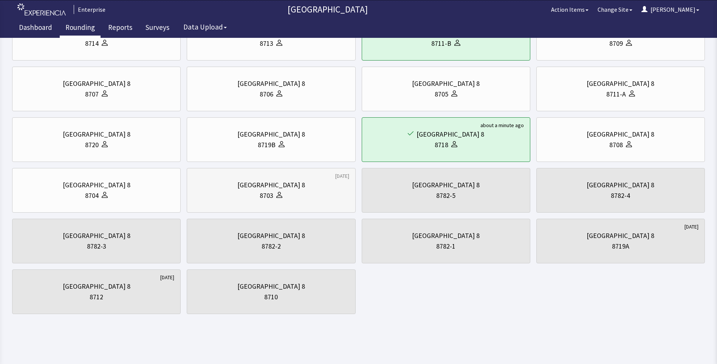
click at [232, 194] on div "8703" at bounding box center [271, 195] width 156 height 11
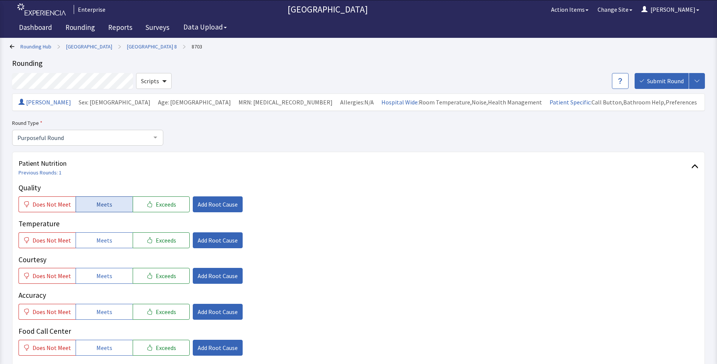
click at [119, 207] on button "Meets" at bounding box center [104, 204] width 57 height 16
click at [50, 237] on span "Does Not Meet" at bounding box center [52, 240] width 39 height 9
drag, startPoint x: 89, startPoint y: 276, endPoint x: 89, endPoint y: 290, distance: 14.8
click at [89, 276] on button "Meets" at bounding box center [104, 276] width 57 height 16
drag, startPoint x: 90, startPoint y: 309, endPoint x: 96, endPoint y: 296, distance: 14.0
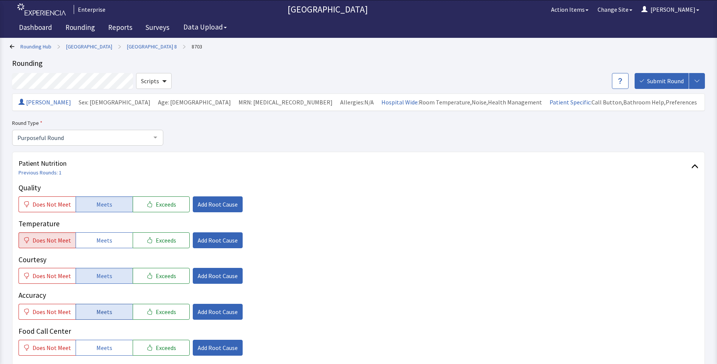
click at [90, 309] on button "Meets" at bounding box center [104, 312] width 57 height 16
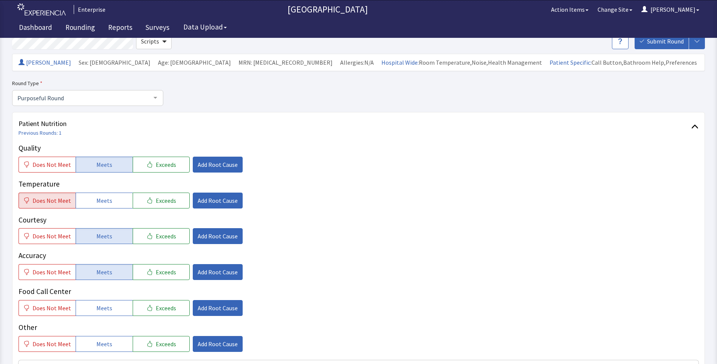
scroll to position [151, 0]
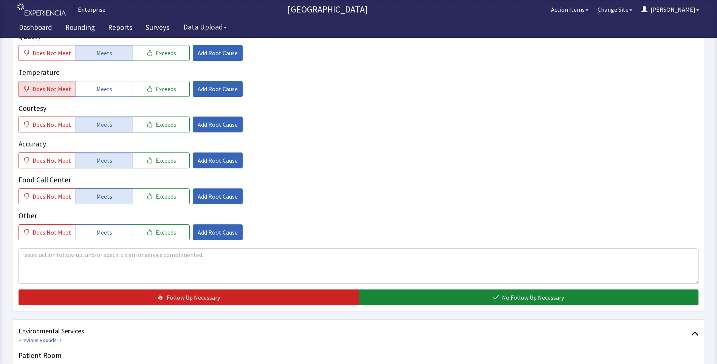
click at [95, 191] on button "Meets" at bounding box center [104, 196] width 57 height 16
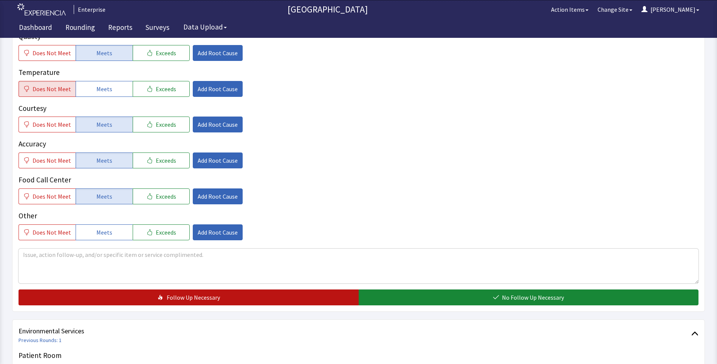
click at [298, 292] on button "Follow Up Necessary" at bounding box center [189, 297] width 340 height 16
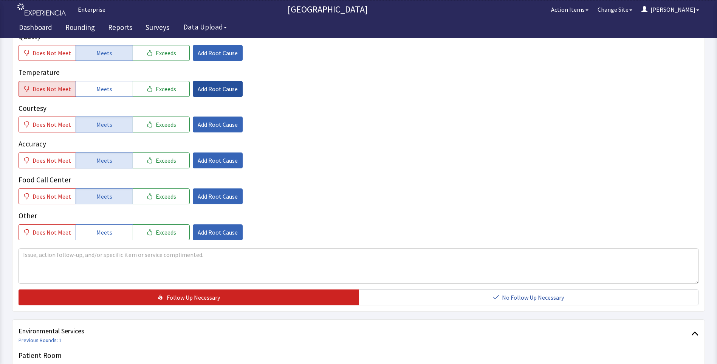
click at [202, 87] on span "Add Root Cause" at bounding box center [218, 88] width 40 height 9
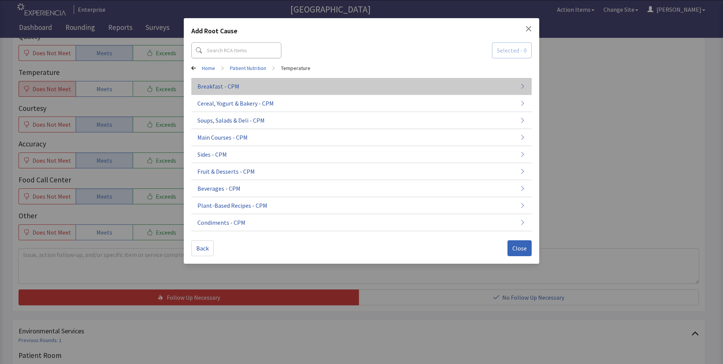
click at [250, 112] on button "Breakfast - CPM" at bounding box center [361, 120] width 340 height 17
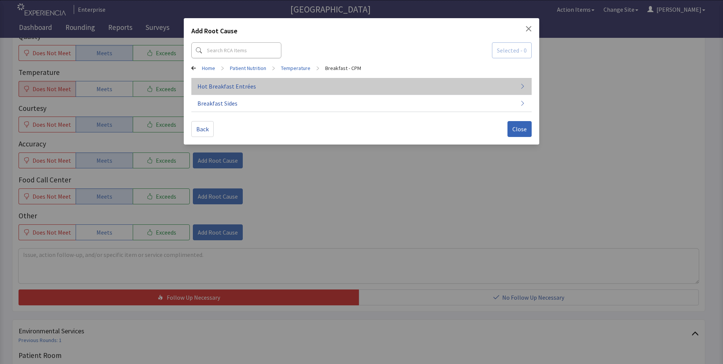
click at [275, 90] on button "Hot Breakfast Entrées" at bounding box center [361, 86] width 340 height 17
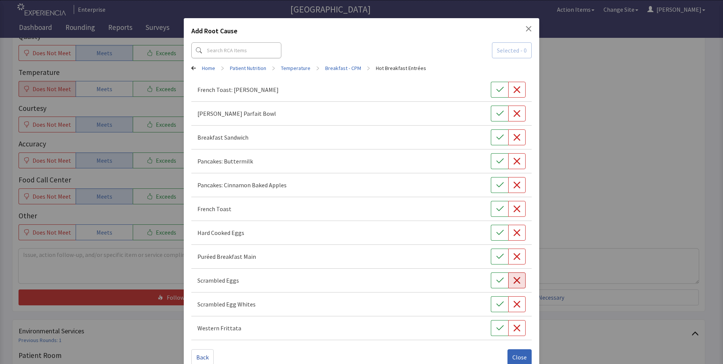
click at [513, 281] on icon "button" at bounding box center [517, 280] width 8 height 8
click at [515, 354] on span "Close" at bounding box center [519, 356] width 14 height 9
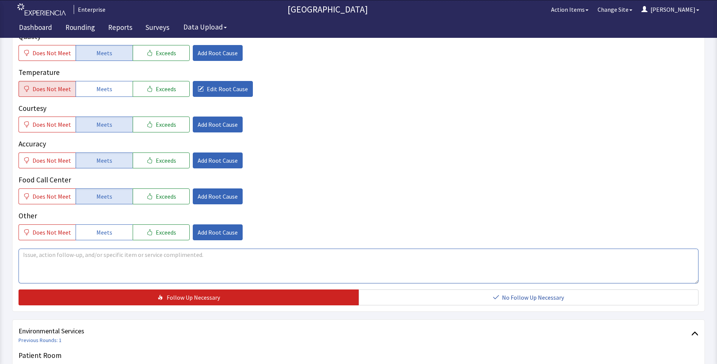
click at [30, 251] on textarea at bounding box center [359, 265] width 680 height 35
drag, startPoint x: 48, startPoint y: 256, endPoint x: 60, endPoint y: 260, distance: 12.7
click at [48, 256] on textarea "breakfastwas cold no taste" at bounding box center [359, 265] width 680 height 35
drag, startPoint x: 70, startPoint y: 255, endPoint x: 89, endPoint y: 255, distance: 18.5
click at [71, 255] on textarea "breakfast was cold no taste" at bounding box center [359, 265] width 680 height 35
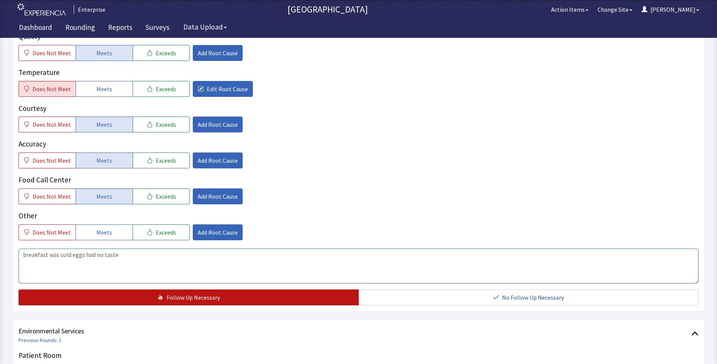
type textarea "breakfast was cold eggs had no taste"
click at [200, 299] on span "Follow Up Necessary" at bounding box center [193, 297] width 53 height 9
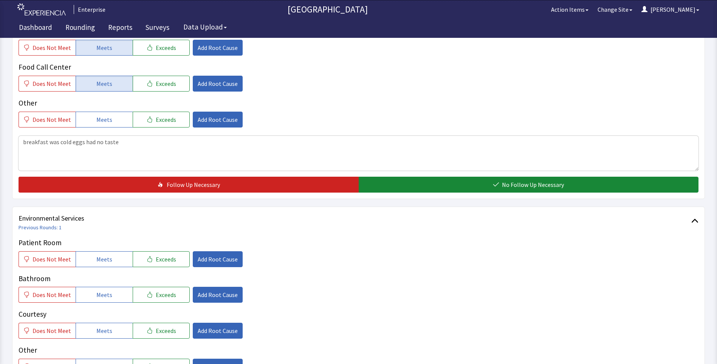
scroll to position [265, 0]
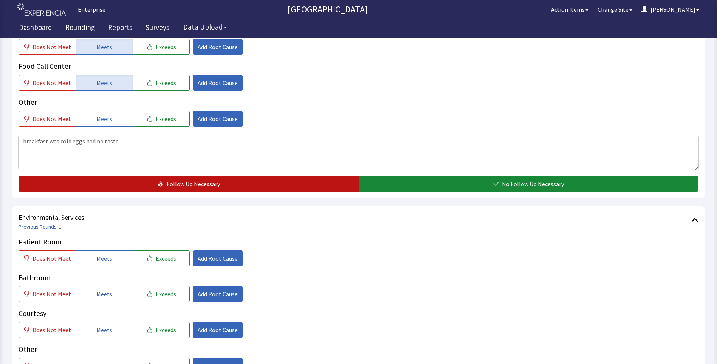
click at [298, 186] on button "Follow Up Necessary" at bounding box center [189, 184] width 340 height 16
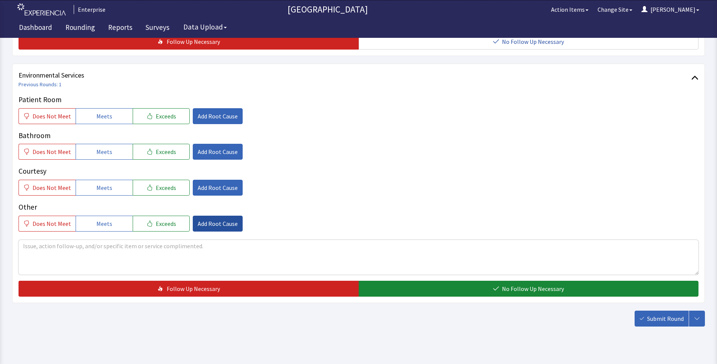
scroll to position [416, 0]
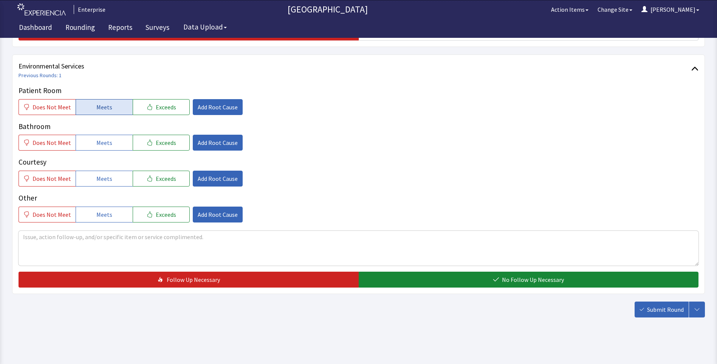
click at [117, 106] on button "Meets" at bounding box center [104, 107] width 57 height 16
drag, startPoint x: 102, startPoint y: 146, endPoint x: 101, endPoint y: 172, distance: 26.5
click at [102, 149] on button "Meets" at bounding box center [104, 143] width 57 height 16
click at [100, 185] on button "Meets" at bounding box center [104, 179] width 57 height 16
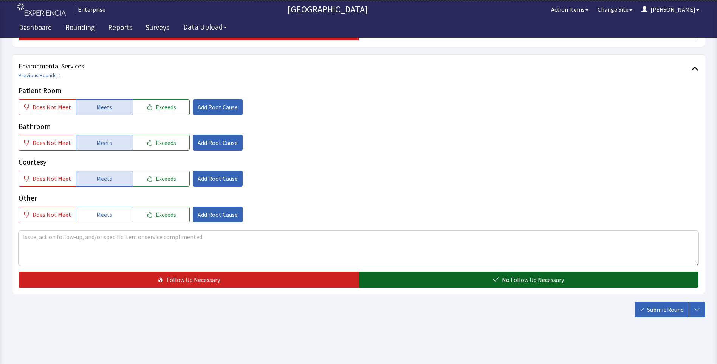
click at [447, 282] on button "No Follow Up Necessary" at bounding box center [529, 280] width 340 height 16
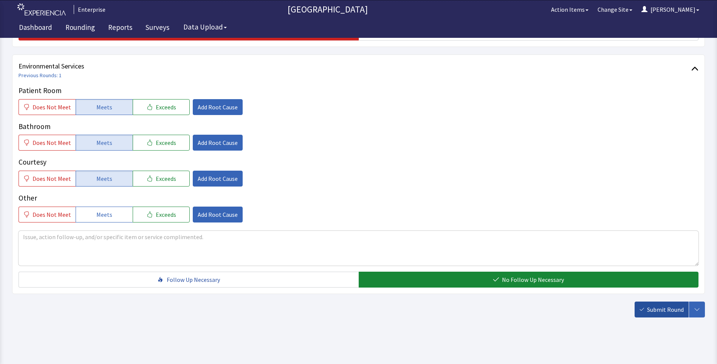
click at [672, 310] on span "Submit Round" at bounding box center [665, 309] width 37 height 9
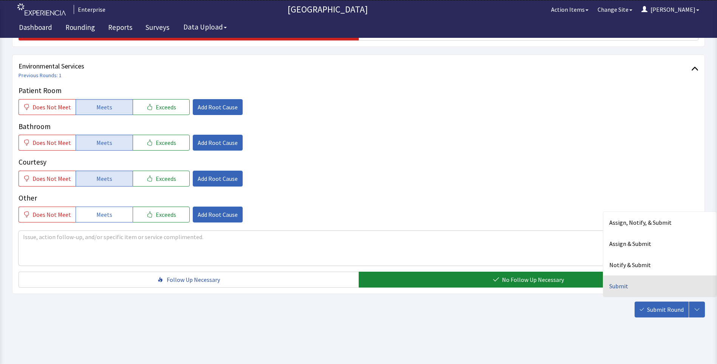
click at [618, 286] on div "Submit" at bounding box center [660, 285] width 113 height 21
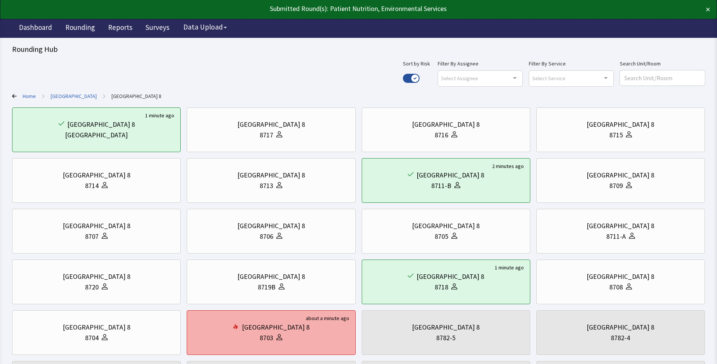
click at [215, 339] on div "8703" at bounding box center [271, 337] width 156 height 11
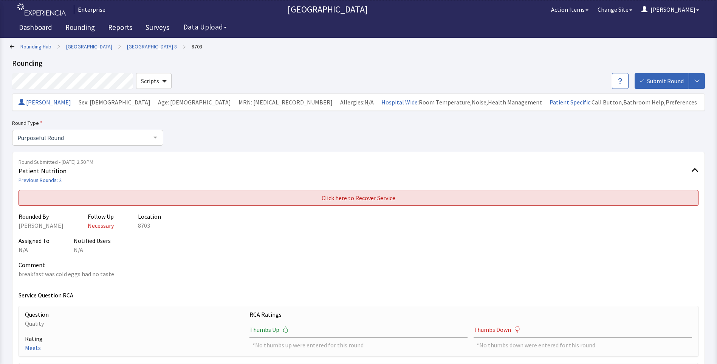
click at [361, 199] on span "Click here to Recover Service" at bounding box center [359, 197] width 74 height 9
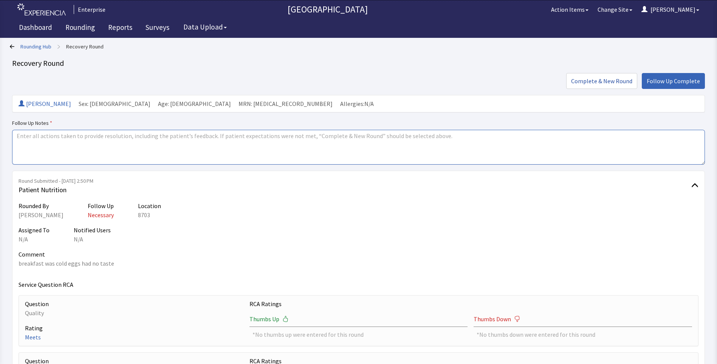
click at [23, 140] on textarea at bounding box center [358, 147] width 693 height 35
paste textarea "issues resolved"
type textarea "issues resolved"
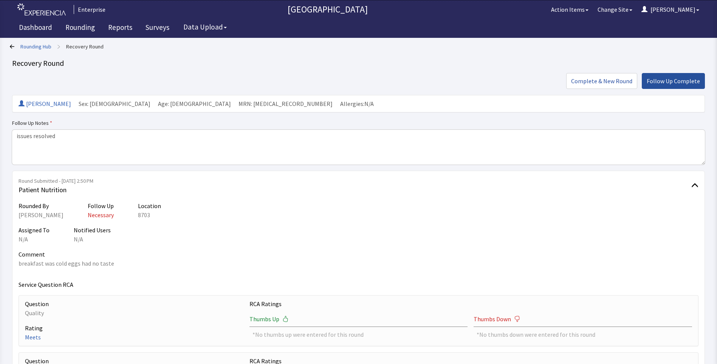
click at [667, 82] on span "Follow Up Complete" at bounding box center [673, 80] width 53 height 9
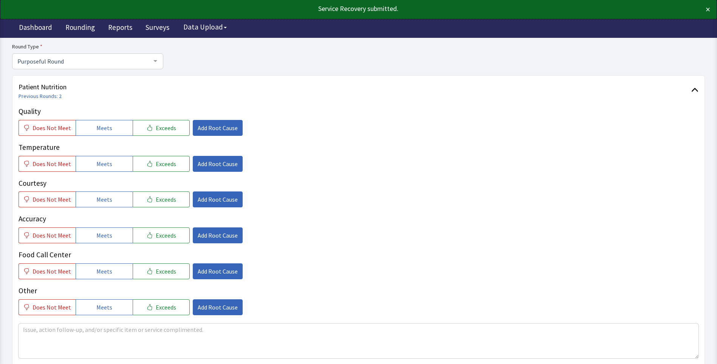
scroll to position [76, 0]
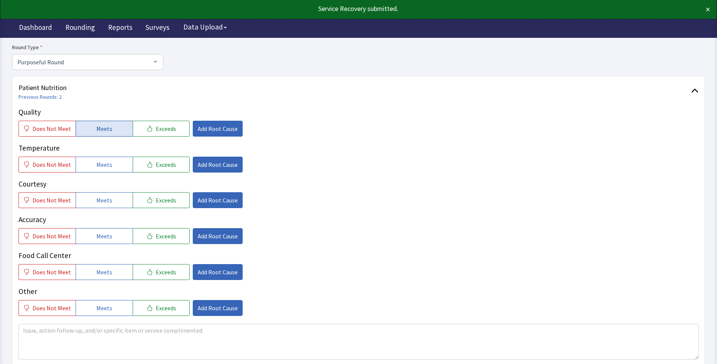
click at [112, 132] on button "Meets" at bounding box center [104, 129] width 57 height 16
drag, startPoint x: 104, startPoint y: 169, endPoint x: 105, endPoint y: 185, distance: 15.5
click at [104, 172] on button "Meets" at bounding box center [104, 165] width 57 height 16
drag, startPoint x: 102, startPoint y: 198, endPoint x: 101, endPoint y: 213, distance: 15.5
click at [102, 201] on span "Meets" at bounding box center [104, 200] width 16 height 9
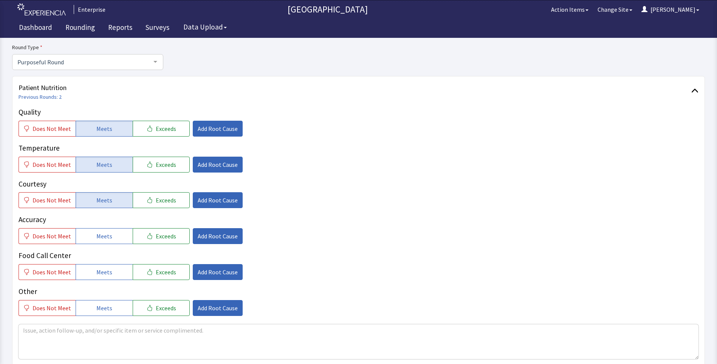
drag, startPoint x: 100, startPoint y: 234, endPoint x: 99, endPoint y: 256, distance: 22.7
click at [100, 240] on span "Meets" at bounding box center [104, 235] width 16 height 9
click at [97, 271] on span "Meets" at bounding box center [104, 271] width 16 height 9
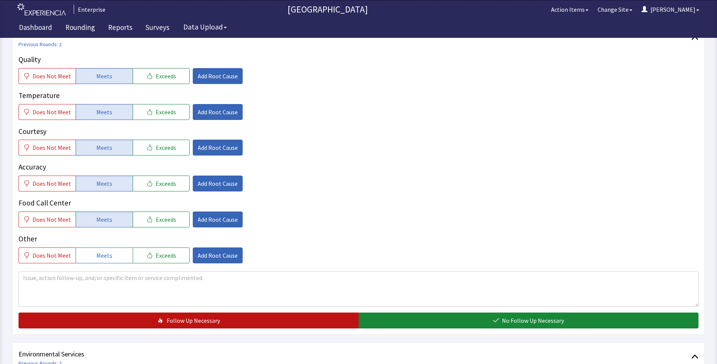
scroll to position [189, 0]
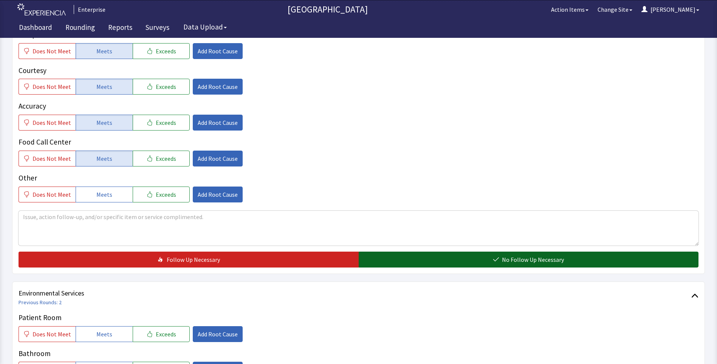
drag, startPoint x: 425, startPoint y: 257, endPoint x: 413, endPoint y: 258, distance: 12.1
click at [426, 257] on button "No Follow Up Necessary" at bounding box center [529, 259] width 340 height 16
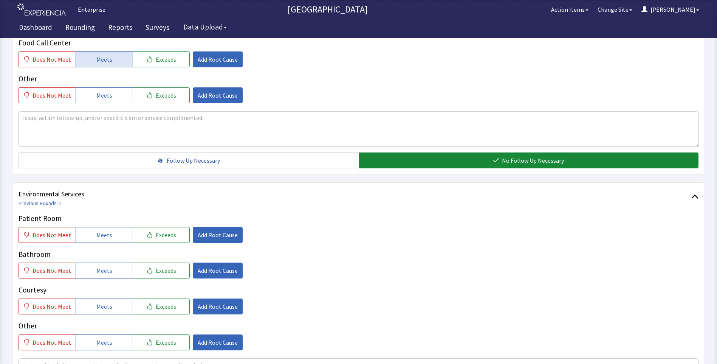
scroll to position [340, 0]
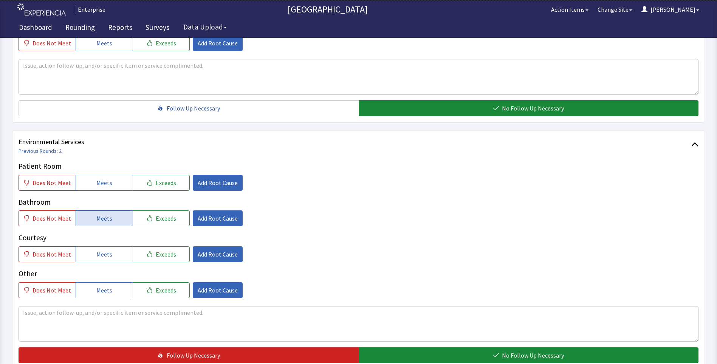
drag, startPoint x: 97, startPoint y: 182, endPoint x: 91, endPoint y: 217, distance: 35.6
click at [96, 185] on span "Meets" at bounding box center [104, 182] width 16 height 9
click at [90, 227] on div "Patient Room Does Not Meet Meets Exceeds Add Root Cause Bathroom Does Not Meet …" at bounding box center [359, 229] width 680 height 137
click at [96, 220] on span "Meets" at bounding box center [104, 218] width 16 height 9
drag, startPoint x: 97, startPoint y: 256, endPoint x: 106, endPoint y: 257, distance: 8.4
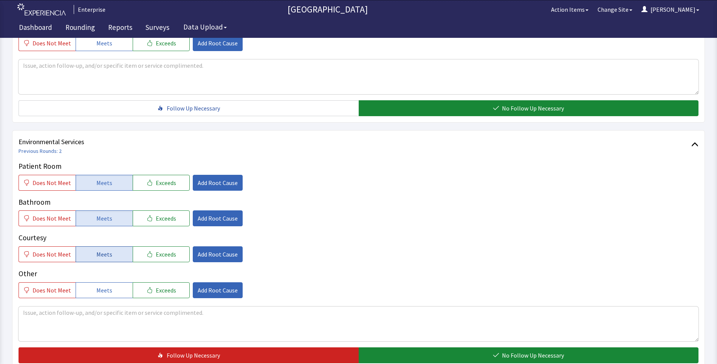
click at [98, 257] on span "Meets" at bounding box center [104, 254] width 16 height 9
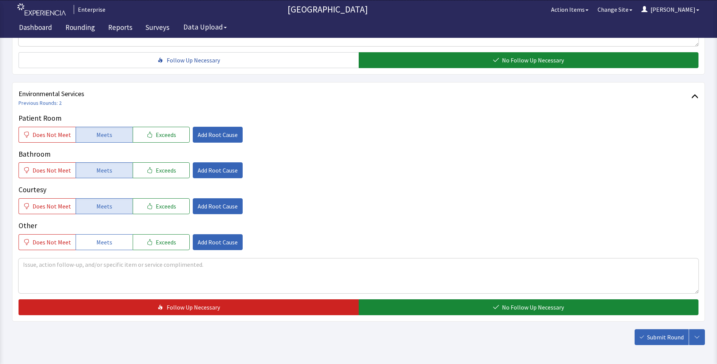
scroll to position [419, 0]
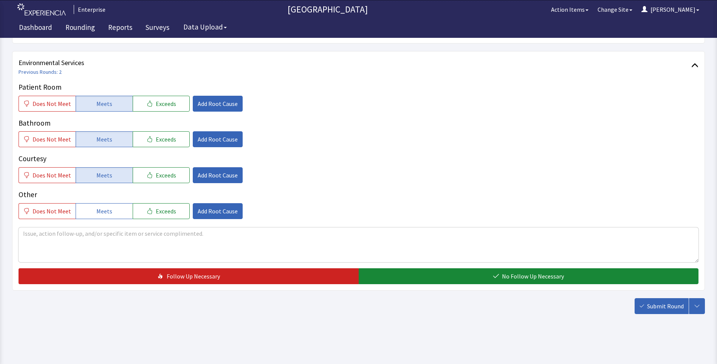
drag, startPoint x: 416, startPoint y: 273, endPoint x: 482, endPoint y: 286, distance: 66.9
click at [424, 276] on button "No Follow Up Necessary" at bounding box center [529, 276] width 340 height 16
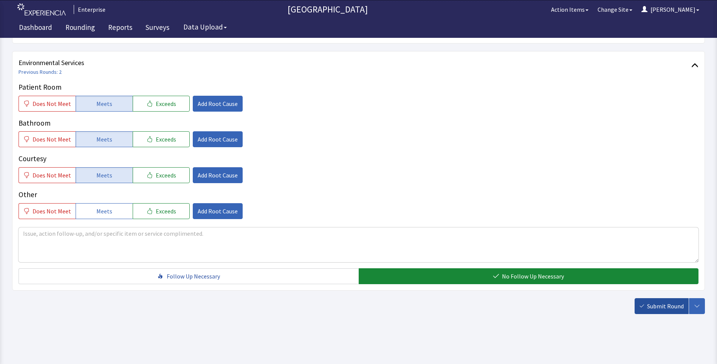
click at [661, 310] on span "Submit Round" at bounding box center [665, 305] width 37 height 9
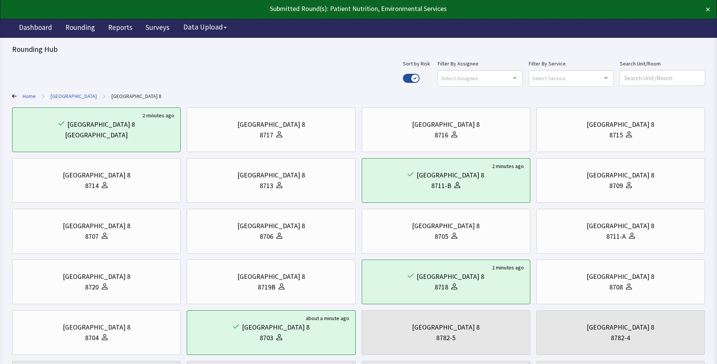
click at [79, 96] on link "[GEOGRAPHIC_DATA]" at bounding box center [74, 96] width 46 height 8
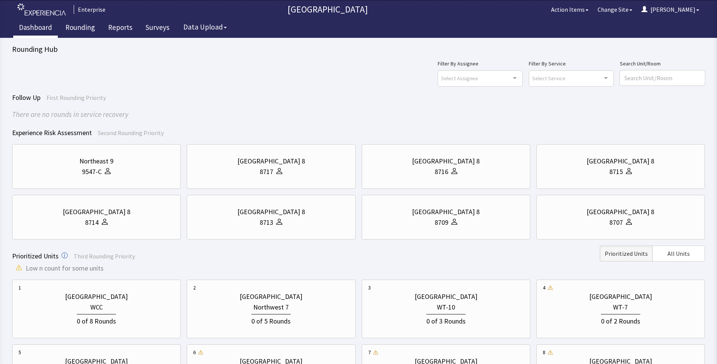
click at [40, 27] on link "Dashboard" at bounding box center [35, 28] width 45 height 19
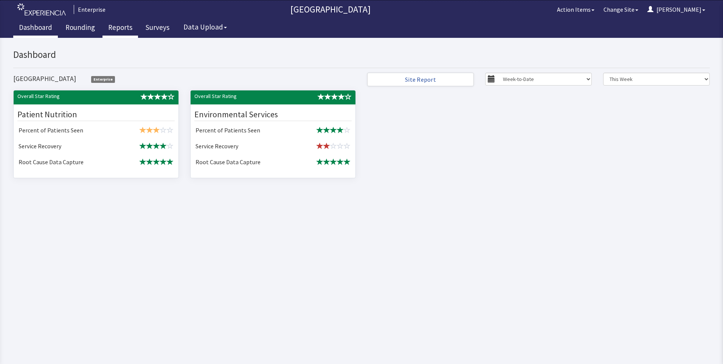
click at [110, 25] on link "Reports" at bounding box center [120, 28] width 36 height 19
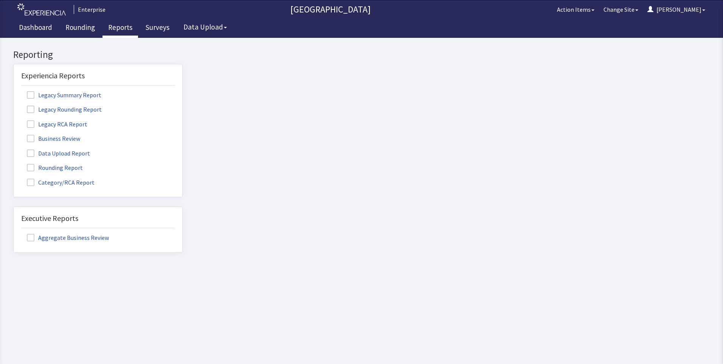
click at [55, 171] on label "Rounding Report" at bounding box center [55, 167] width 69 height 10
click at [14, 163] on input "Rounding Report" at bounding box center [14, 163] width 0 height 0
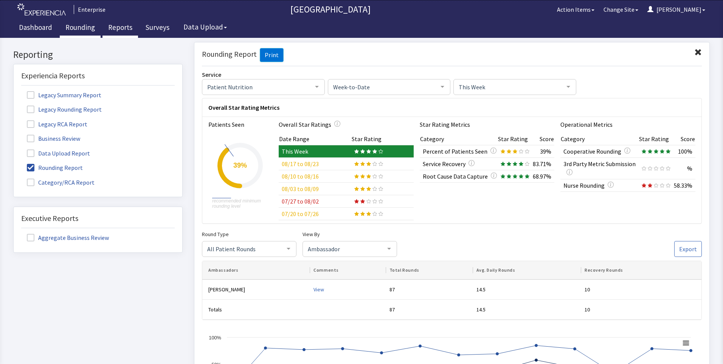
click at [76, 28] on link "Rounding" at bounding box center [80, 28] width 41 height 19
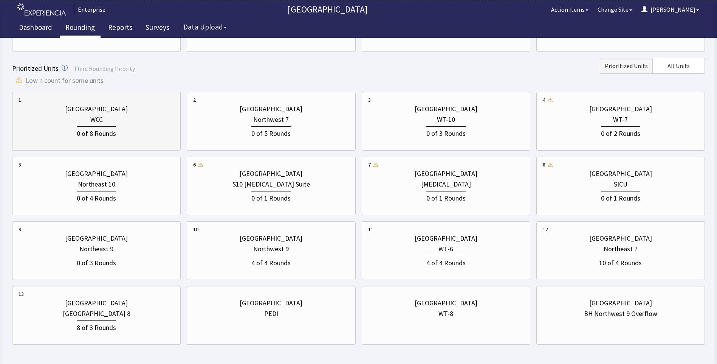
scroll to position [189, 0]
click at [101, 174] on div "[GEOGRAPHIC_DATA]" at bounding box center [96, 172] width 63 height 11
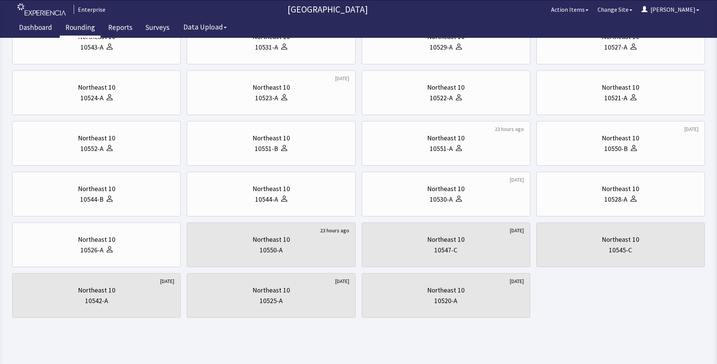
scroll to position [0, 0]
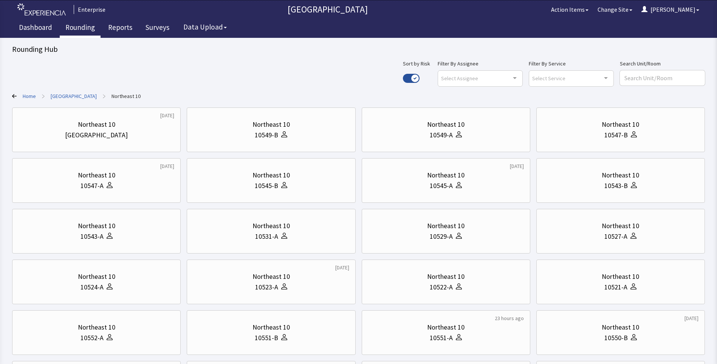
click at [23, 95] on link "Home" at bounding box center [29, 96] width 13 height 8
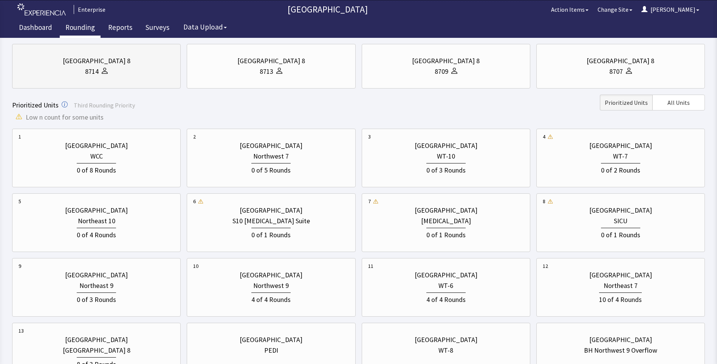
scroll to position [151, 0]
click at [83, 270] on div "[GEOGRAPHIC_DATA]" at bounding box center [96, 274] width 63 height 11
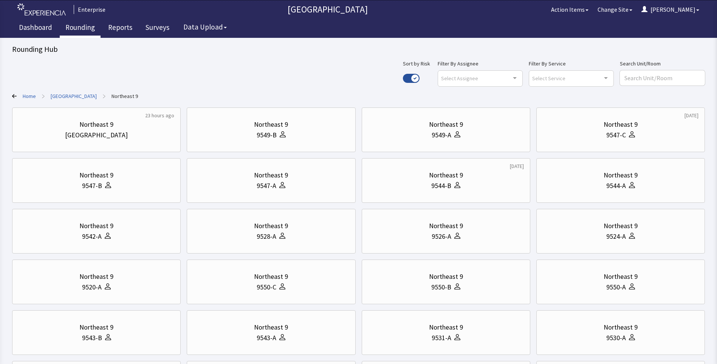
click at [26, 95] on link "Home" at bounding box center [29, 96] width 13 height 8
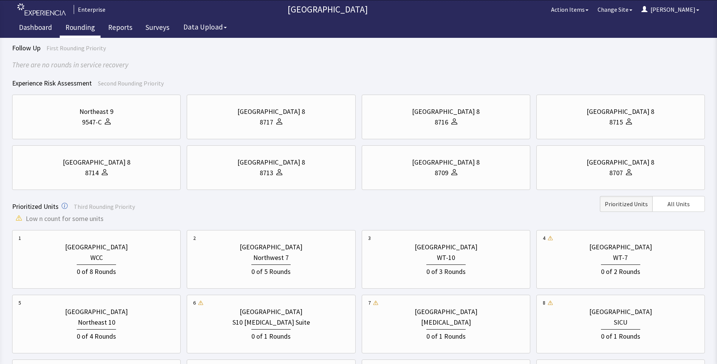
scroll to position [113, 0]
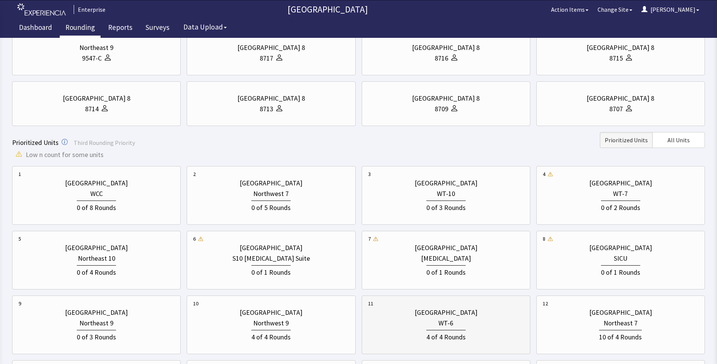
click at [458, 316] on div "[GEOGRAPHIC_DATA]" at bounding box center [446, 312] width 63 height 11
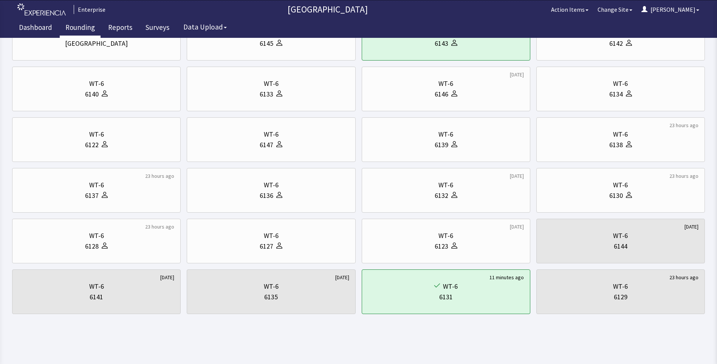
scroll to position [0, 0]
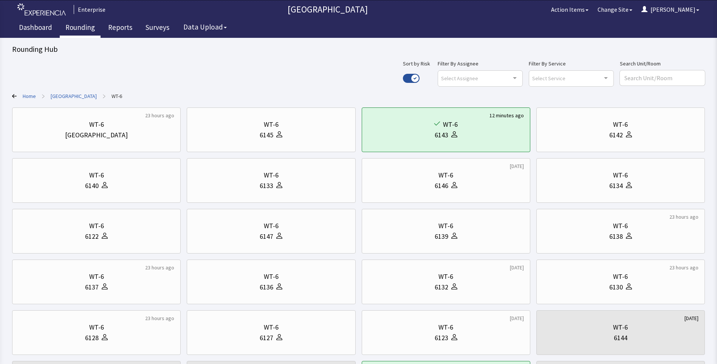
click at [29, 96] on link "Home" at bounding box center [29, 96] width 13 height 8
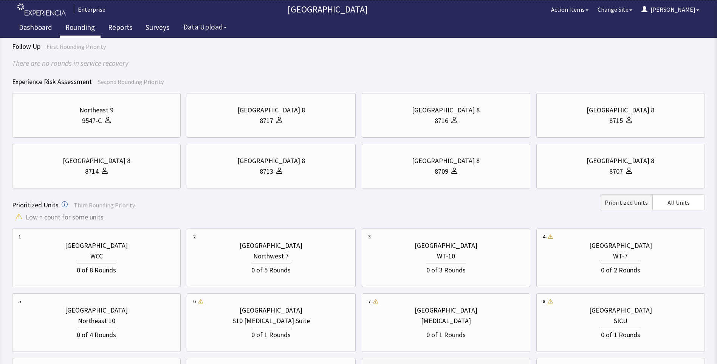
scroll to position [189, 0]
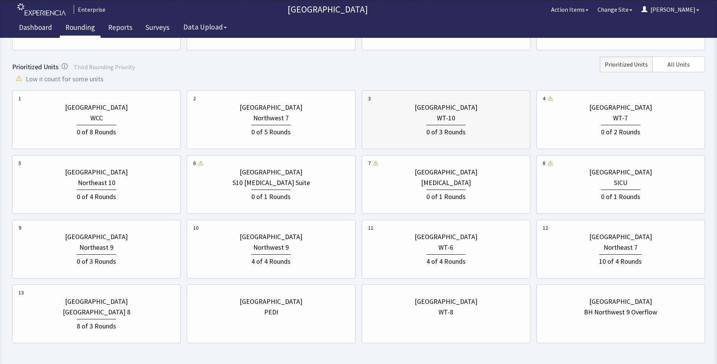
click at [413, 121] on div "WT-10" at bounding box center [446, 118] width 156 height 11
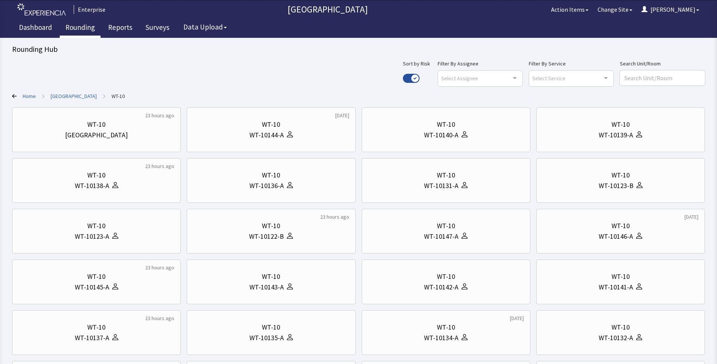
click at [29, 94] on link "Home" at bounding box center [29, 96] width 13 height 8
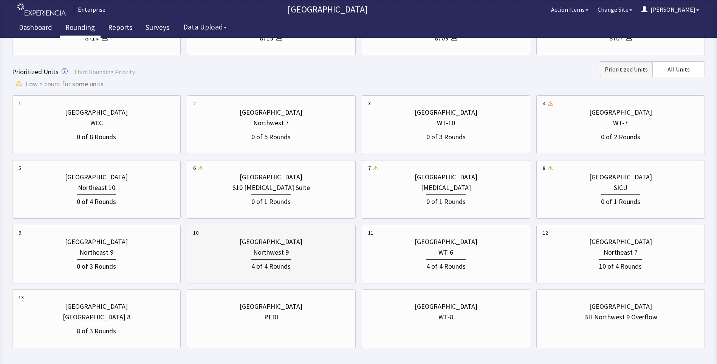
scroll to position [189, 0]
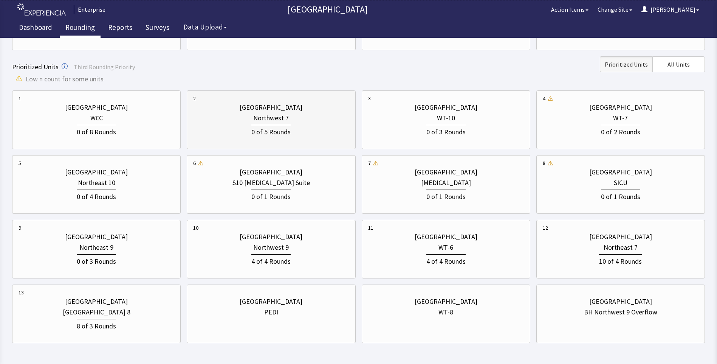
click at [239, 129] on div "0 of 5 Rounds" at bounding box center [271, 130] width 156 height 14
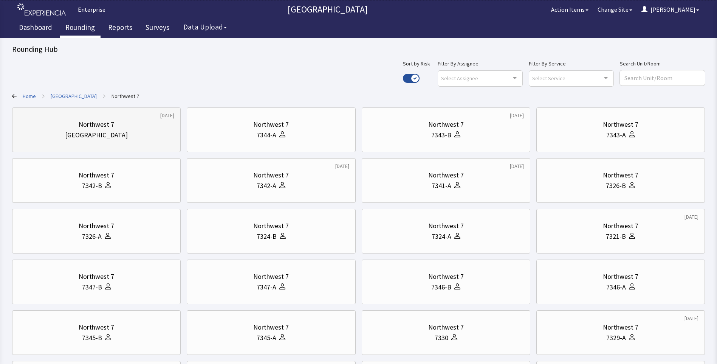
click at [130, 133] on div "Nurse Station" at bounding box center [97, 135] width 156 height 11
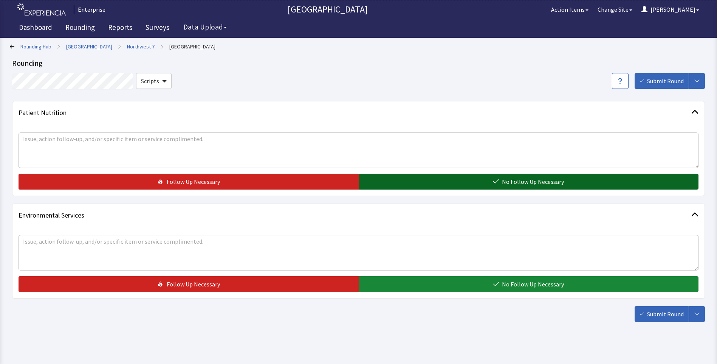
click at [396, 180] on button "No Follow Up Necessary" at bounding box center [529, 182] width 340 height 16
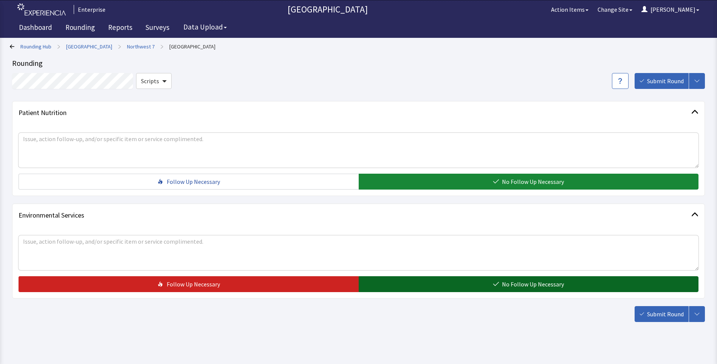
click at [414, 282] on button "No Follow Up Necessary" at bounding box center [529, 284] width 340 height 16
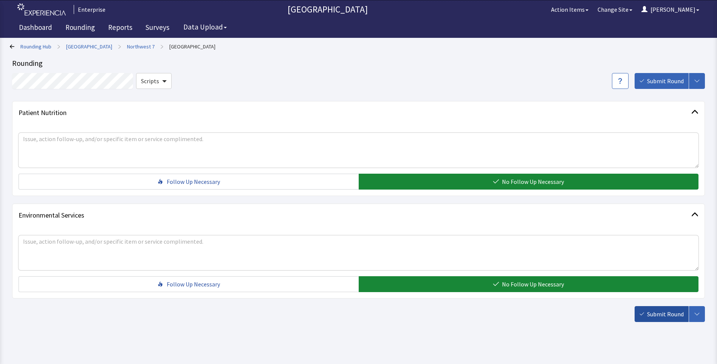
click at [667, 318] on button "Submit Round" at bounding box center [662, 314] width 54 height 16
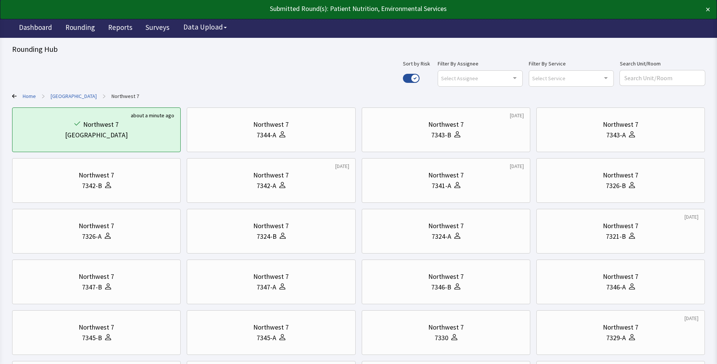
click at [62, 96] on link "[GEOGRAPHIC_DATA]" at bounding box center [74, 96] width 46 height 8
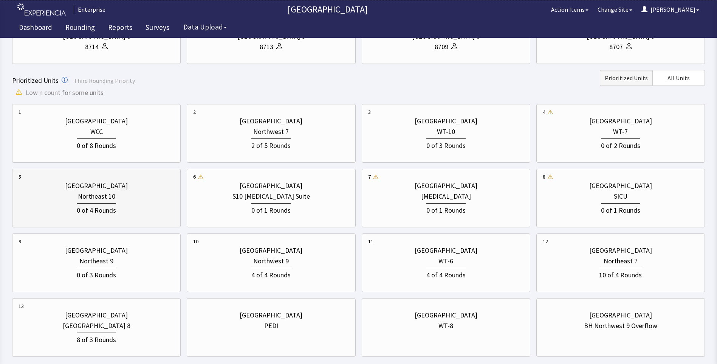
scroll to position [189, 0]
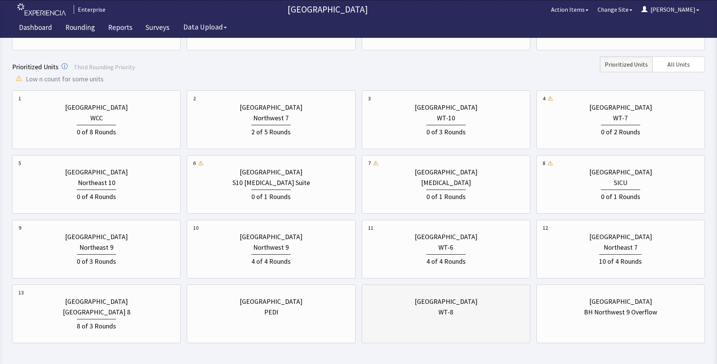
click at [419, 318] on div "Bridgeport Hospital WT-8" at bounding box center [446, 307] width 156 height 36
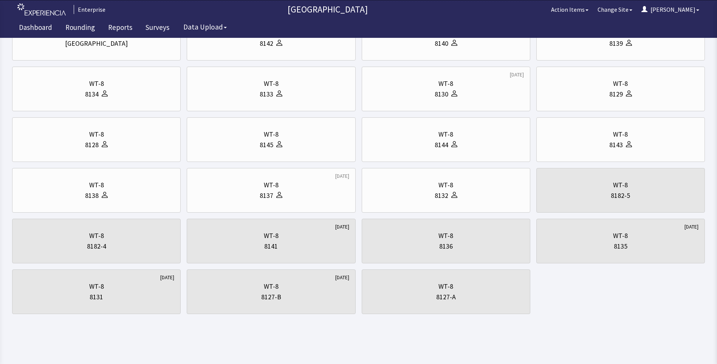
scroll to position [0, 0]
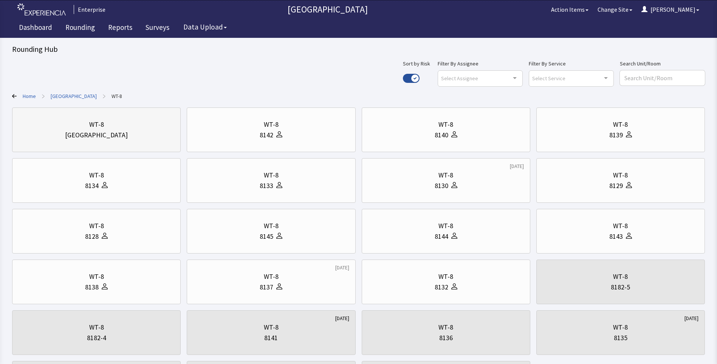
click at [113, 143] on div "WT-8 Nurse Station" at bounding box center [97, 130] width 156 height 36
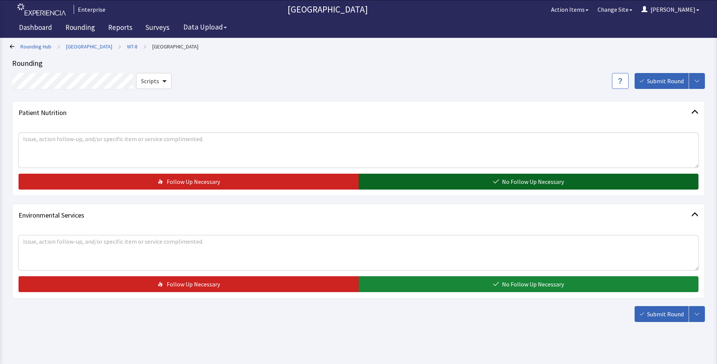
click at [390, 181] on button "No Follow Up Necessary" at bounding box center [529, 182] width 340 height 16
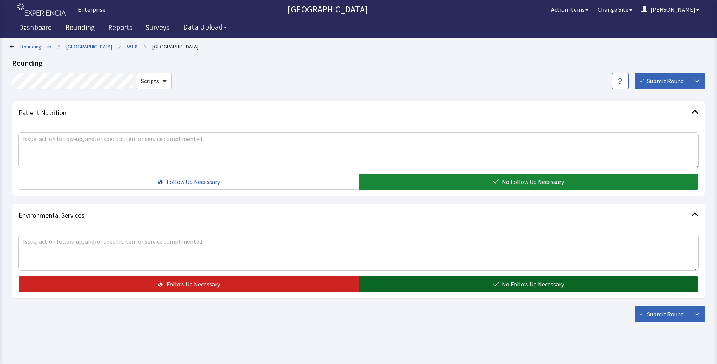
click at [399, 279] on button "No Follow Up Necessary" at bounding box center [529, 284] width 340 height 16
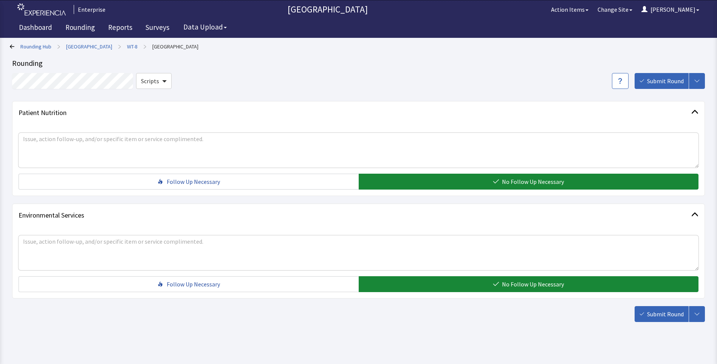
drag, startPoint x: 668, startPoint y: 315, endPoint x: 659, endPoint y: 314, distance: 8.4
click at [668, 315] on span "Submit Round" at bounding box center [665, 313] width 37 height 9
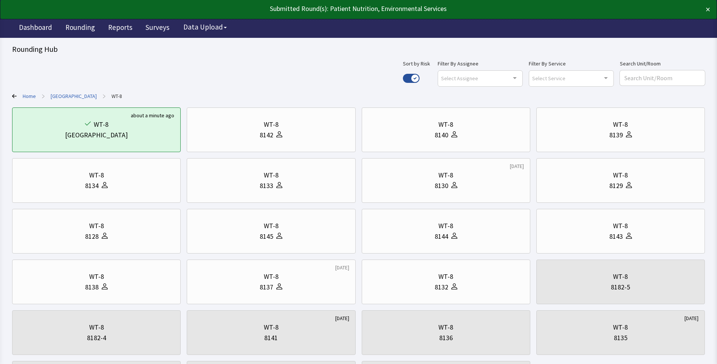
click at [70, 94] on link "[GEOGRAPHIC_DATA]" at bounding box center [74, 96] width 46 height 8
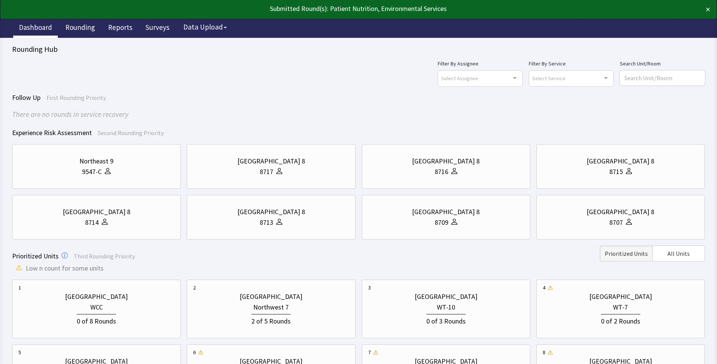
click at [36, 26] on link "Dashboard" at bounding box center [35, 28] width 45 height 19
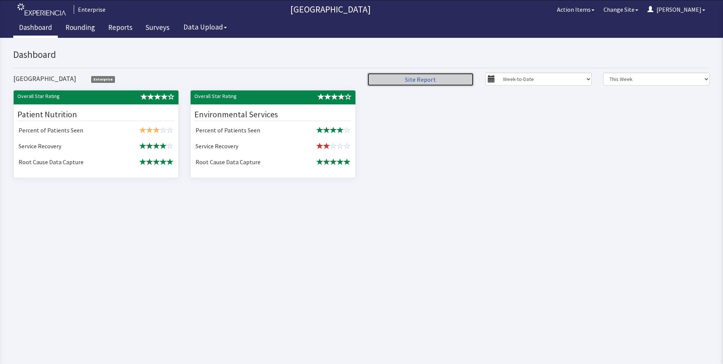
click at [432, 80] on link "Site Report" at bounding box center [420, 80] width 107 height 14
